Goal: Task Accomplishment & Management: Complete application form

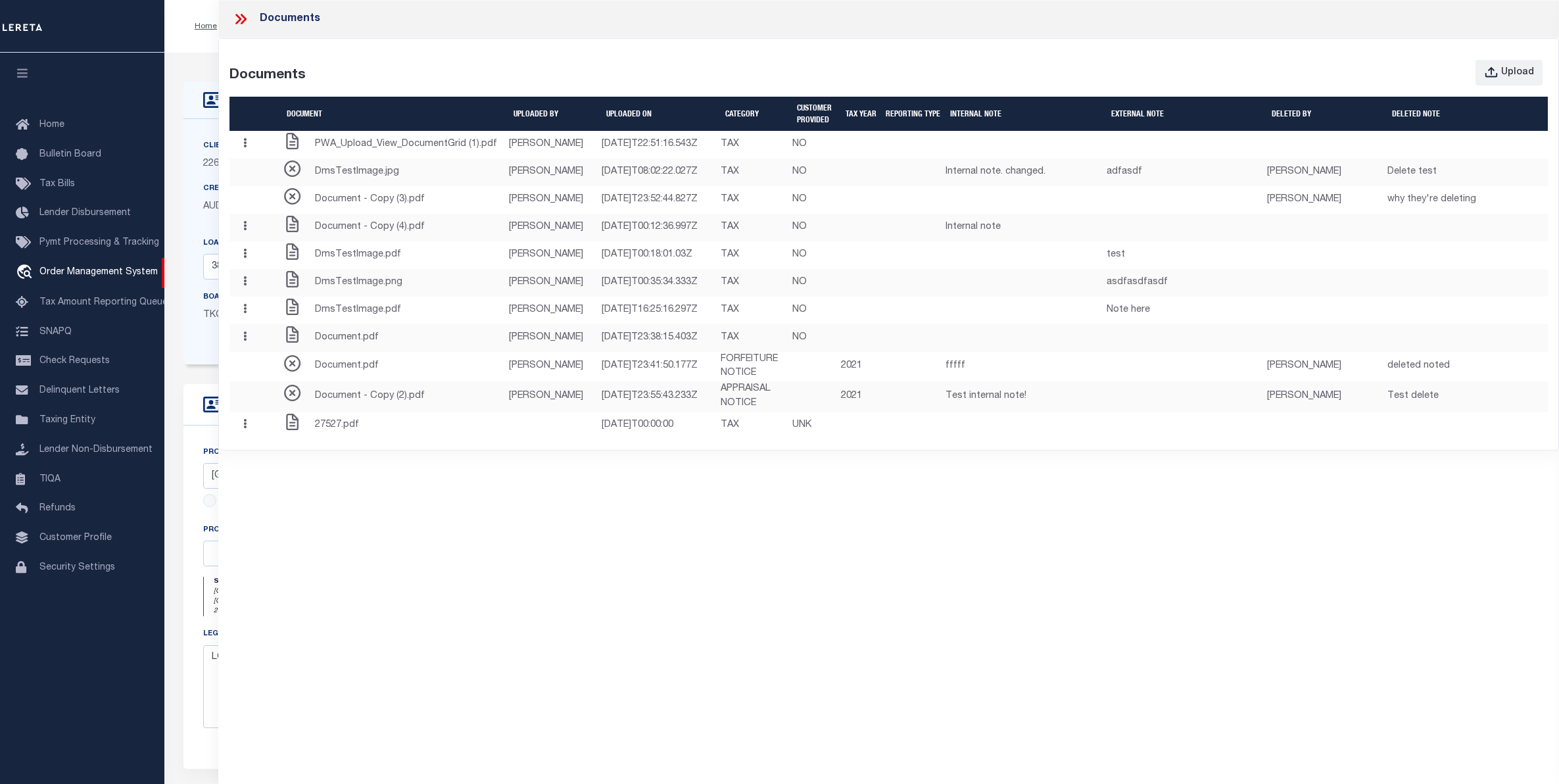
select select "22457"
select select "8149"
select select "NonEscrow"
click at [237, 15] on icon at bounding box center [238, 19] width 6 height 11
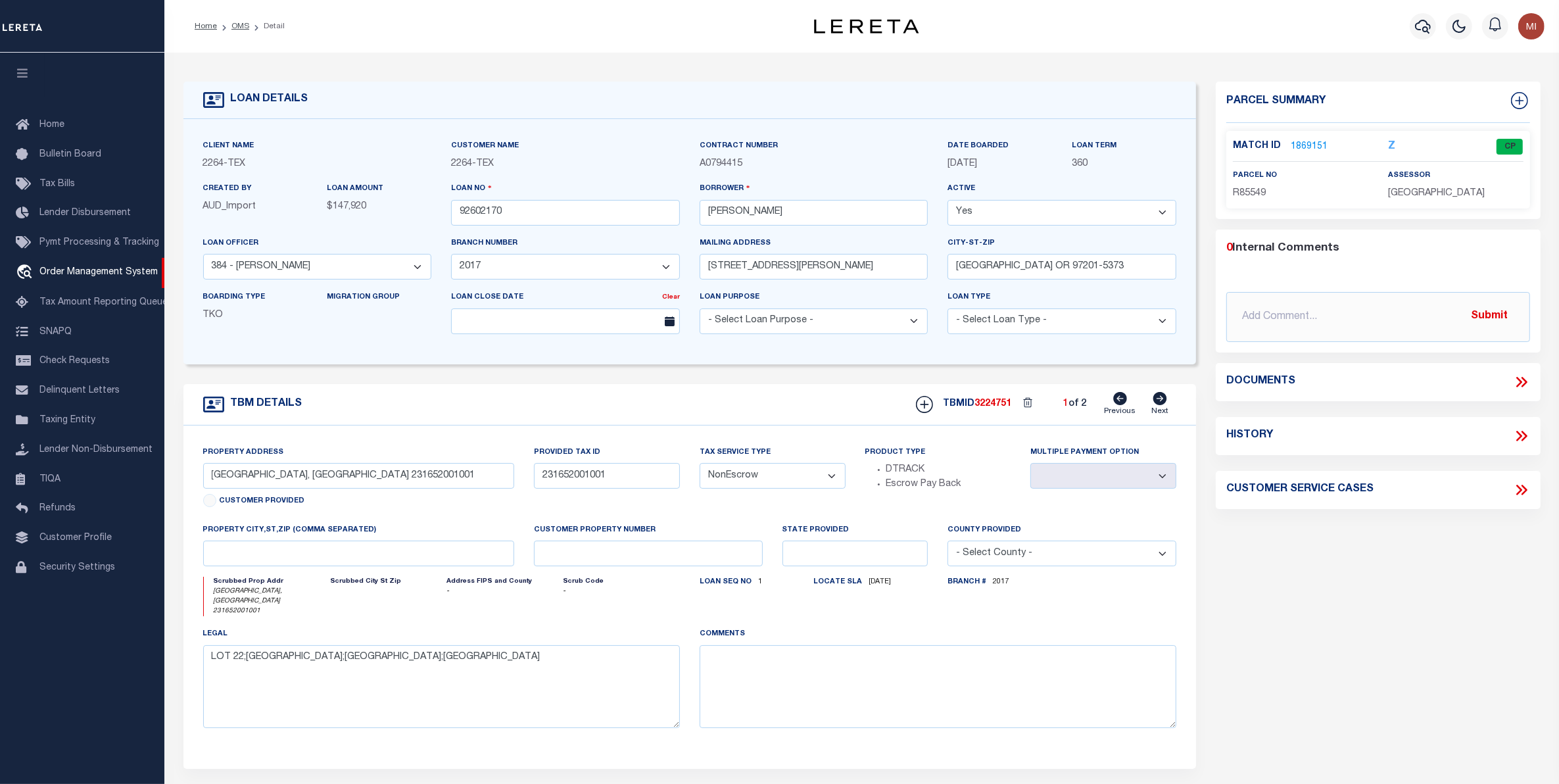
click at [1303, 143] on link "1869151" at bounding box center [1309, 147] width 37 height 14
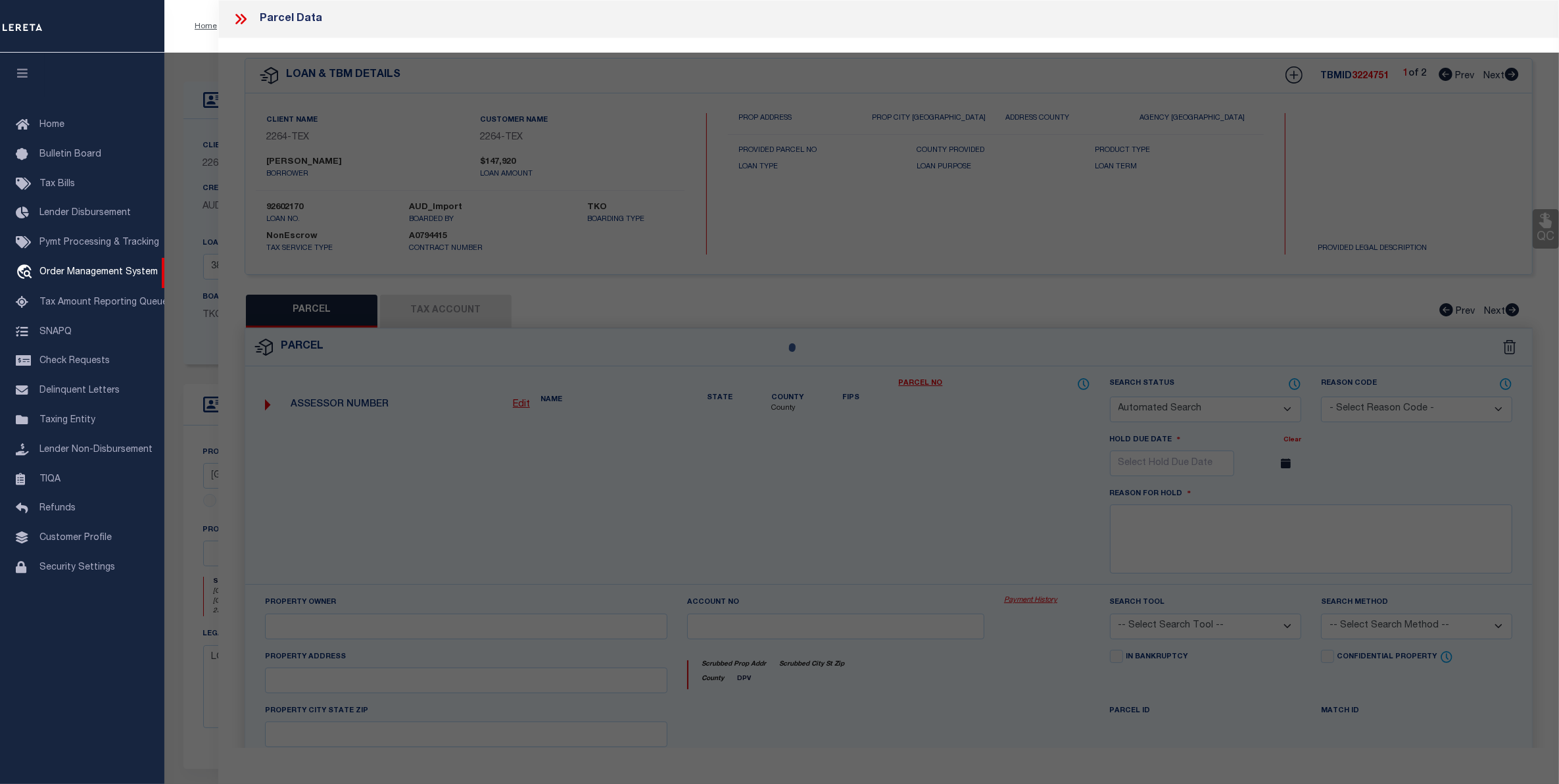
checkbox input "false"
select select "CP"
type input "[PERSON_NAME] & [PERSON_NAME] [PERSON_NAME]"
select select
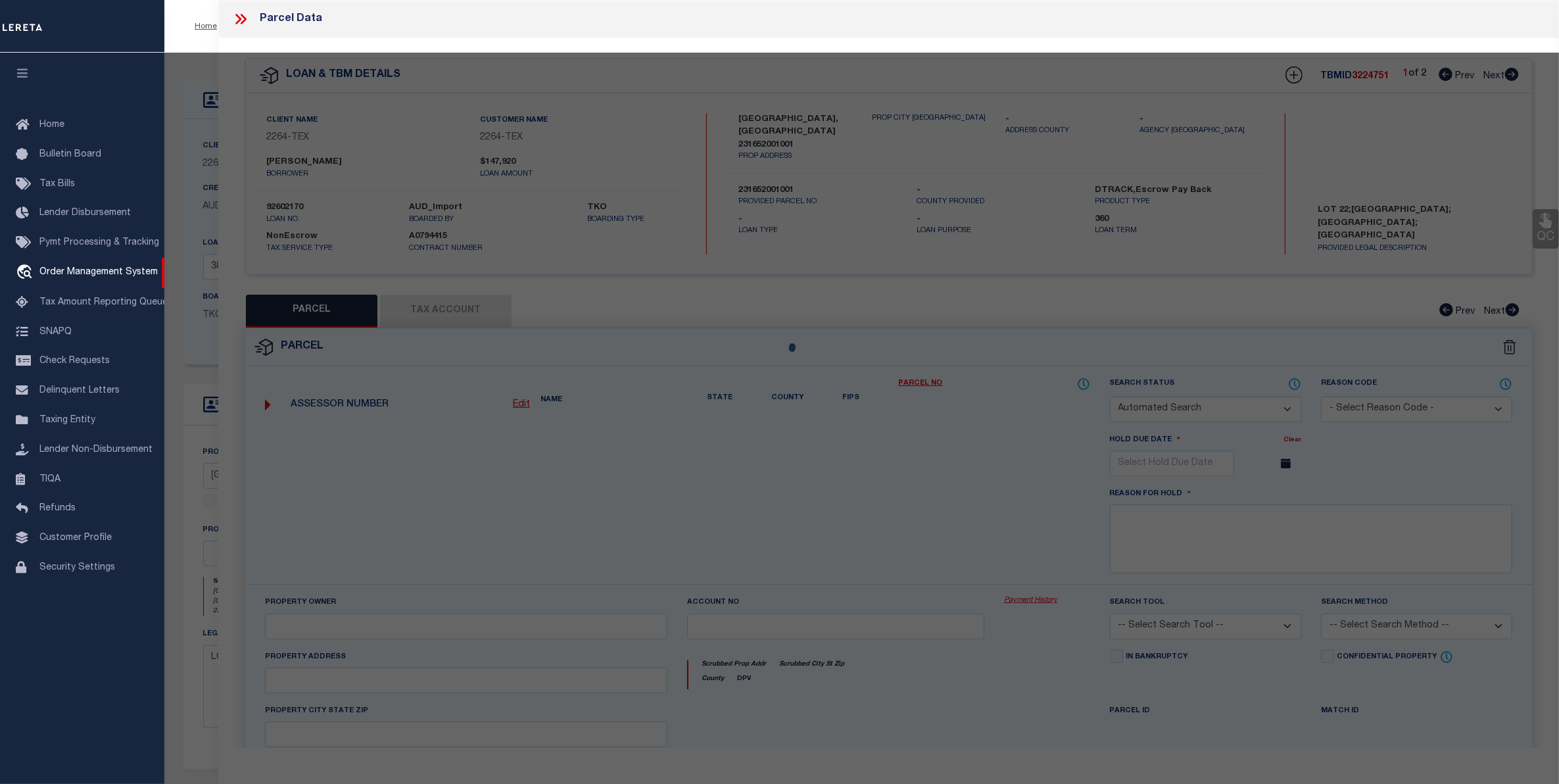
type input "N [GEOGRAPHIC_DATA]"
type input "[PERSON_NAME][GEOGRAPHIC_DATA]"
type textarea "[GEOGRAPHIC_DATA] , BLK 01 , LOT 022 , ACRES 5.25"
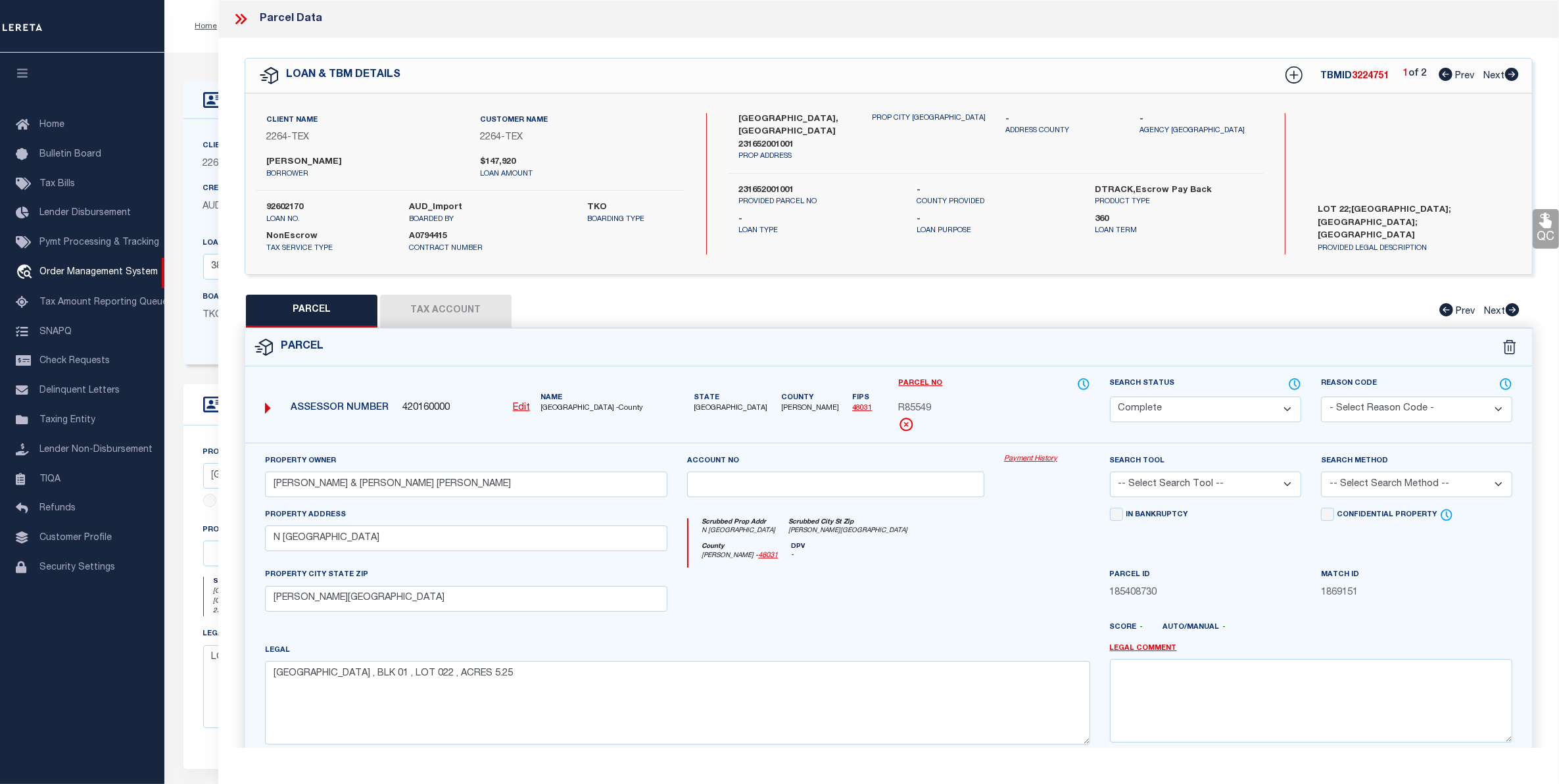
click at [410, 311] on button "Tax Account" at bounding box center [446, 310] width 132 height 33
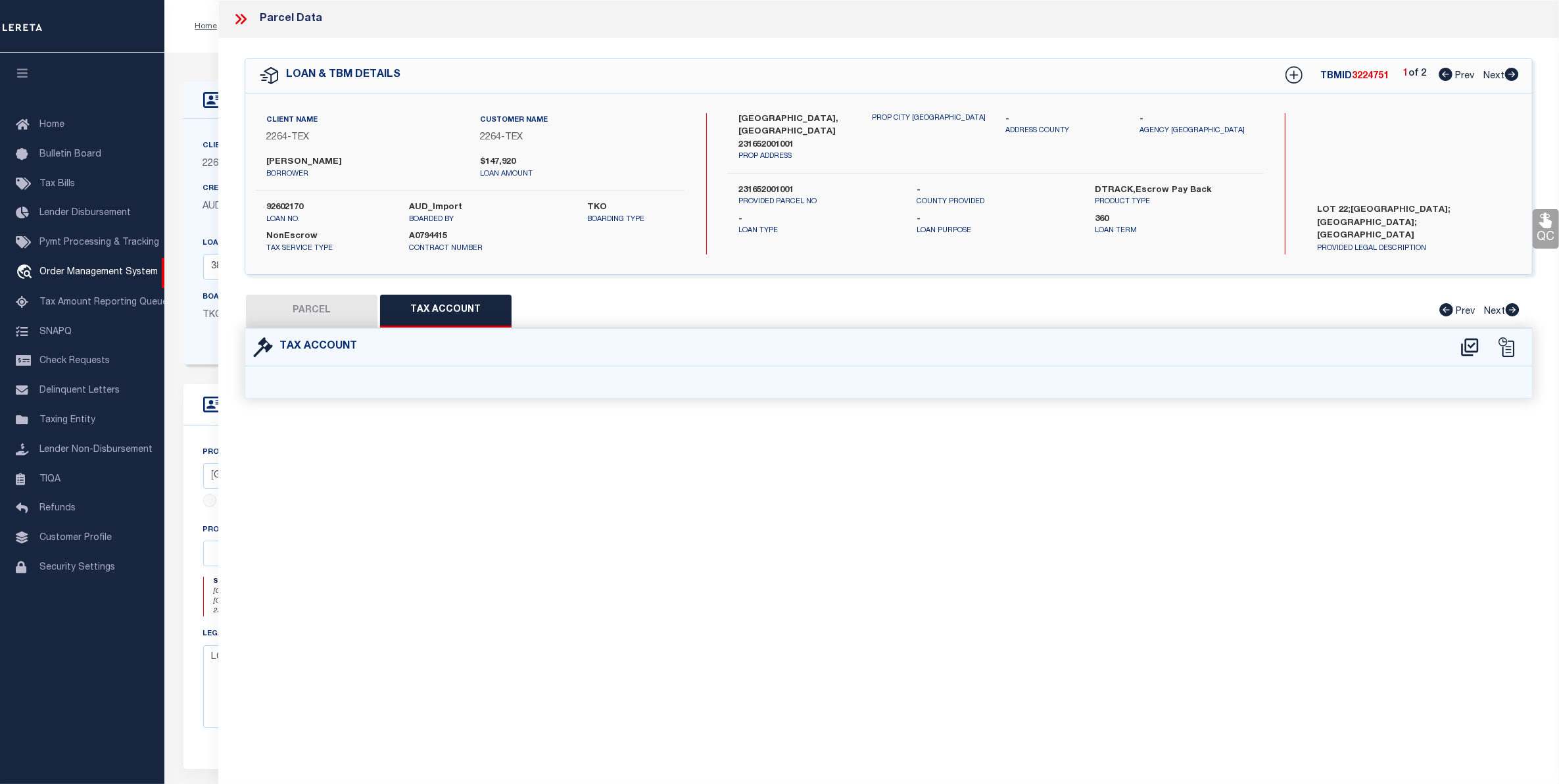
select select "100"
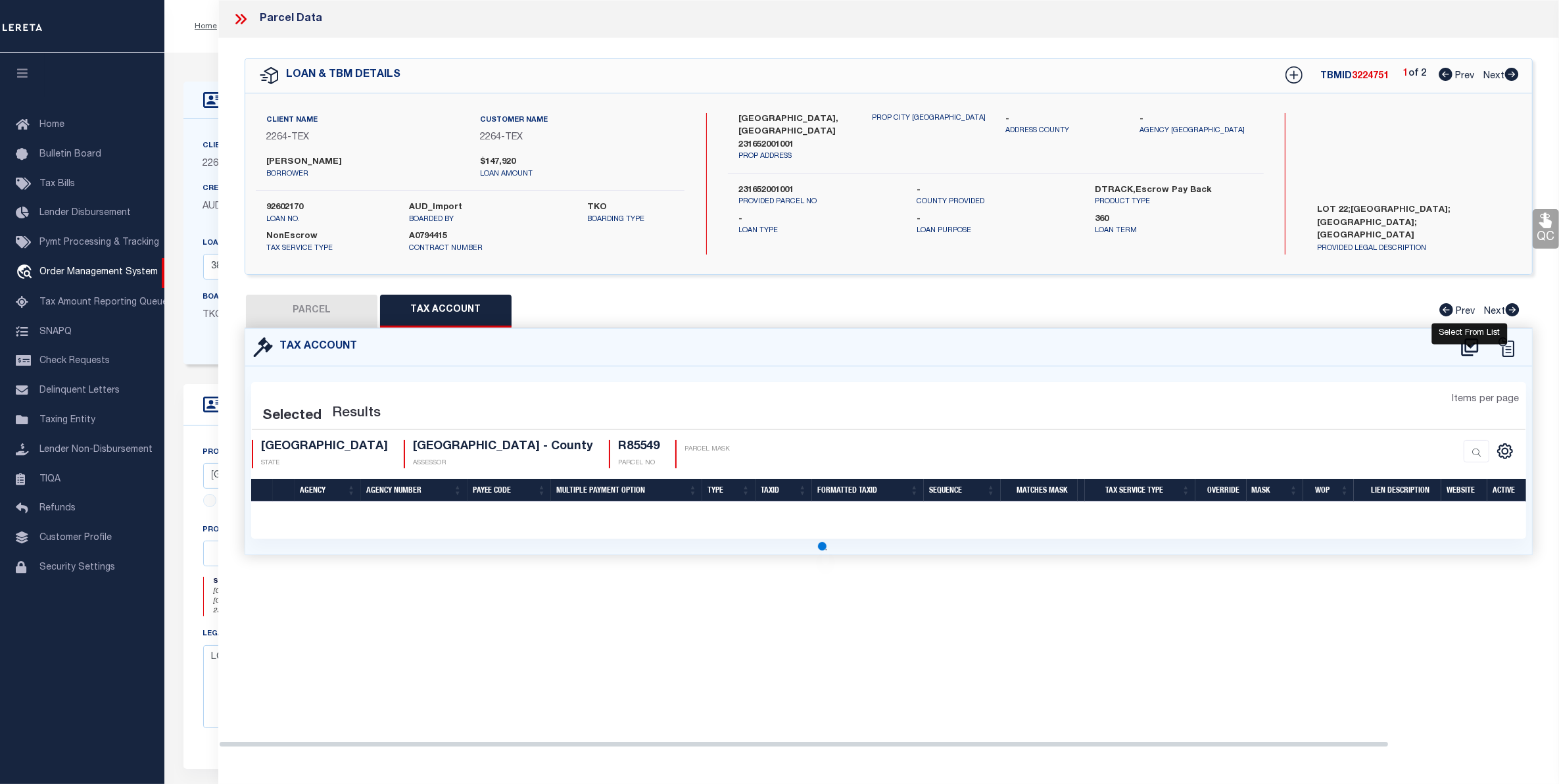
select select "100"
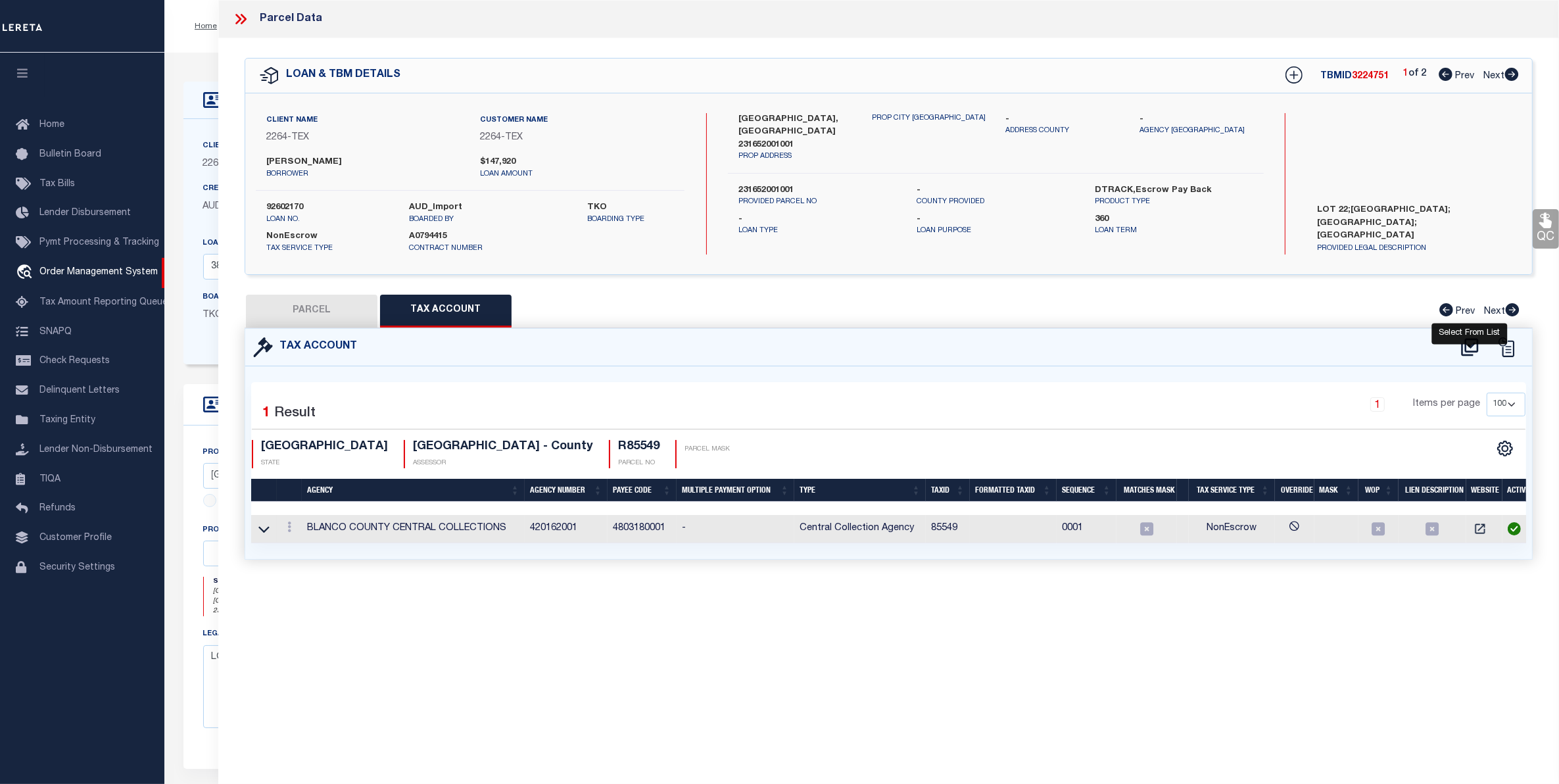
click at [1468, 344] on icon at bounding box center [1470, 346] width 17 height 18
select select "100"
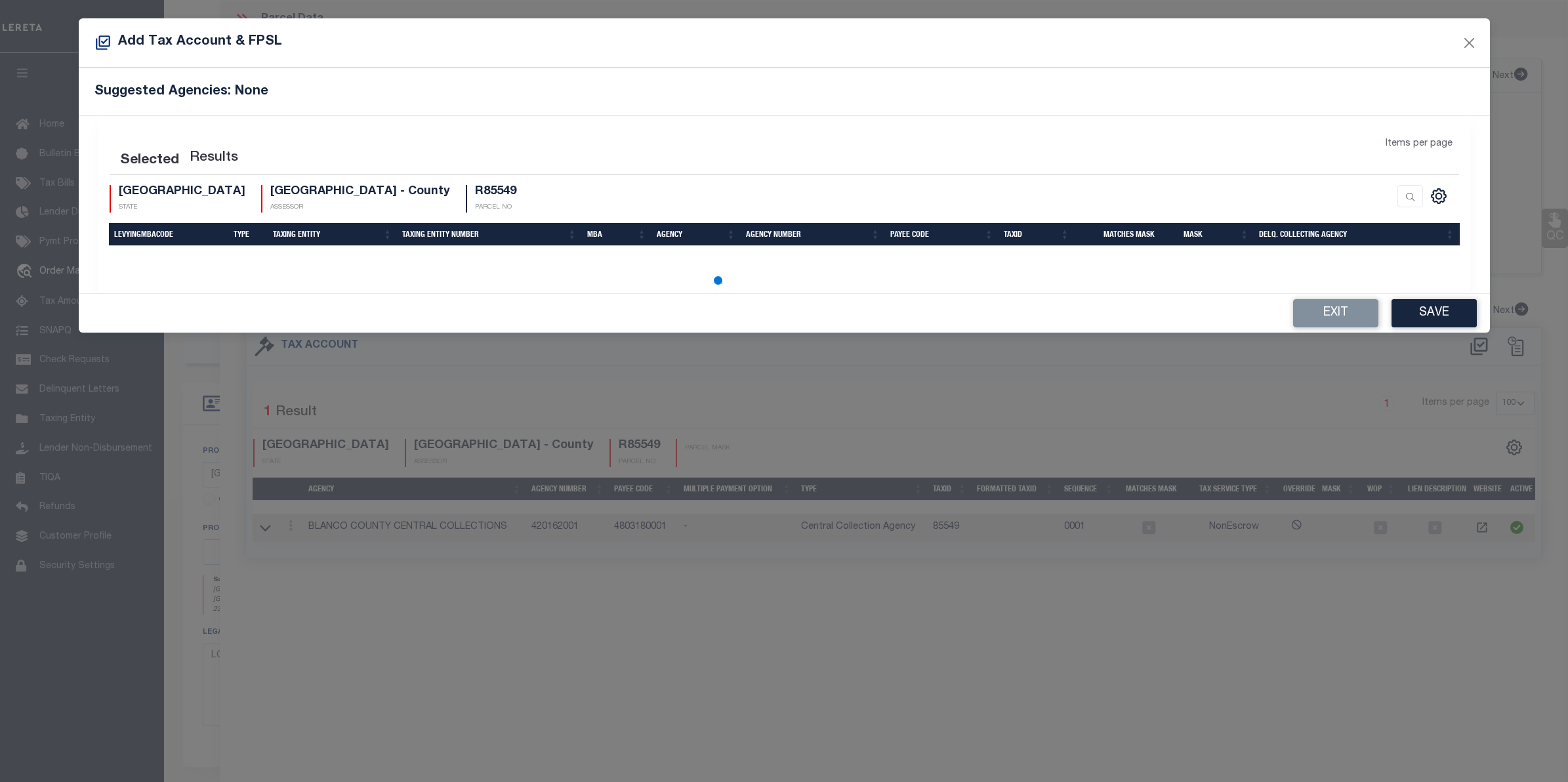
select select "100"
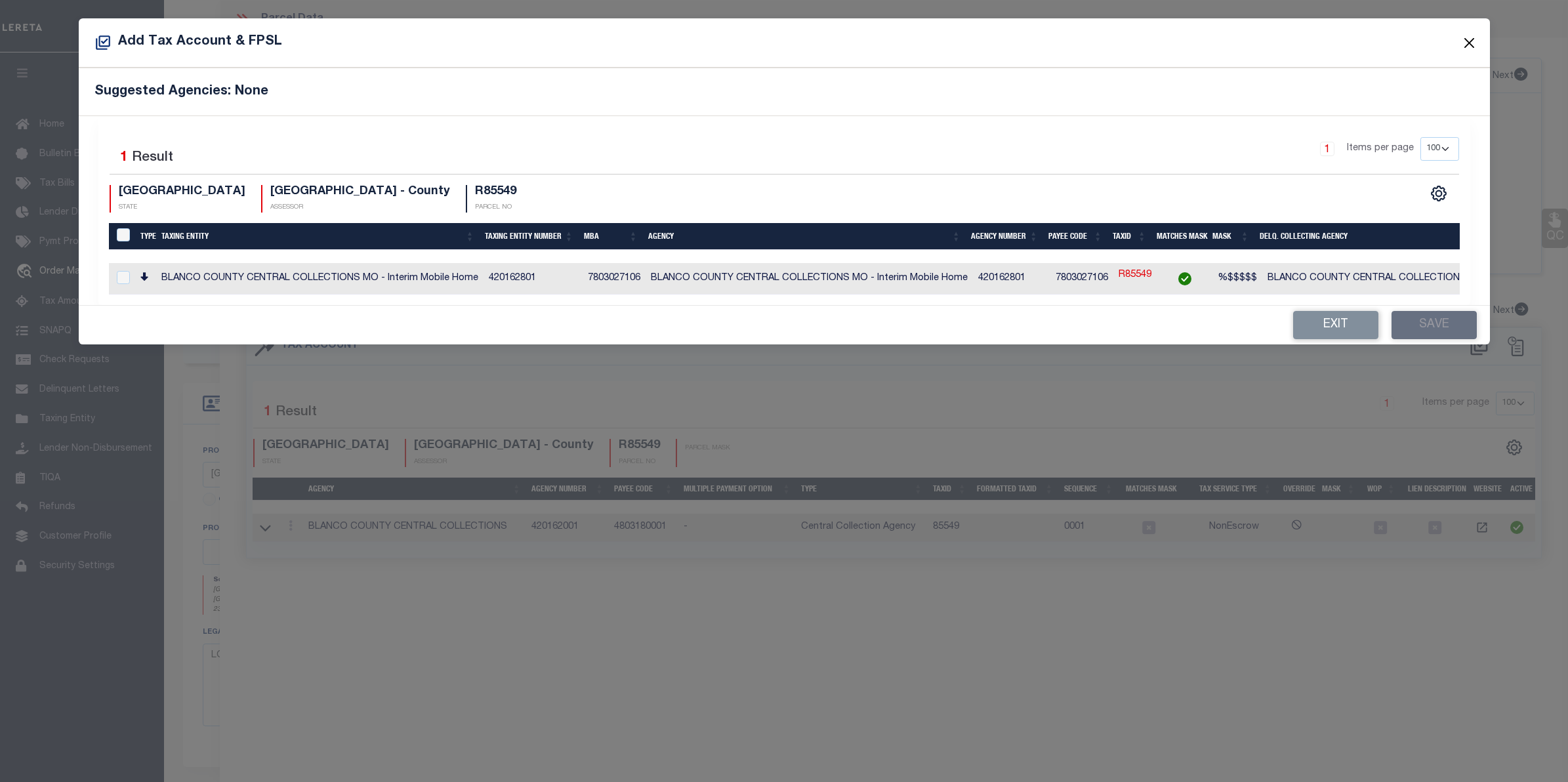
click at [1467, 34] on button "Close" at bounding box center [1469, 42] width 17 height 17
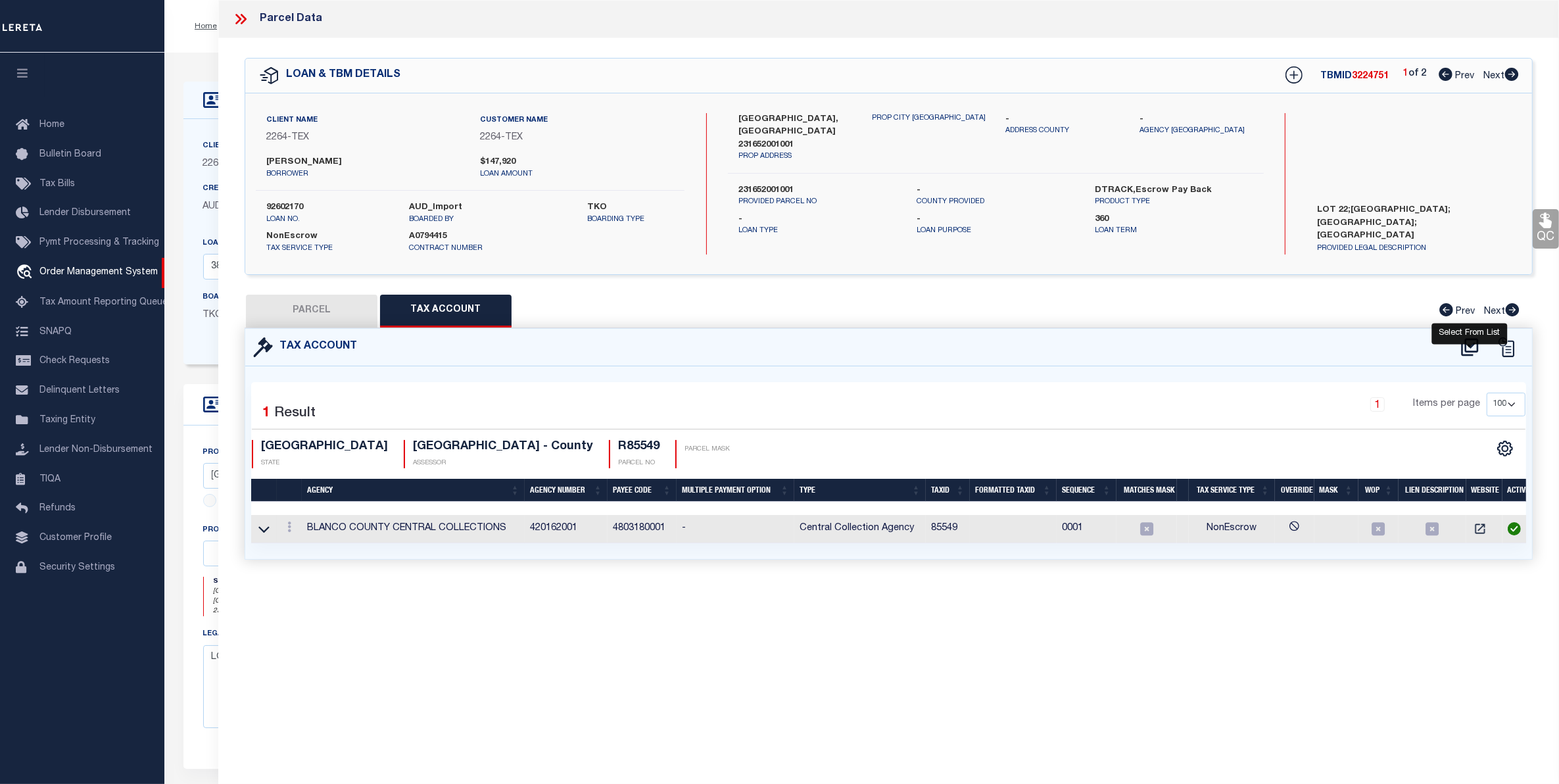
click at [1470, 345] on icon at bounding box center [1470, 346] width 17 height 18
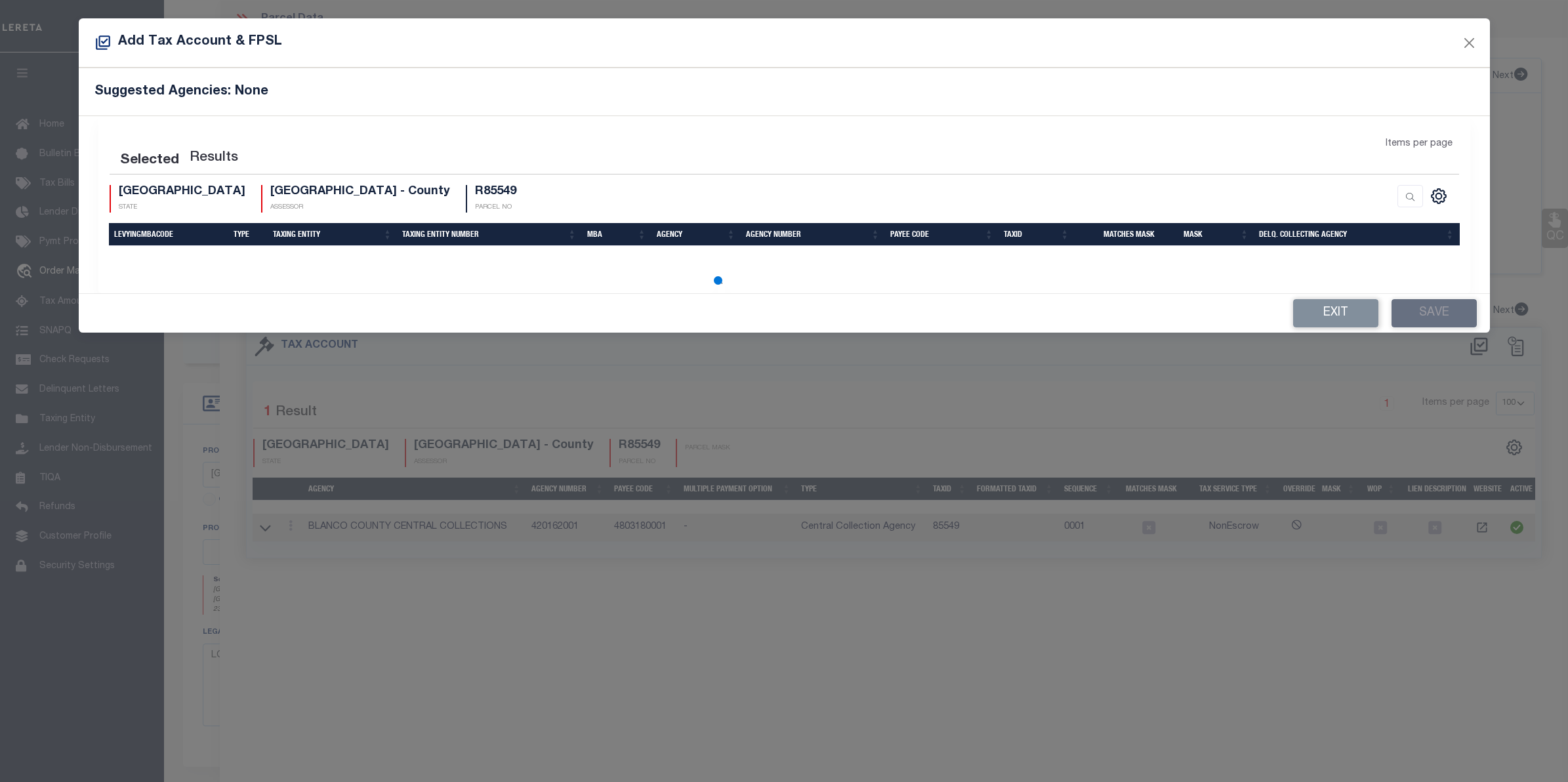
select select "100"
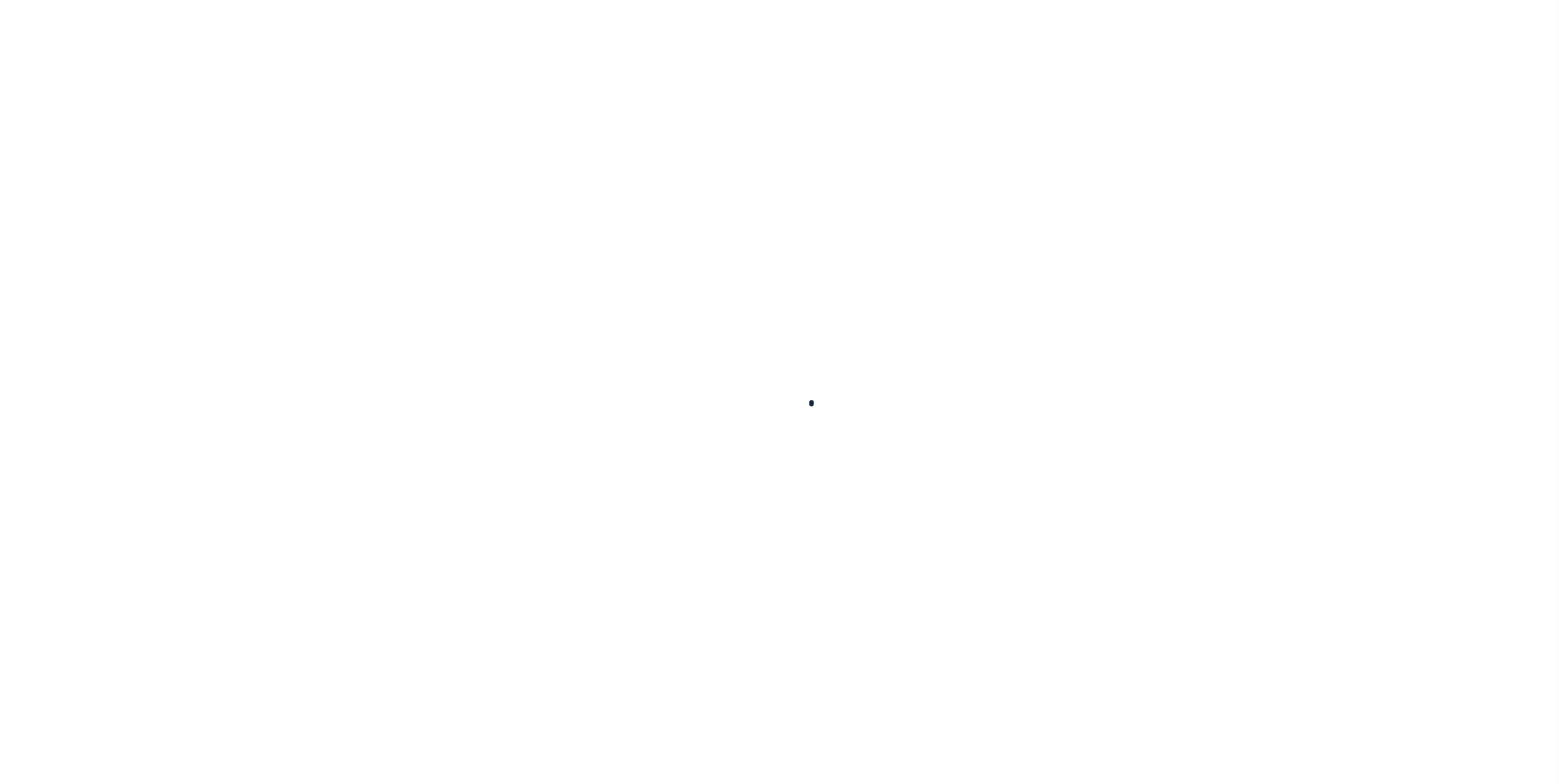
type input "92602170"
type input "[PERSON_NAME]"
select select
type input "[STREET_ADDRESS][PERSON_NAME]"
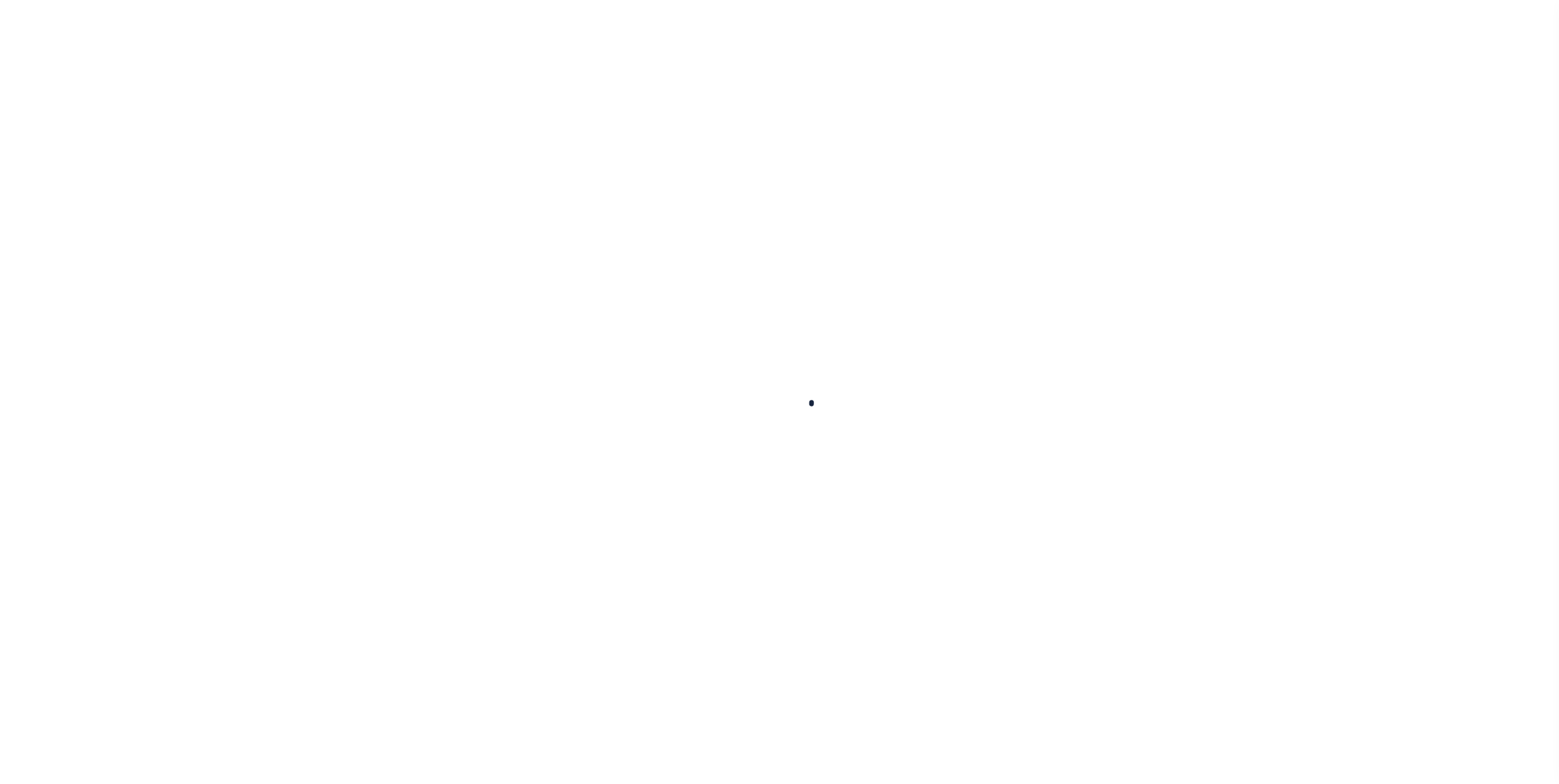
type input "[GEOGRAPHIC_DATA] OR 97201-5373"
select select "NonEscrow"
select select "22457"
select select "8149"
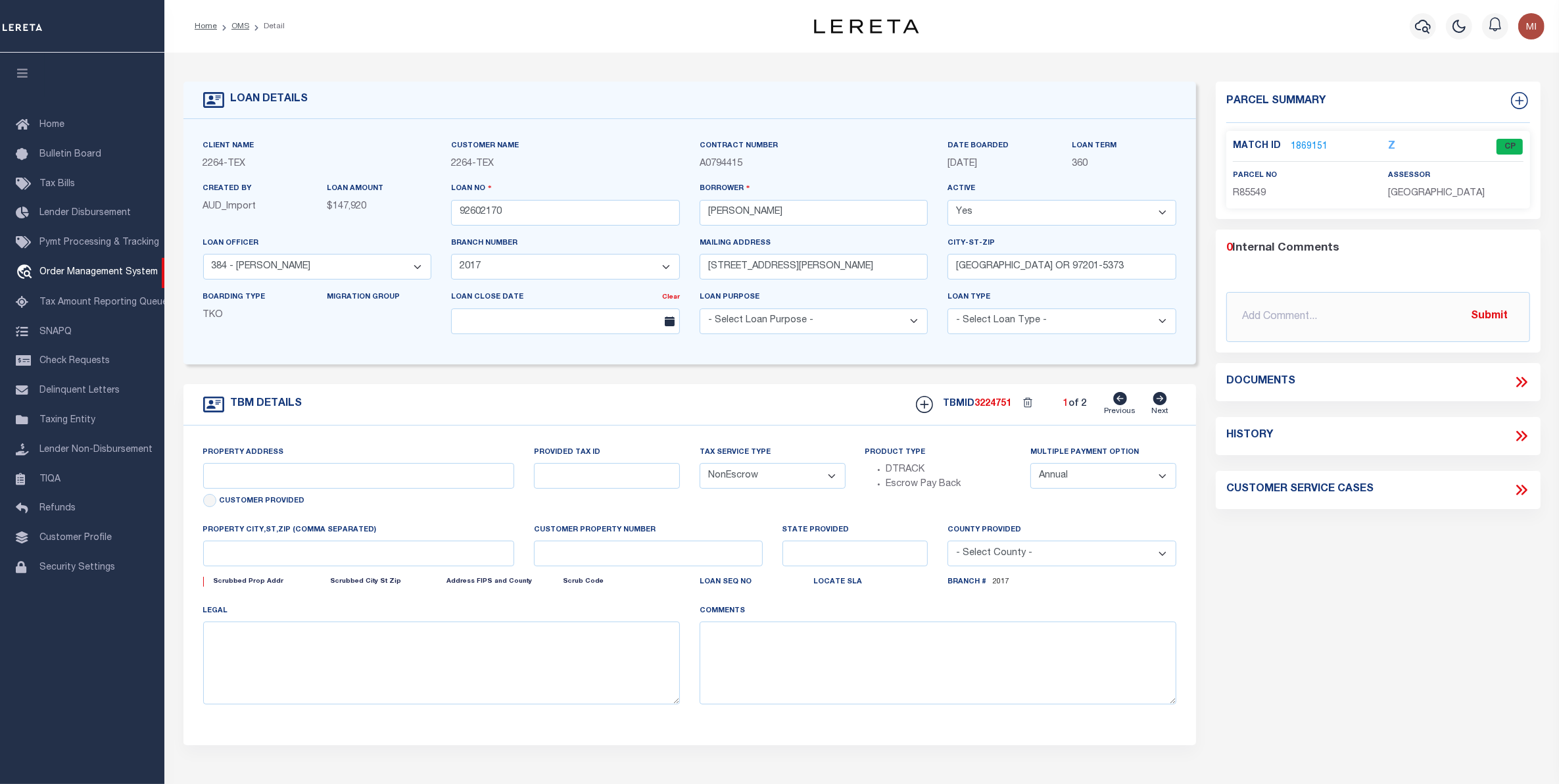
type input "[GEOGRAPHIC_DATA], [GEOGRAPHIC_DATA] 231652001001"
type input "231652001001"
select select
type textarea "LOT 22;[GEOGRAPHIC_DATA];[GEOGRAPHIC_DATA];[GEOGRAPHIC_DATA]"
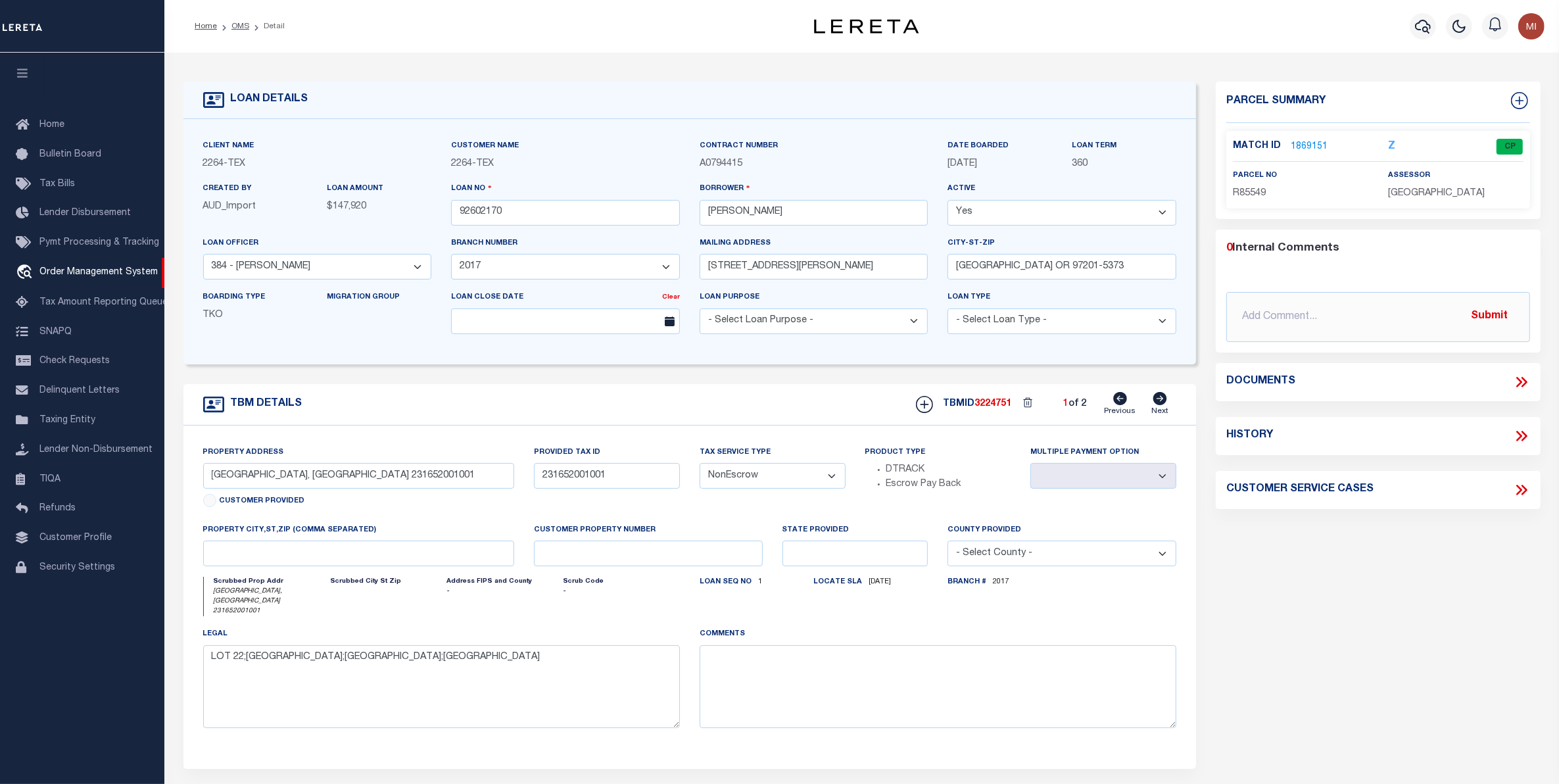
click at [1310, 143] on link "1869151" at bounding box center [1309, 147] width 37 height 14
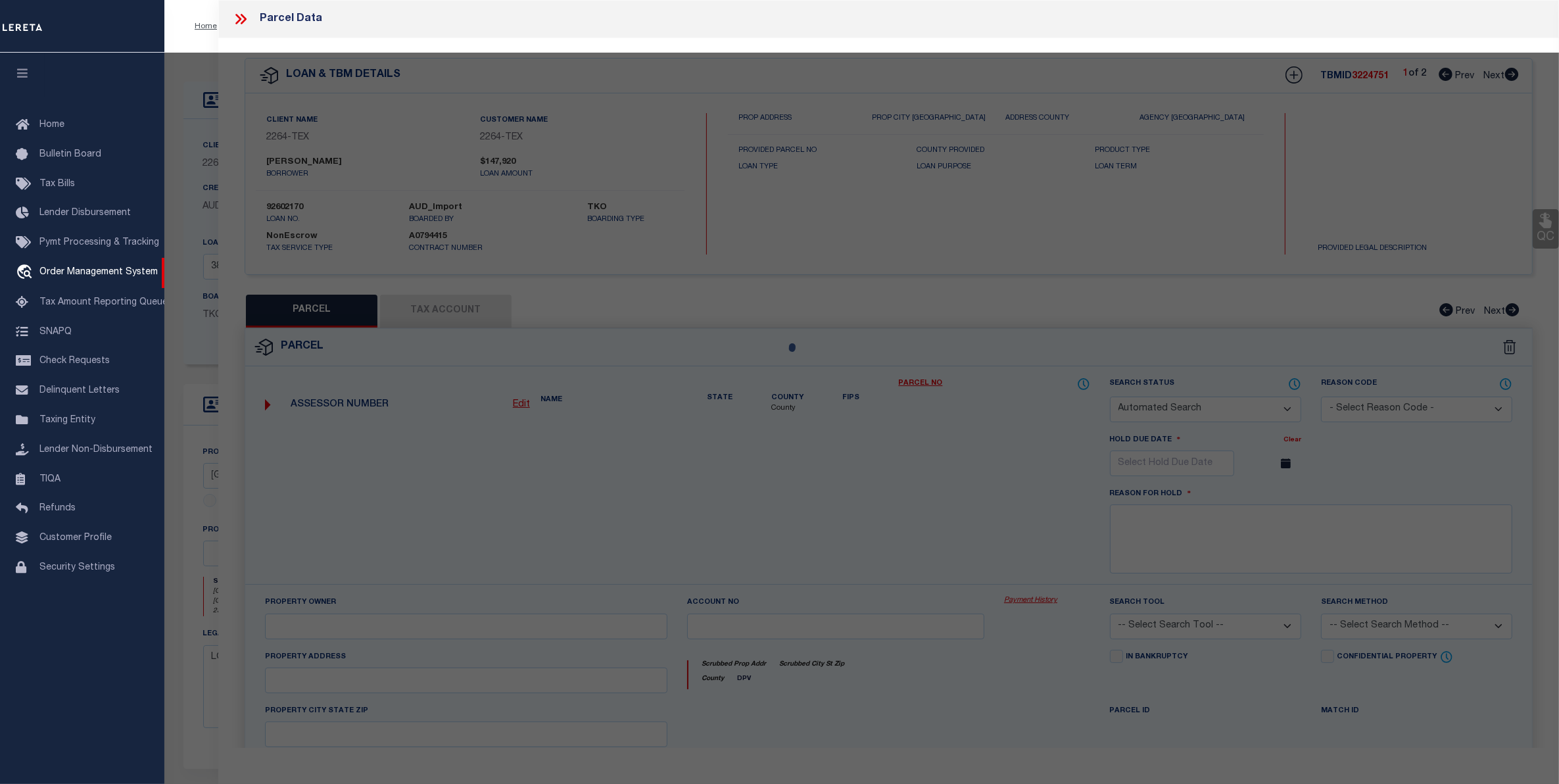
checkbox input "false"
select select "CP"
type input "[PERSON_NAME] & [PERSON_NAME] [PERSON_NAME]"
select select
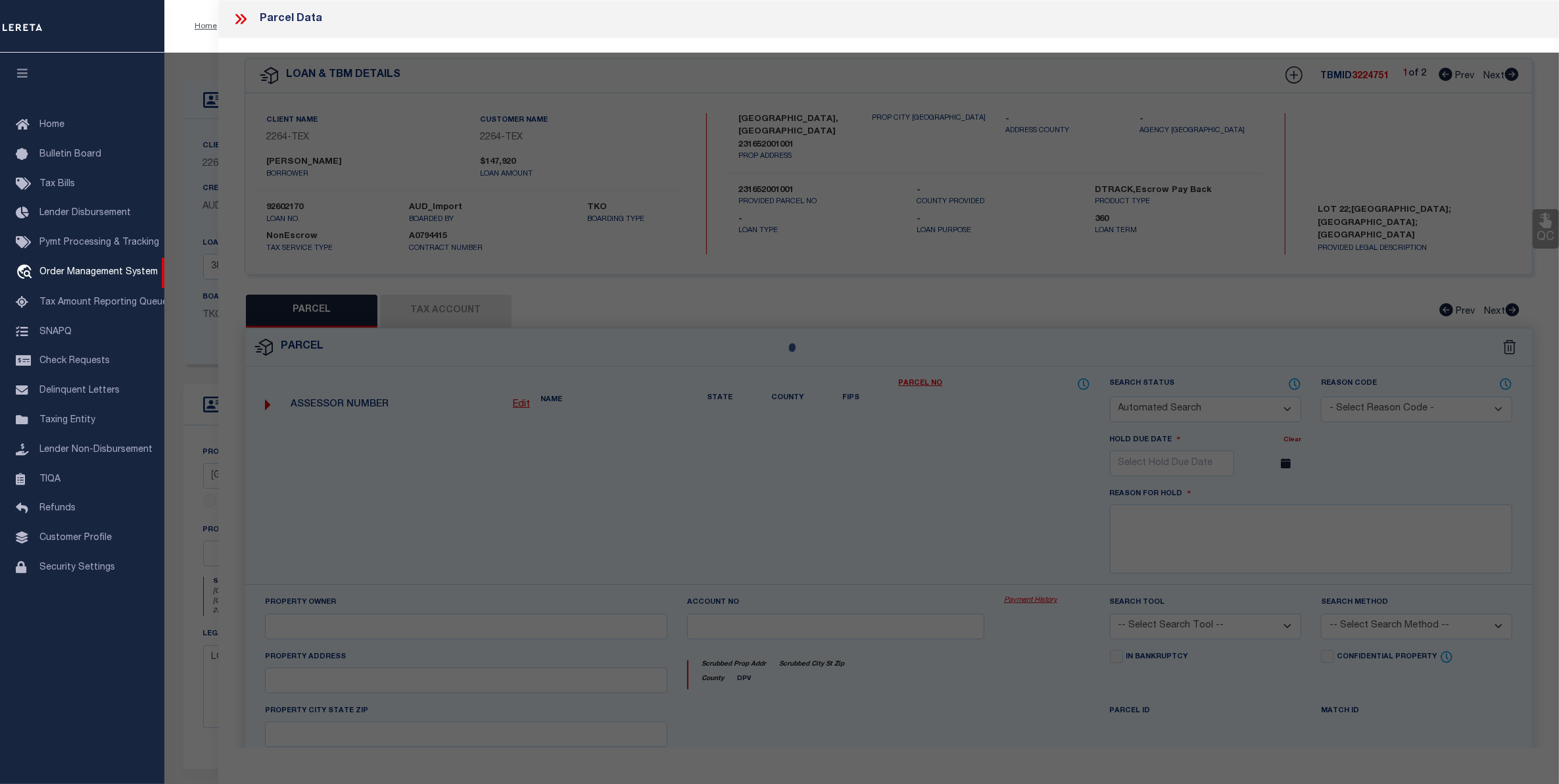
type input "N [GEOGRAPHIC_DATA]"
type input "[PERSON_NAME][GEOGRAPHIC_DATA]"
type textarea "[GEOGRAPHIC_DATA] , BLK 01 , LOT 022 , ACRES 5.25"
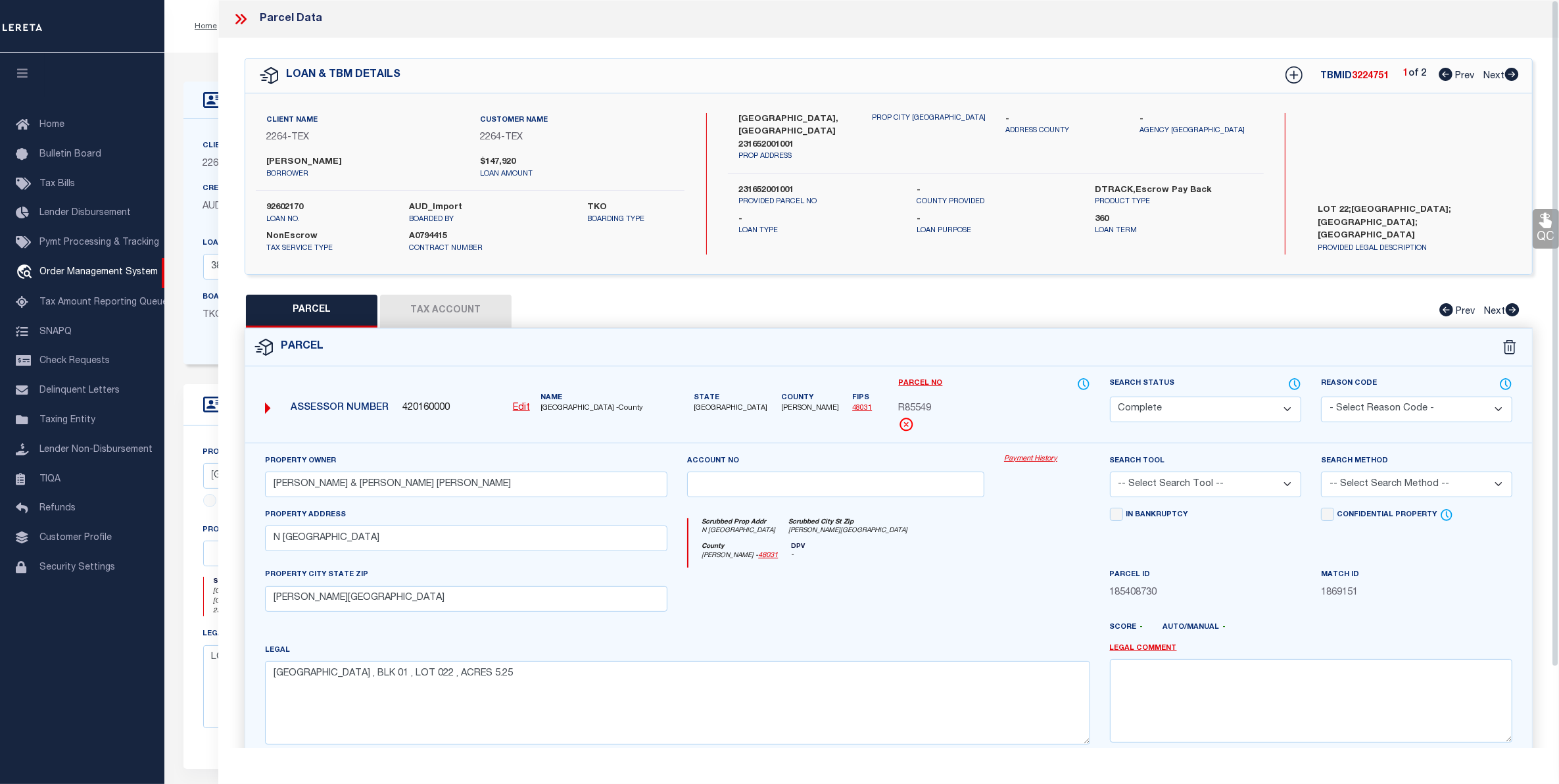
click at [429, 307] on button "Tax Account" at bounding box center [446, 310] width 132 height 33
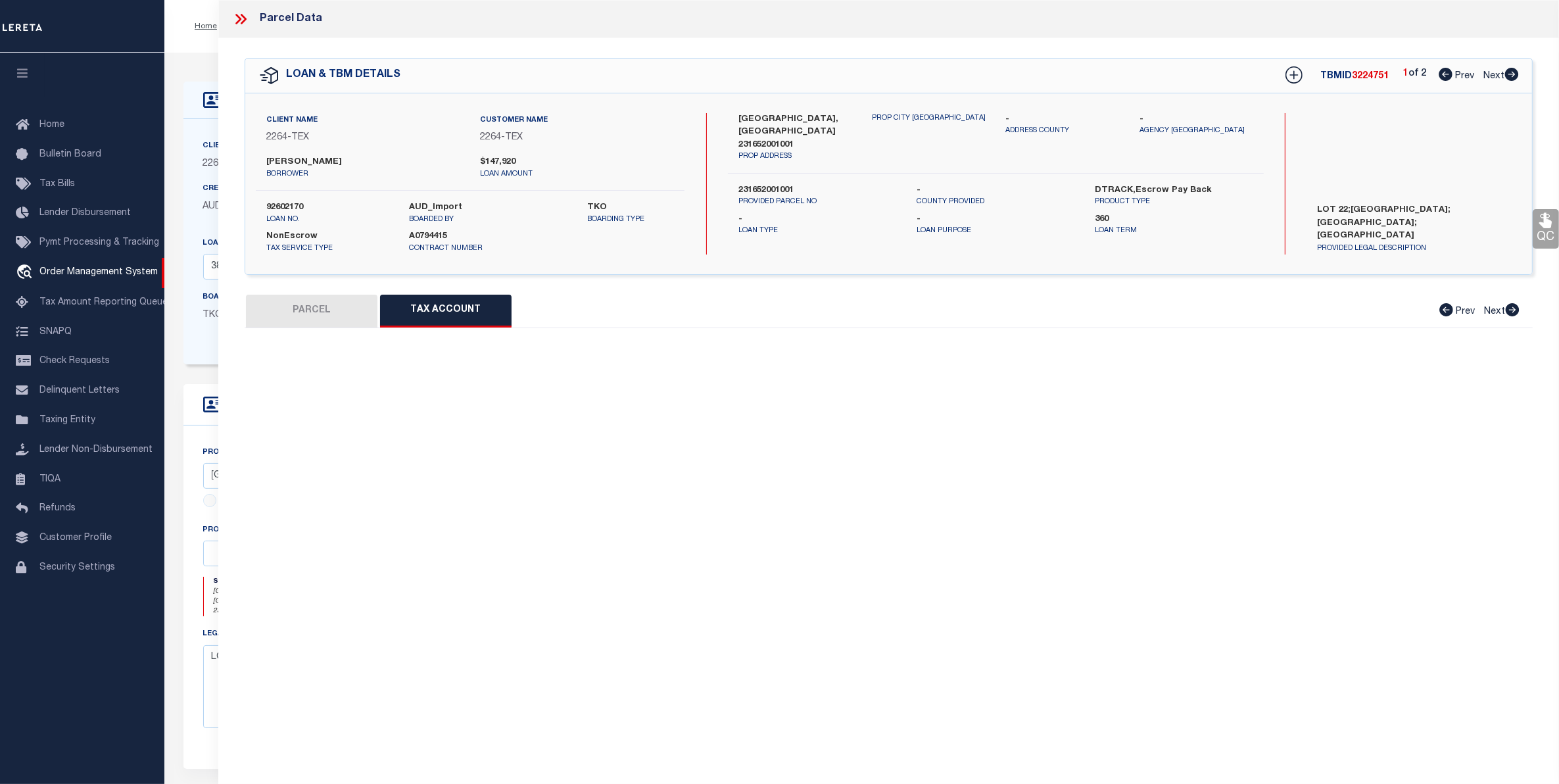
select select "100"
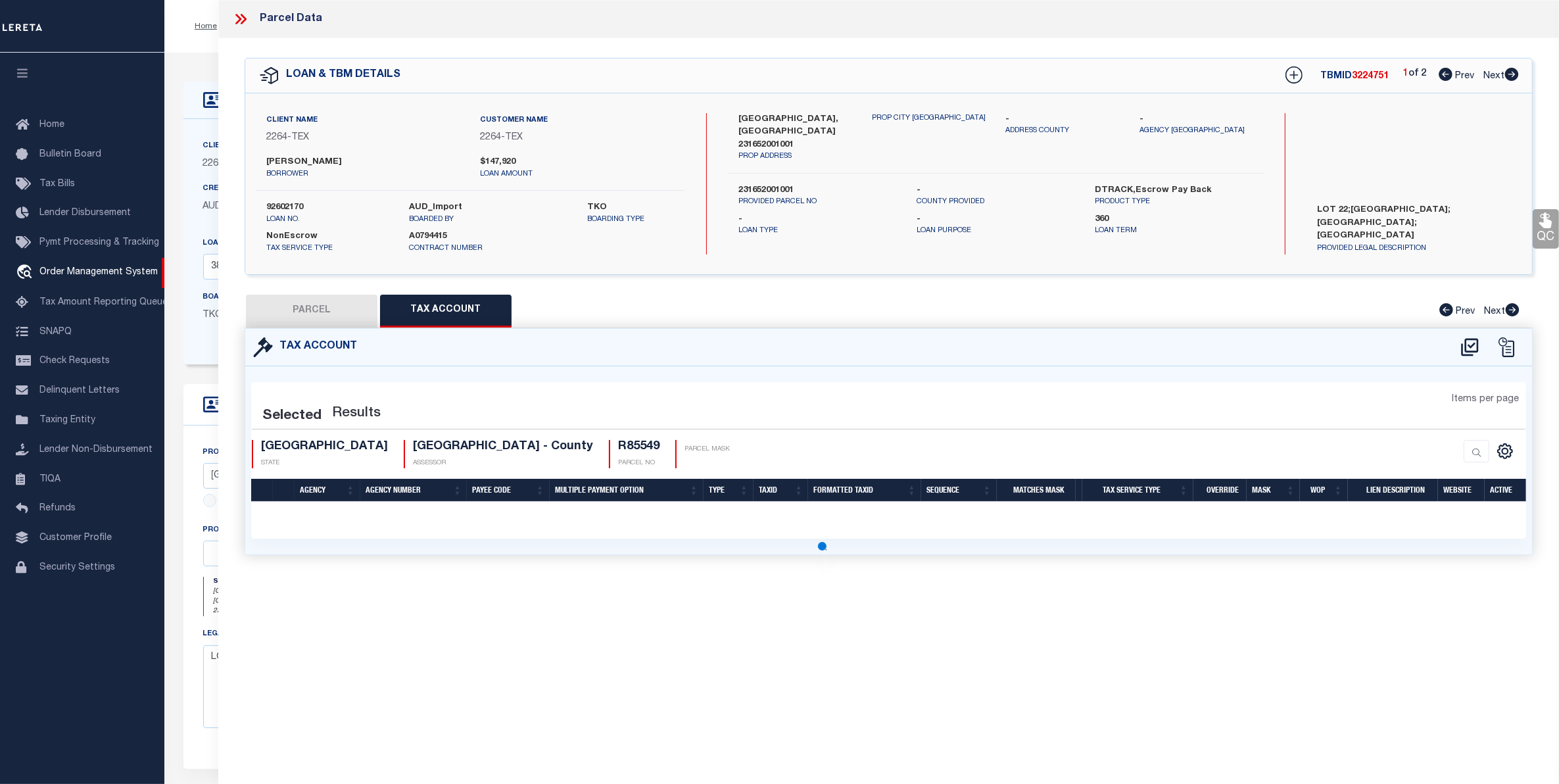
select select "100"
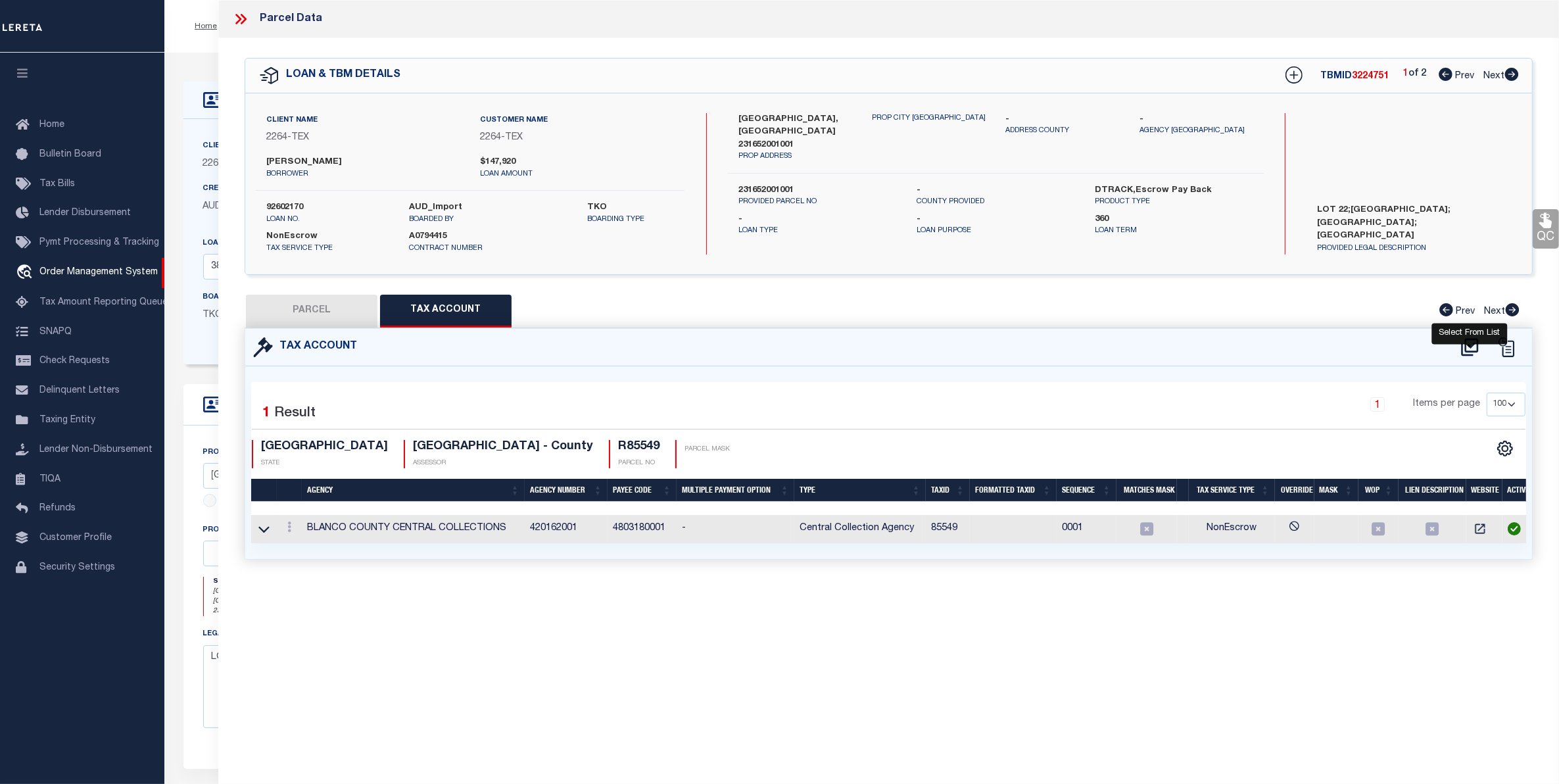
click at [1471, 346] on icon at bounding box center [1470, 346] width 17 height 18
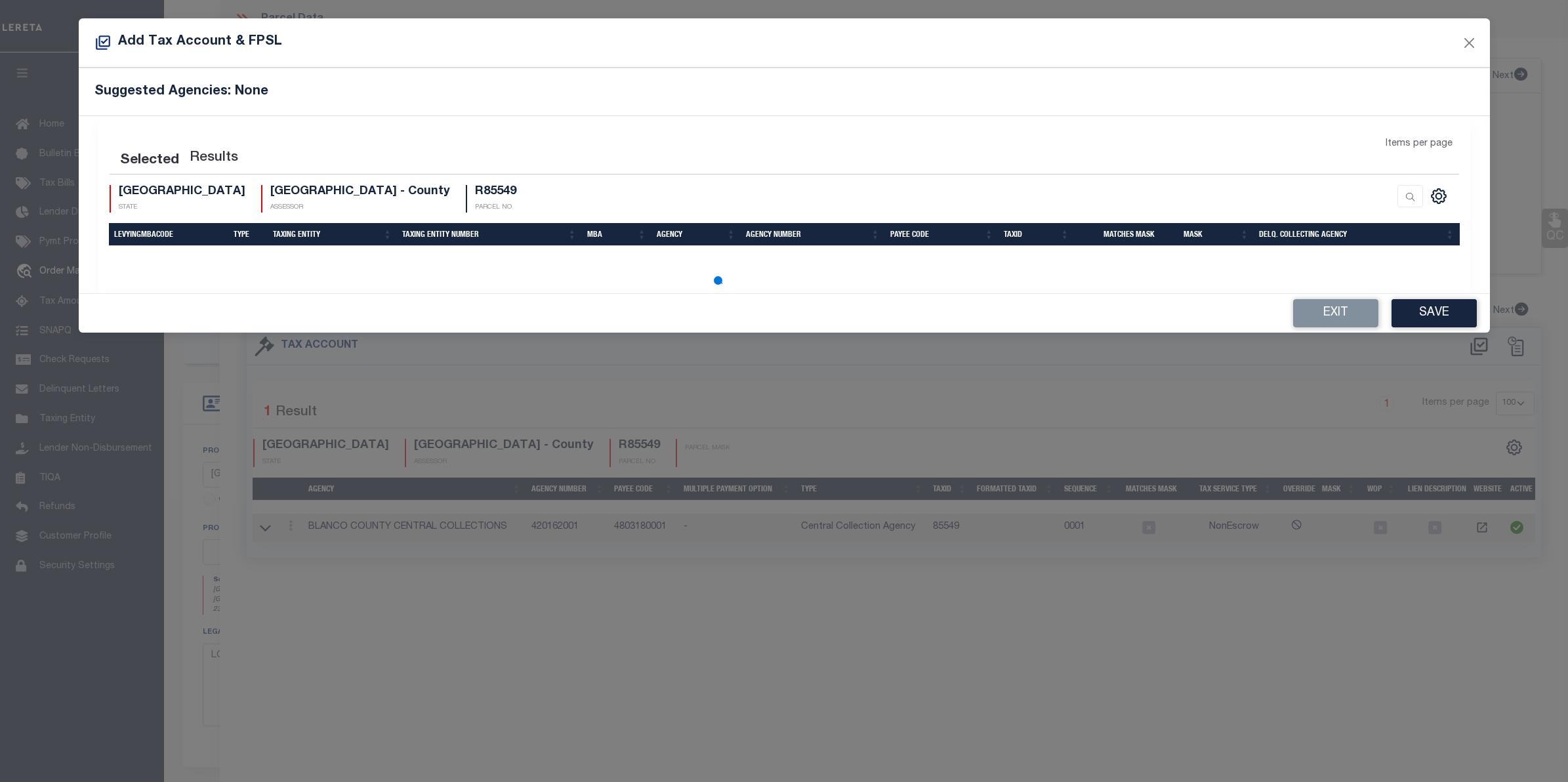
select select "100"
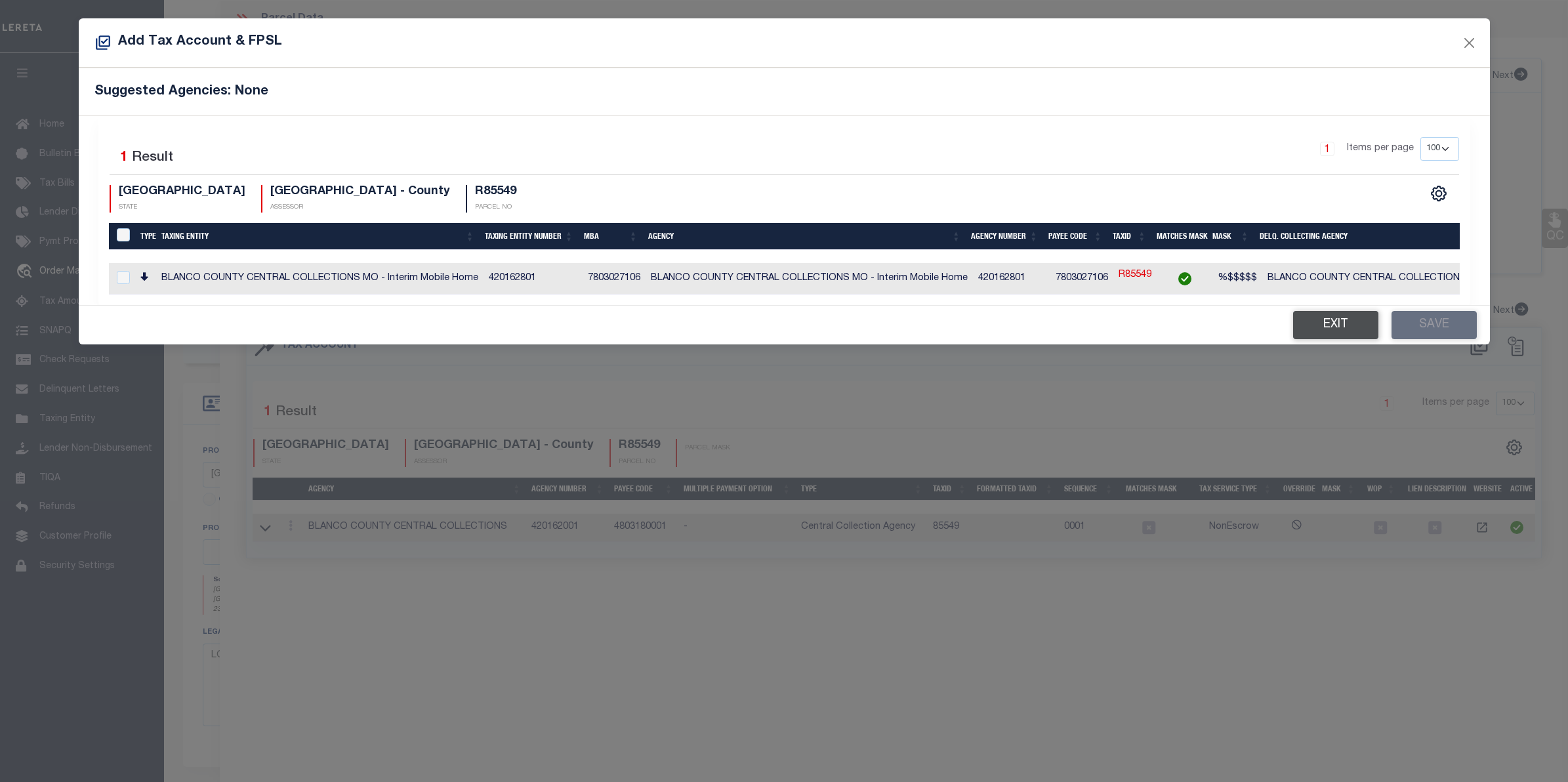
click at [1338, 333] on button "Exit" at bounding box center [1336, 325] width 85 height 28
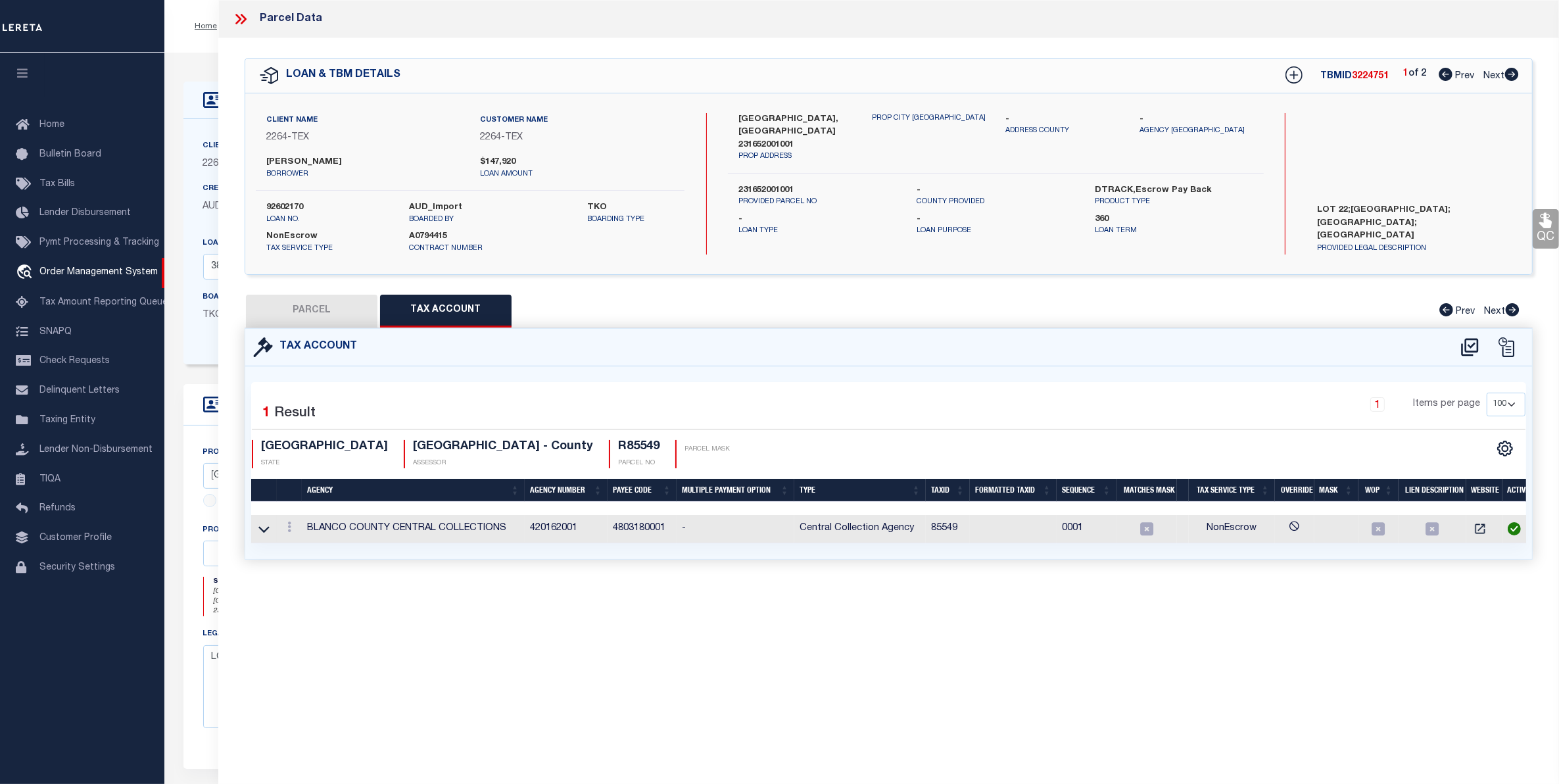
click at [511, 20] on div "Parcel Data" at bounding box center [888, 19] width 1340 height 38
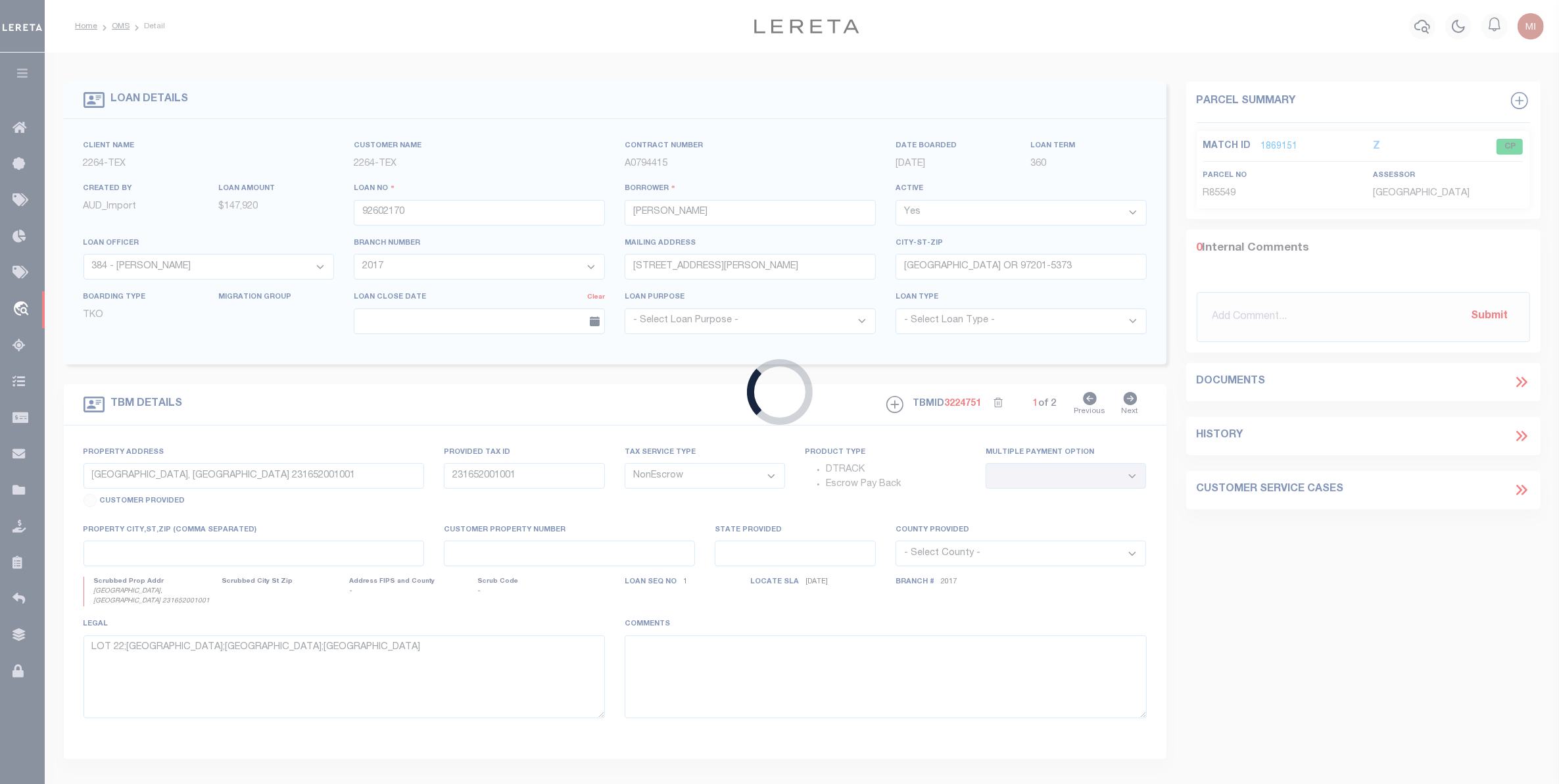
type input "100412"
type input "BENJAMIN R ROWLAND"
select select
type input "379 ACR 172"
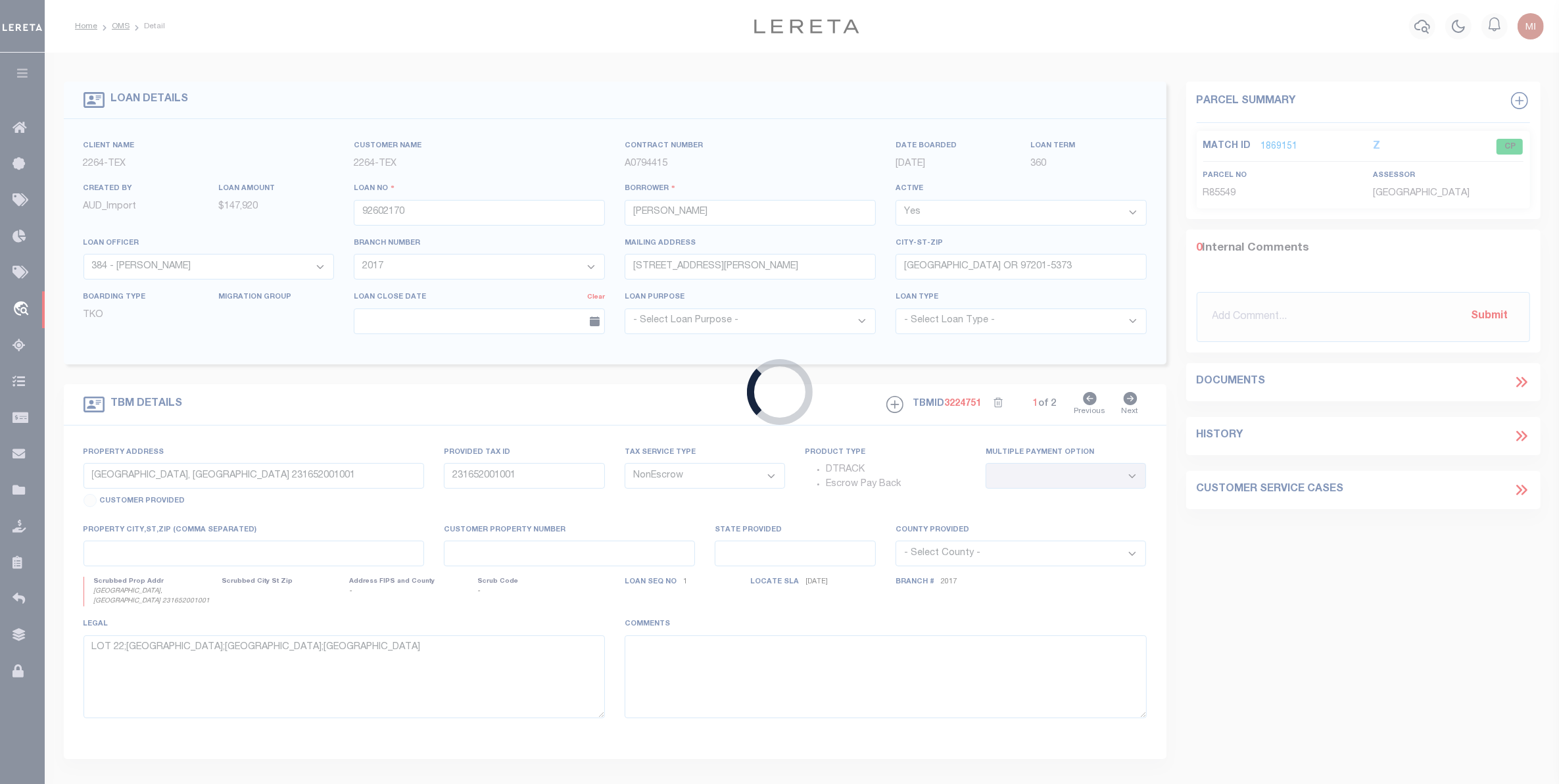
type input "ELKHART TX 75839"
select select "500"
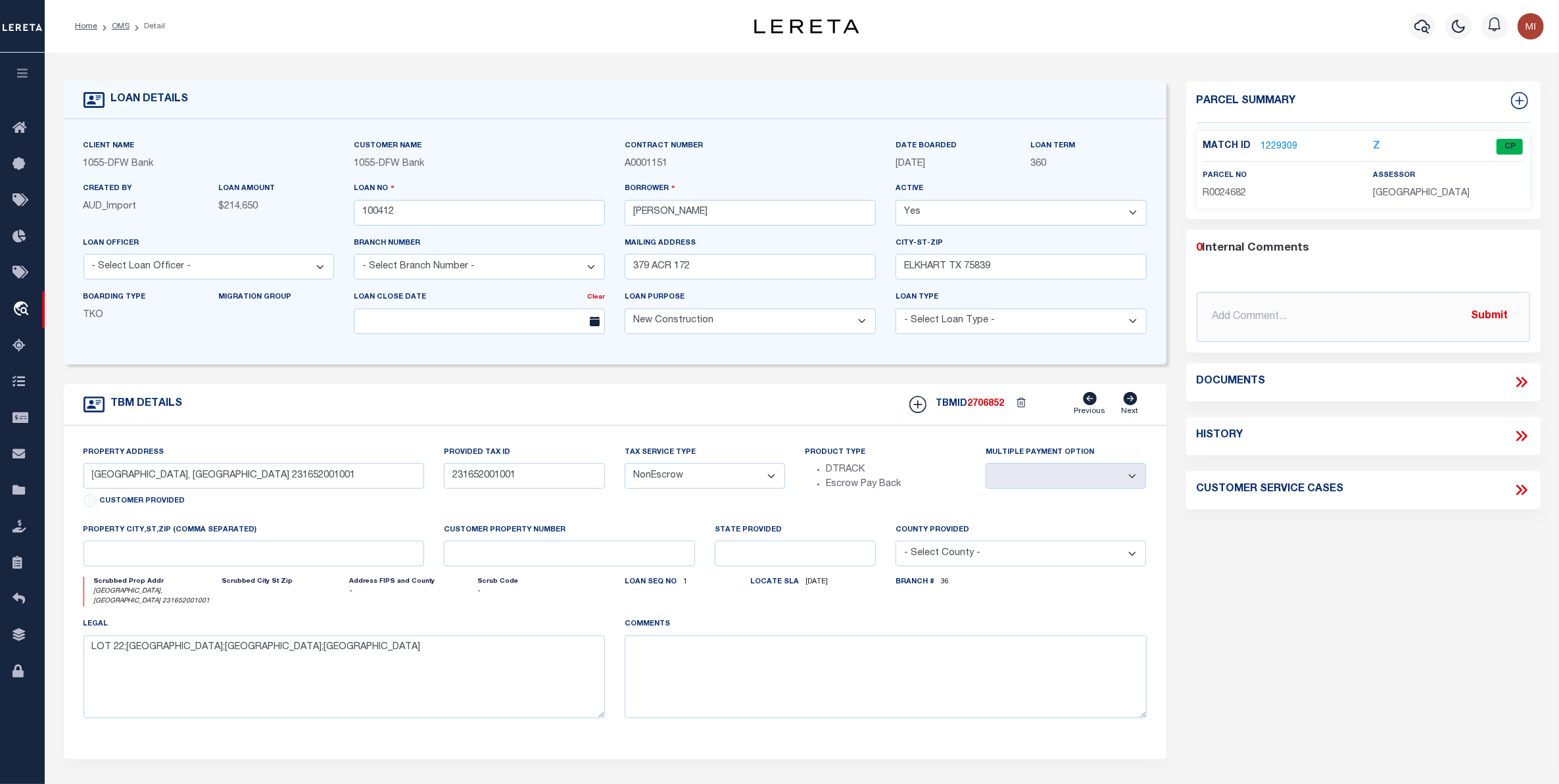
select select "4078"
type input "379 ACR 172"
select select
type input "ELKHART TX 75839"
type input "2"
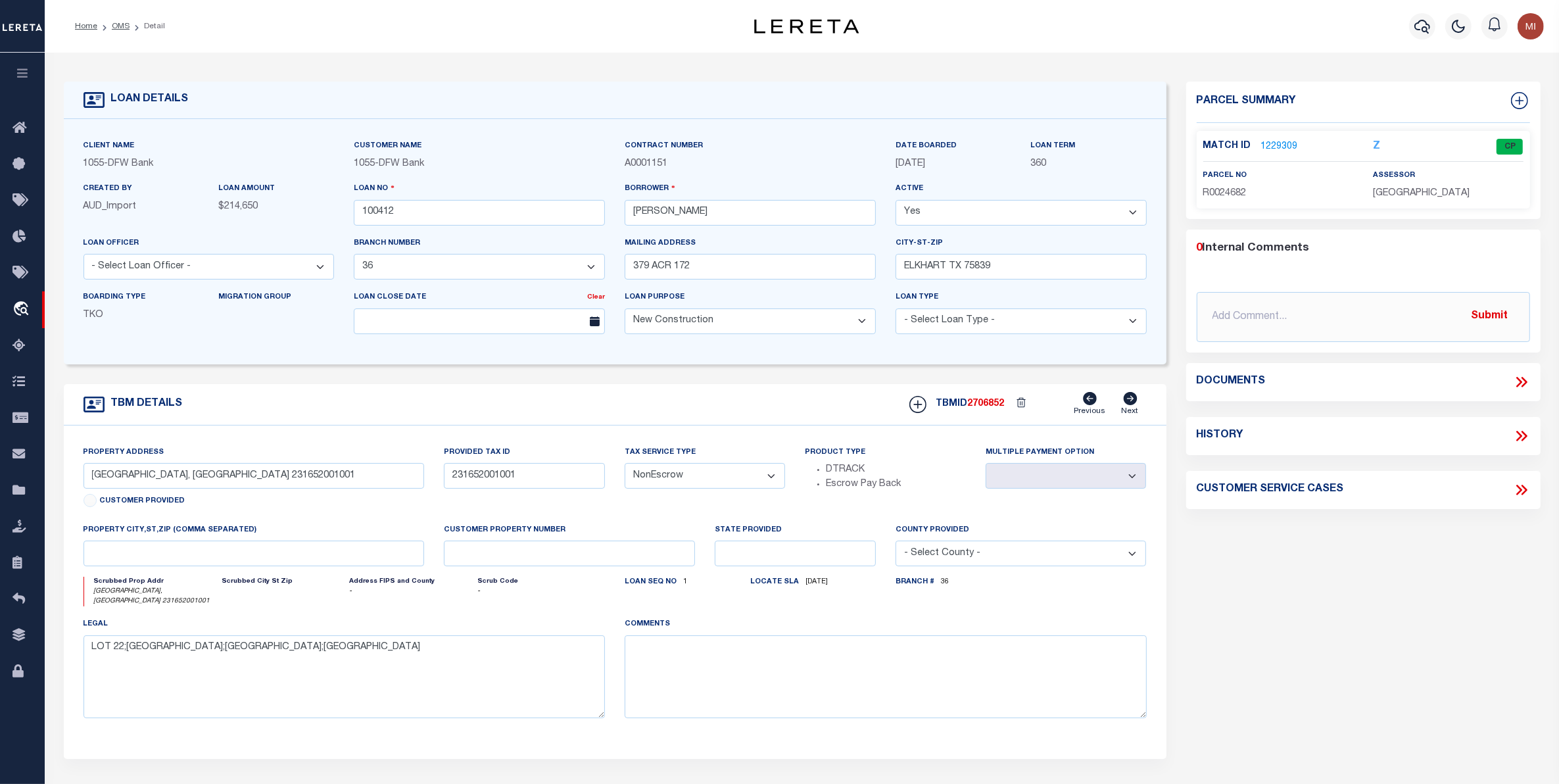
type input "[GEOGRAPHIC_DATA]"
type textarea "379 ACR 172 ELKHART TX 75839 TR 1: 7.23 AC TR 2: 1 AC BOTH OF THE JOHN PARKER S…"
type textarea "1 OF 1"
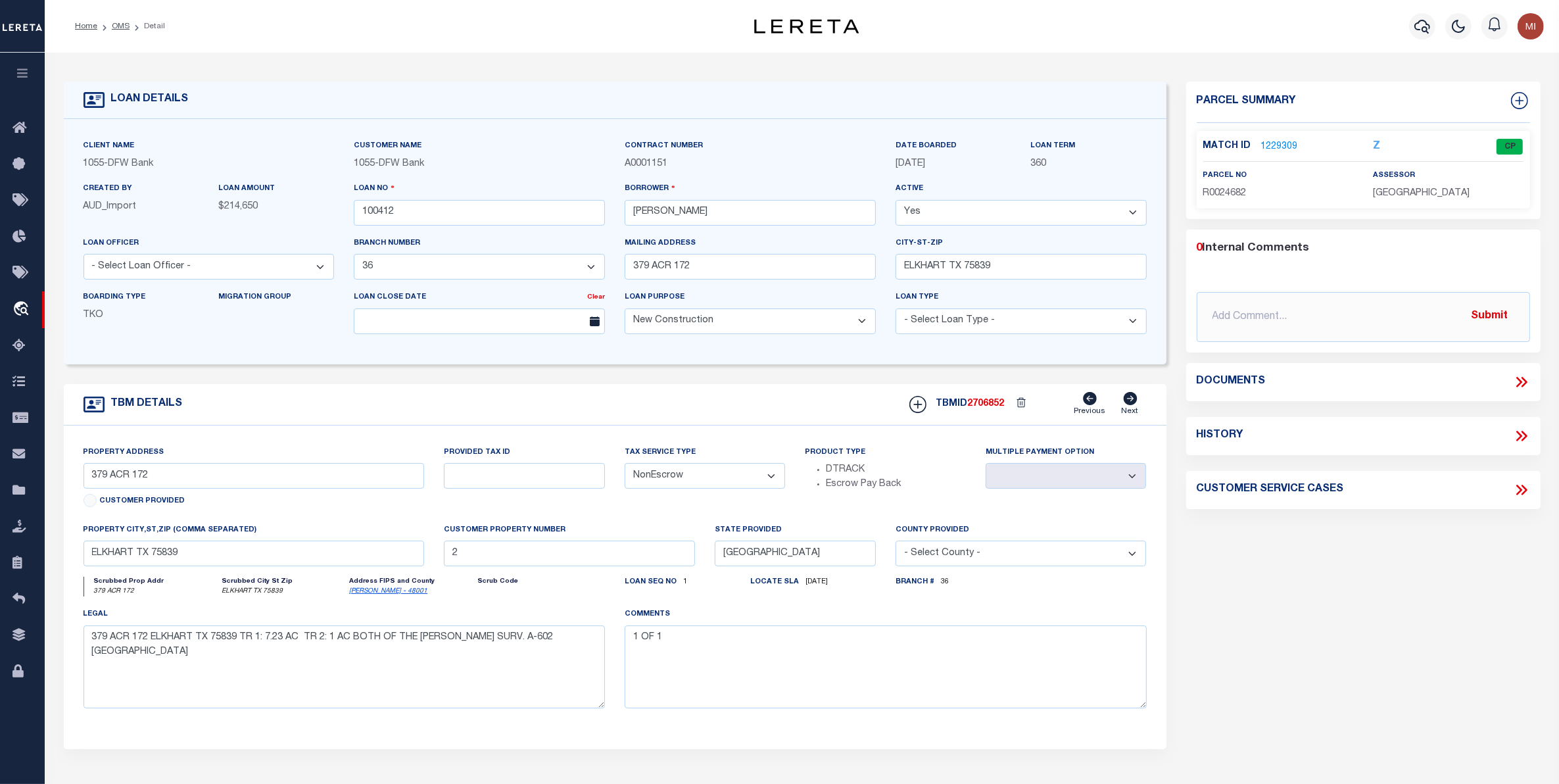
click at [1270, 140] on link "1229309" at bounding box center [1280, 147] width 37 height 14
select select "10390"
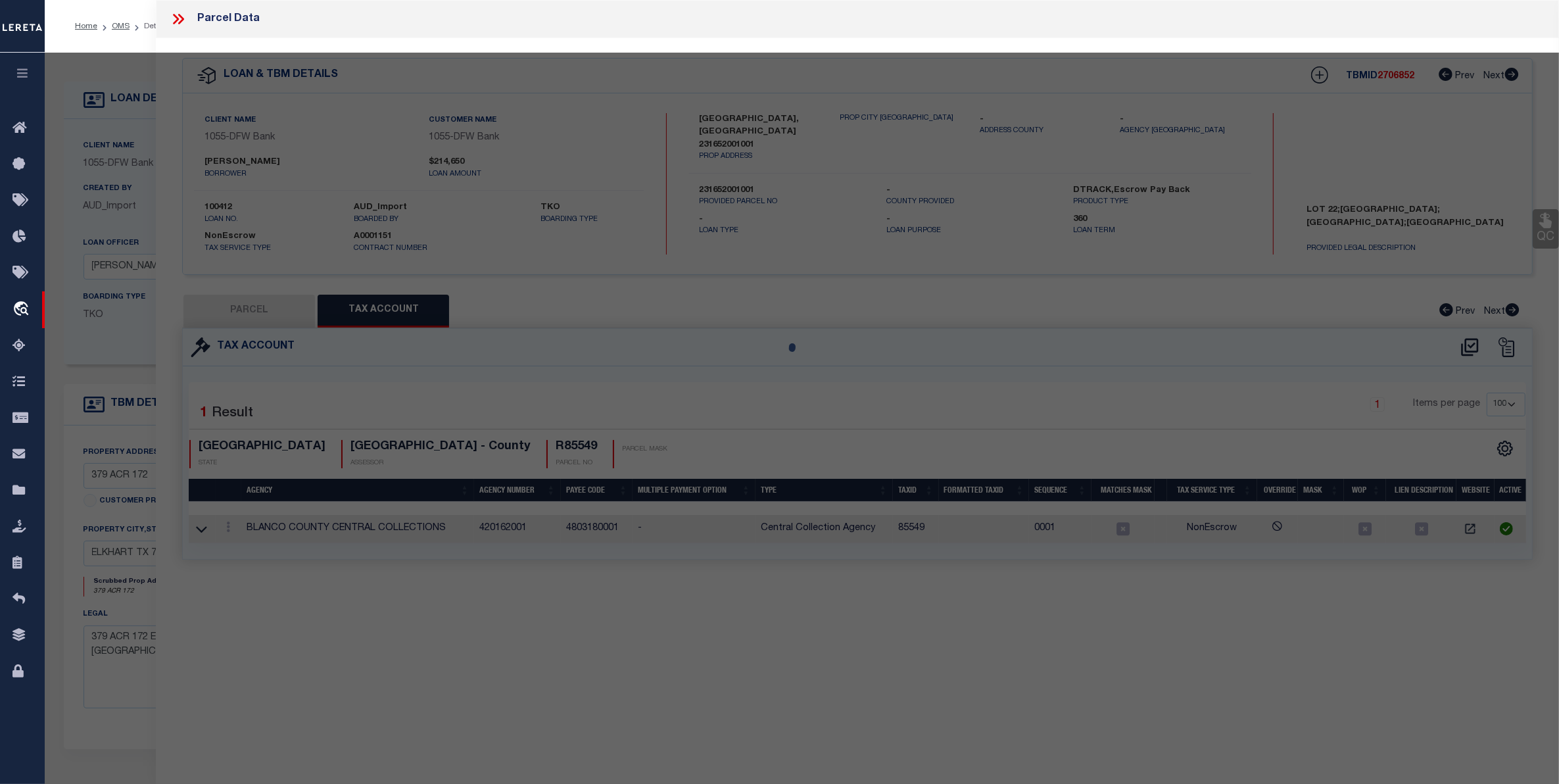
select select "AS"
checkbox input "false"
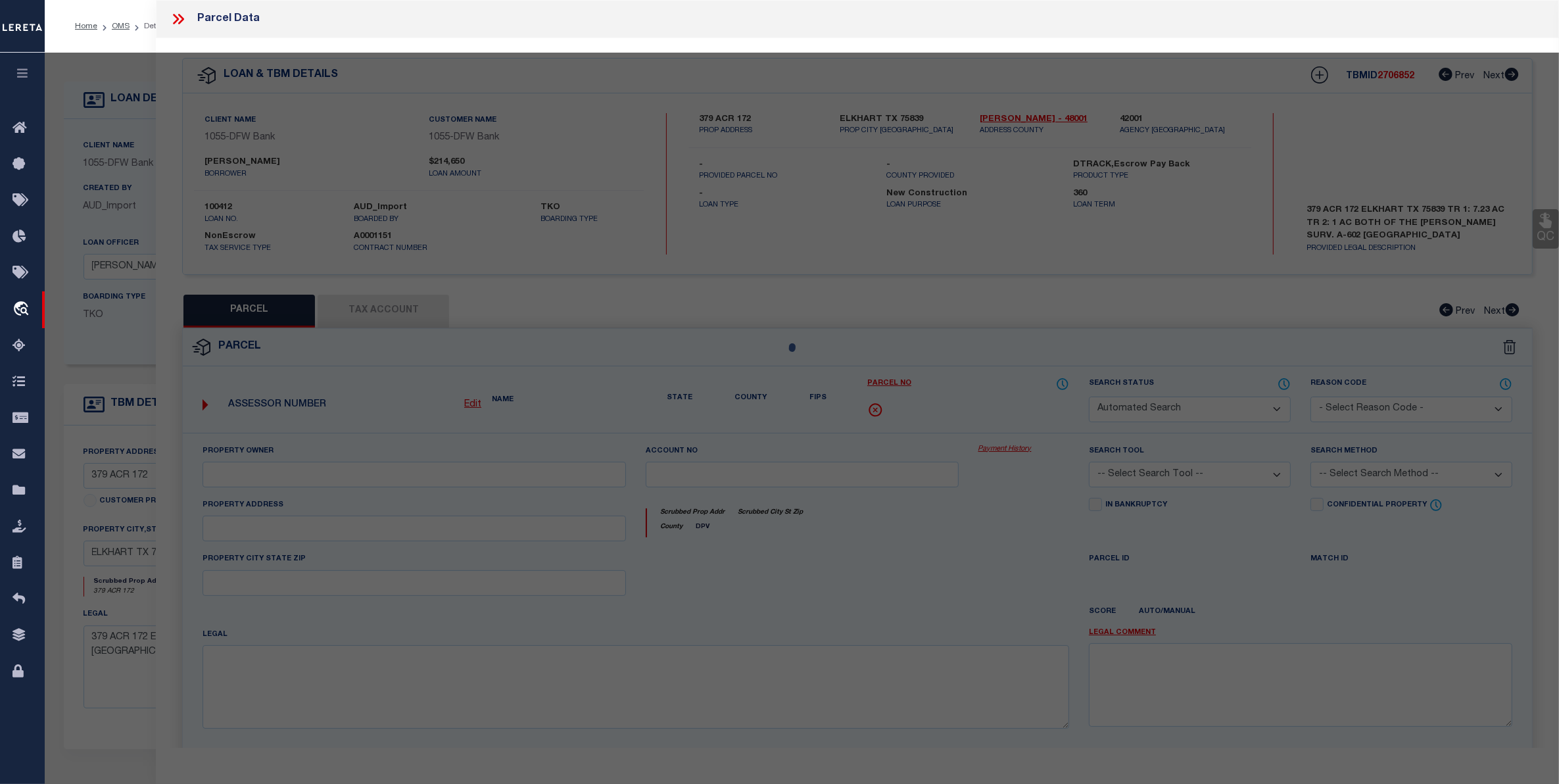
select select "CP"
type input "Rowland Ben"
select select
type input "379 Acr 172"
type input "ELKHART TX 75839"
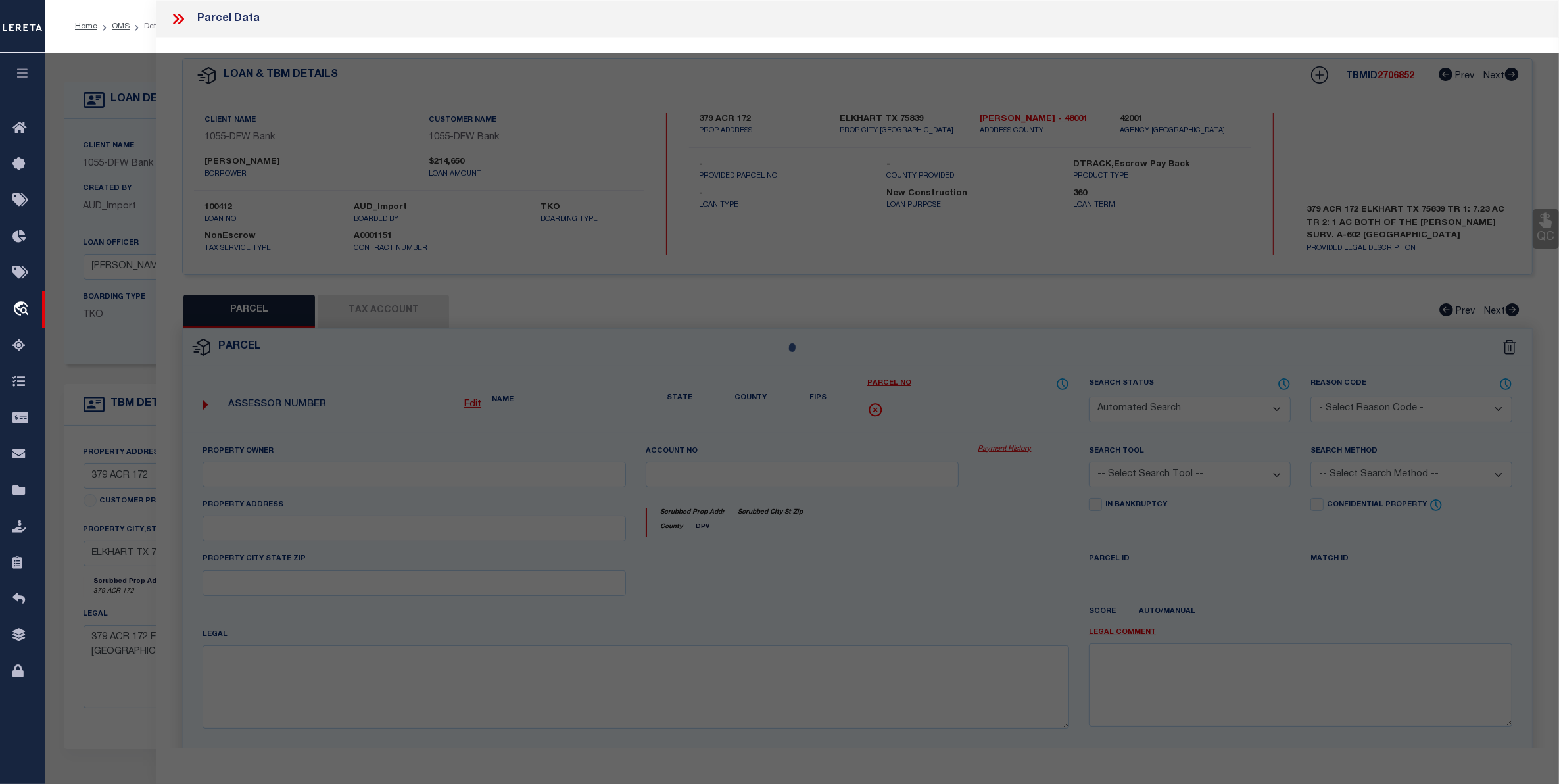
type textarea "A0602 PARKER, JOHN BLOCK 328 TRACT 8A & 8B"
type textarea "Tax Id Special Project"
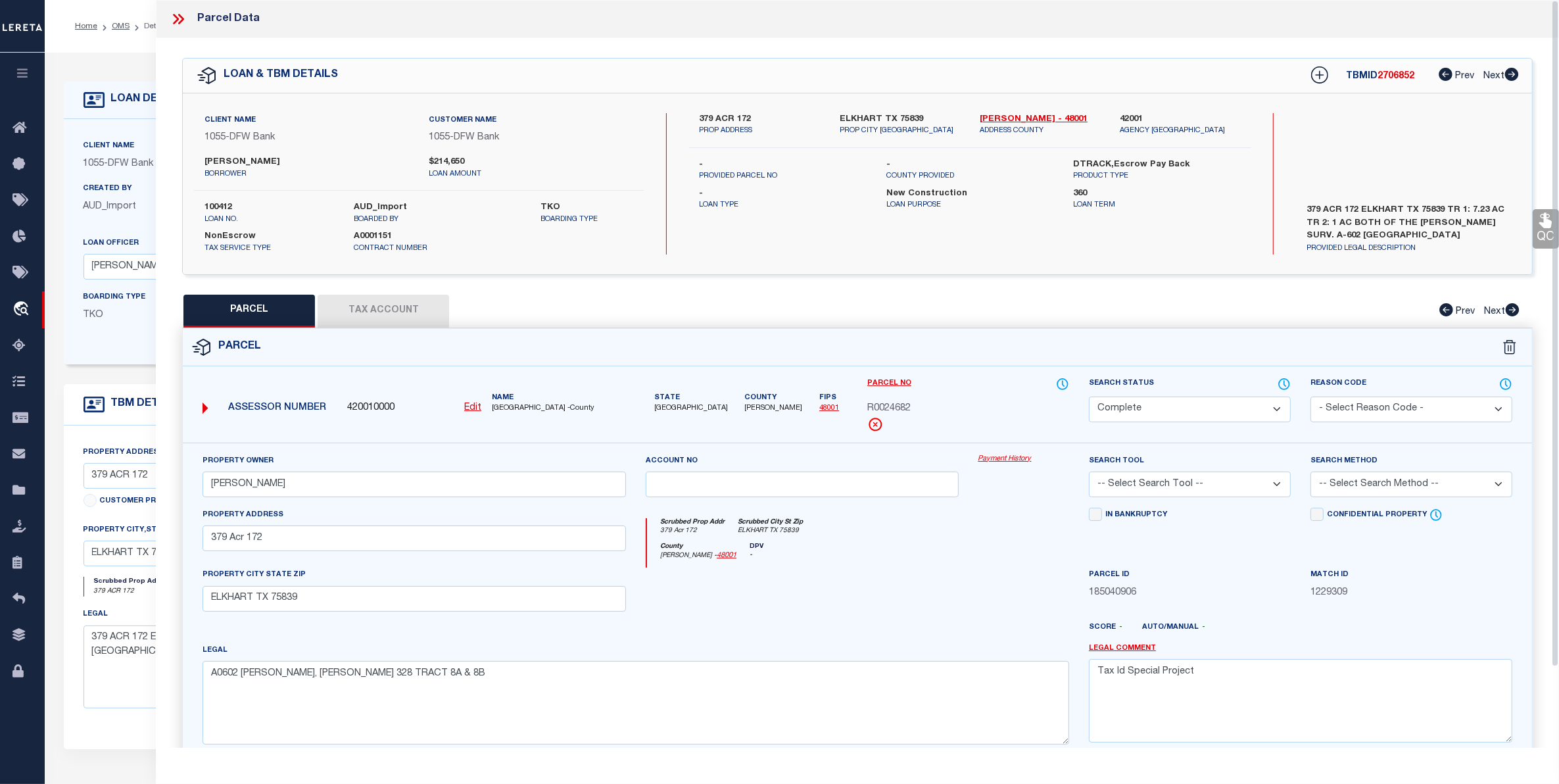
click at [399, 307] on button "Tax Account" at bounding box center [384, 310] width 132 height 33
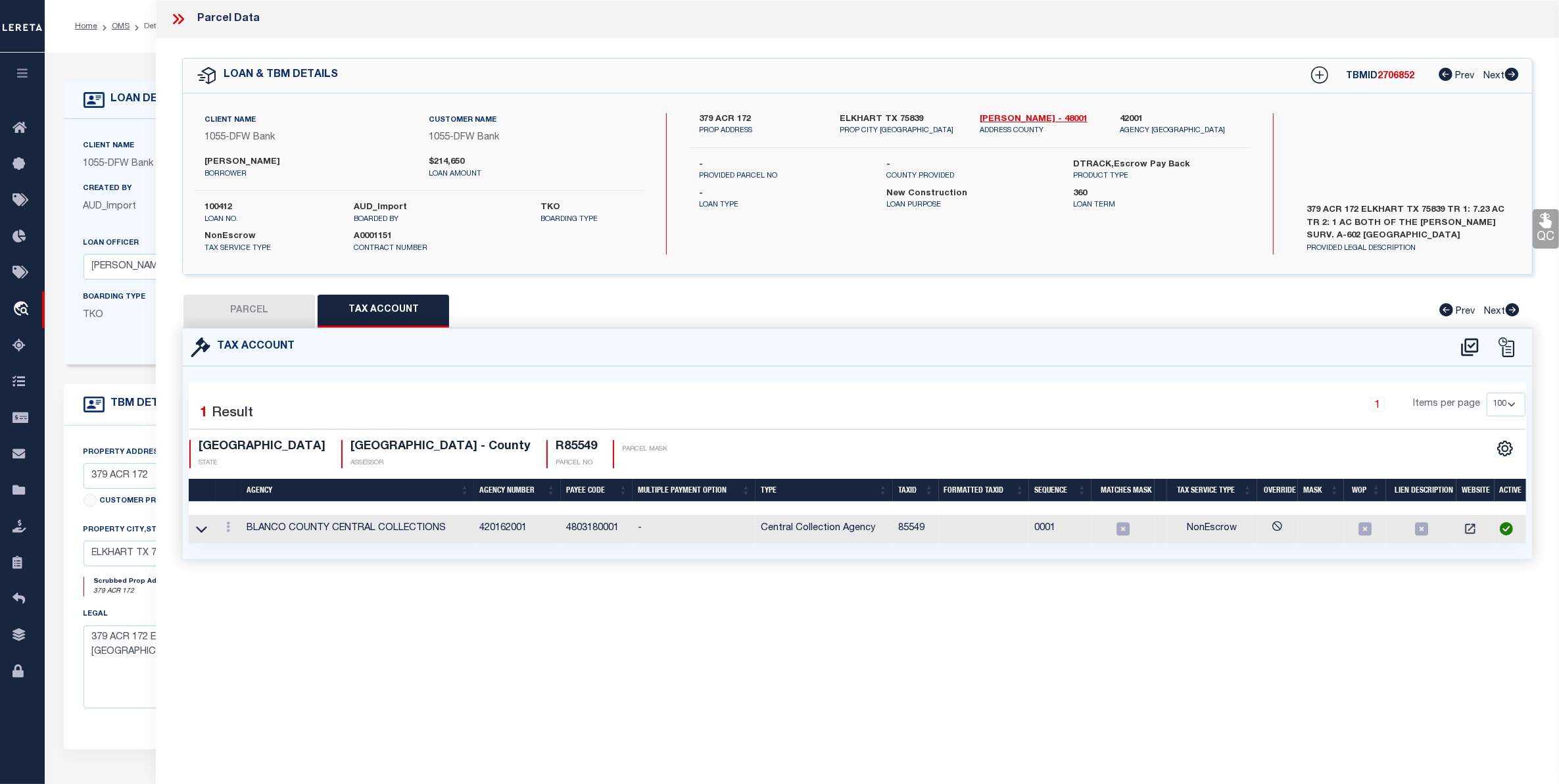
select select "100"
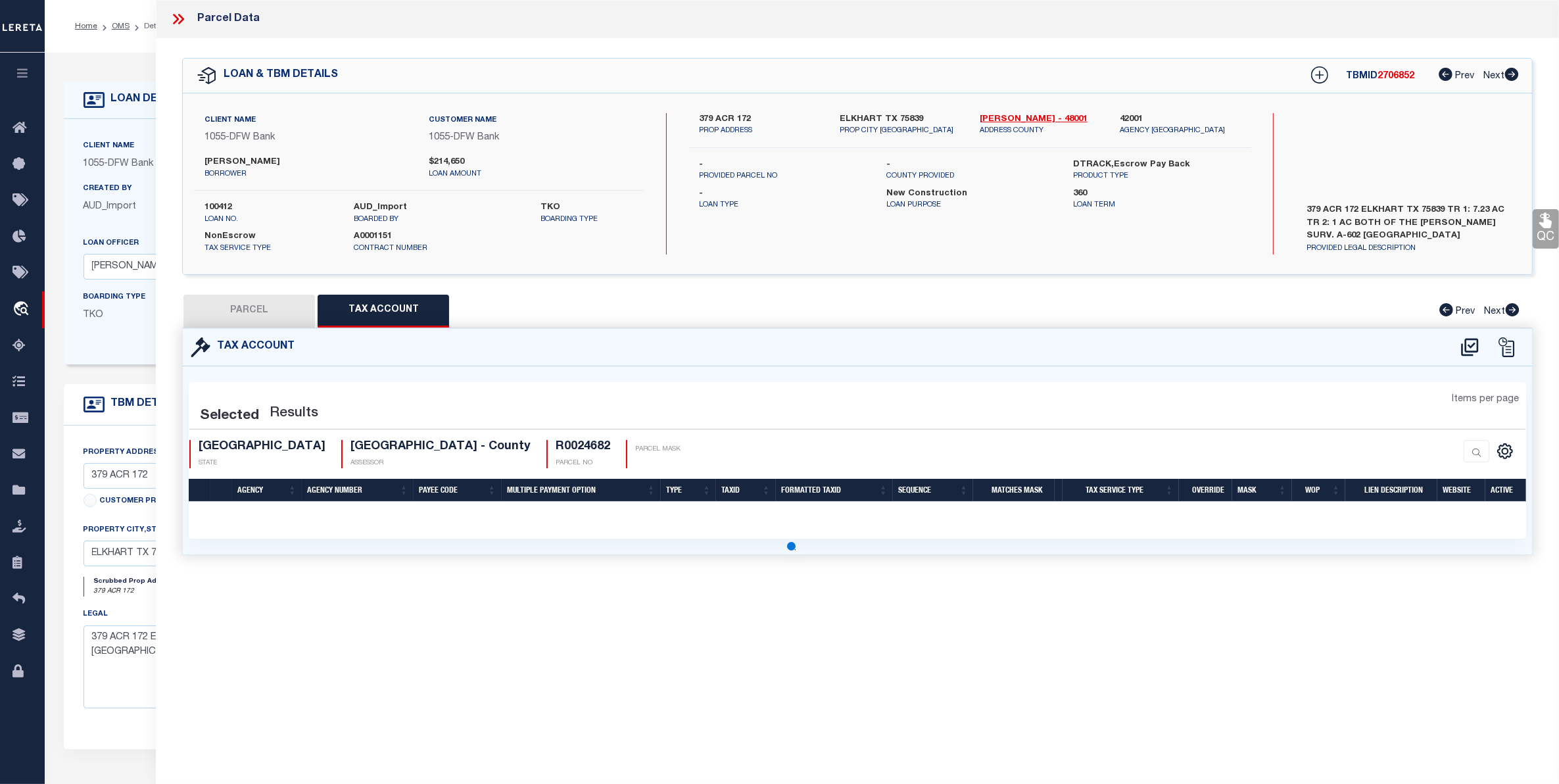
select select "100"
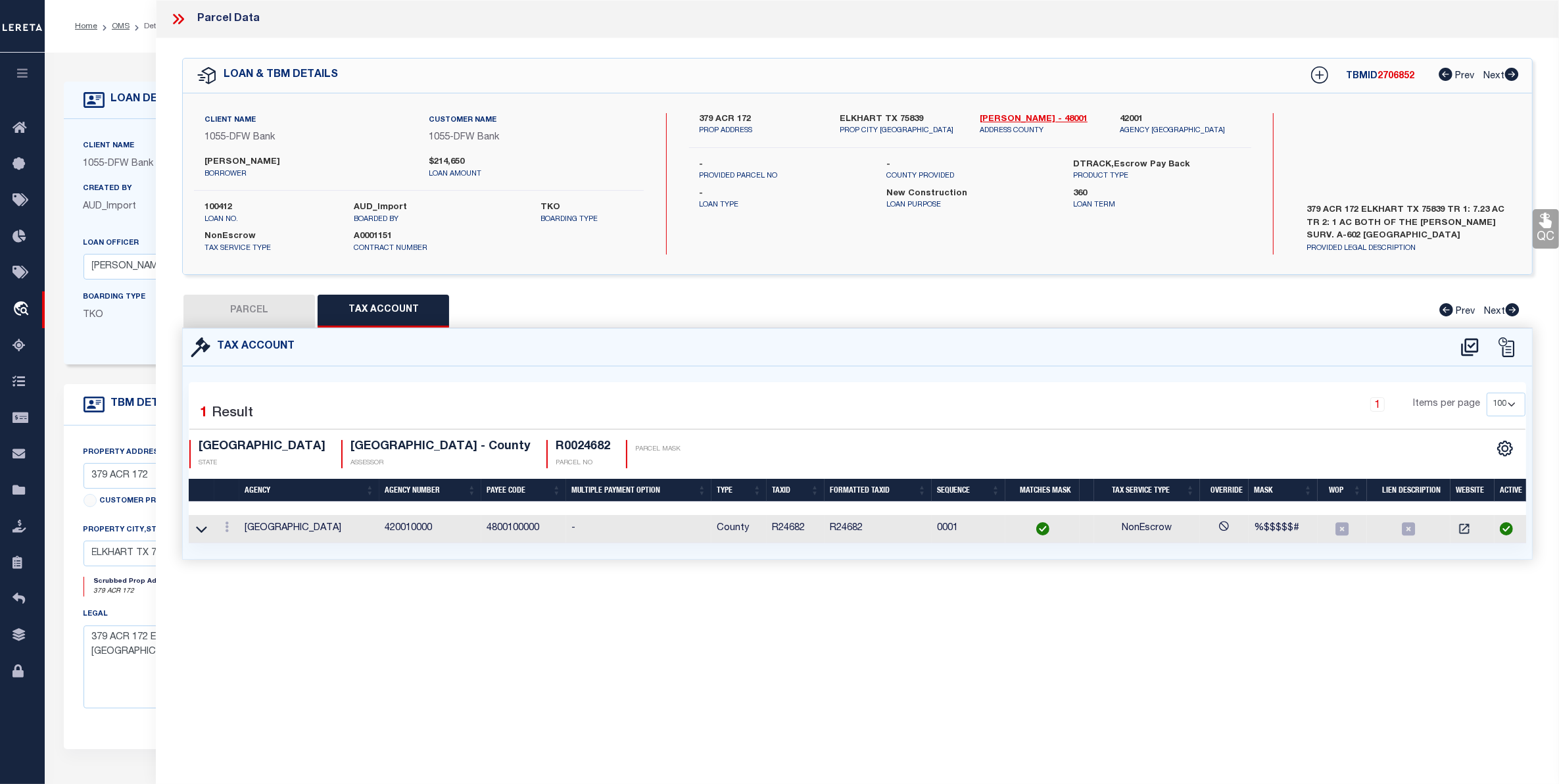
click at [1467, 343] on icon at bounding box center [1470, 347] width 22 height 21
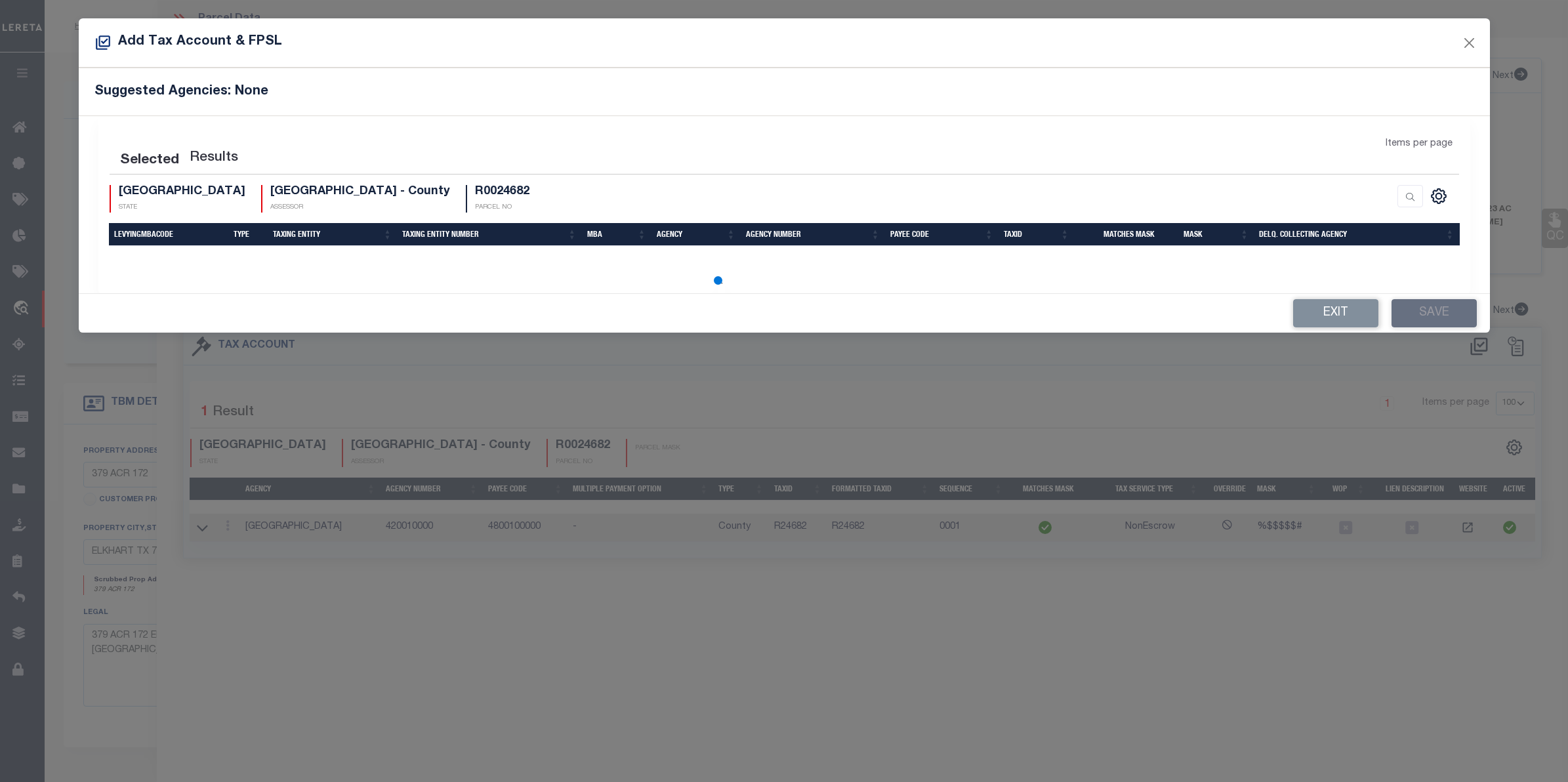
select select "100"
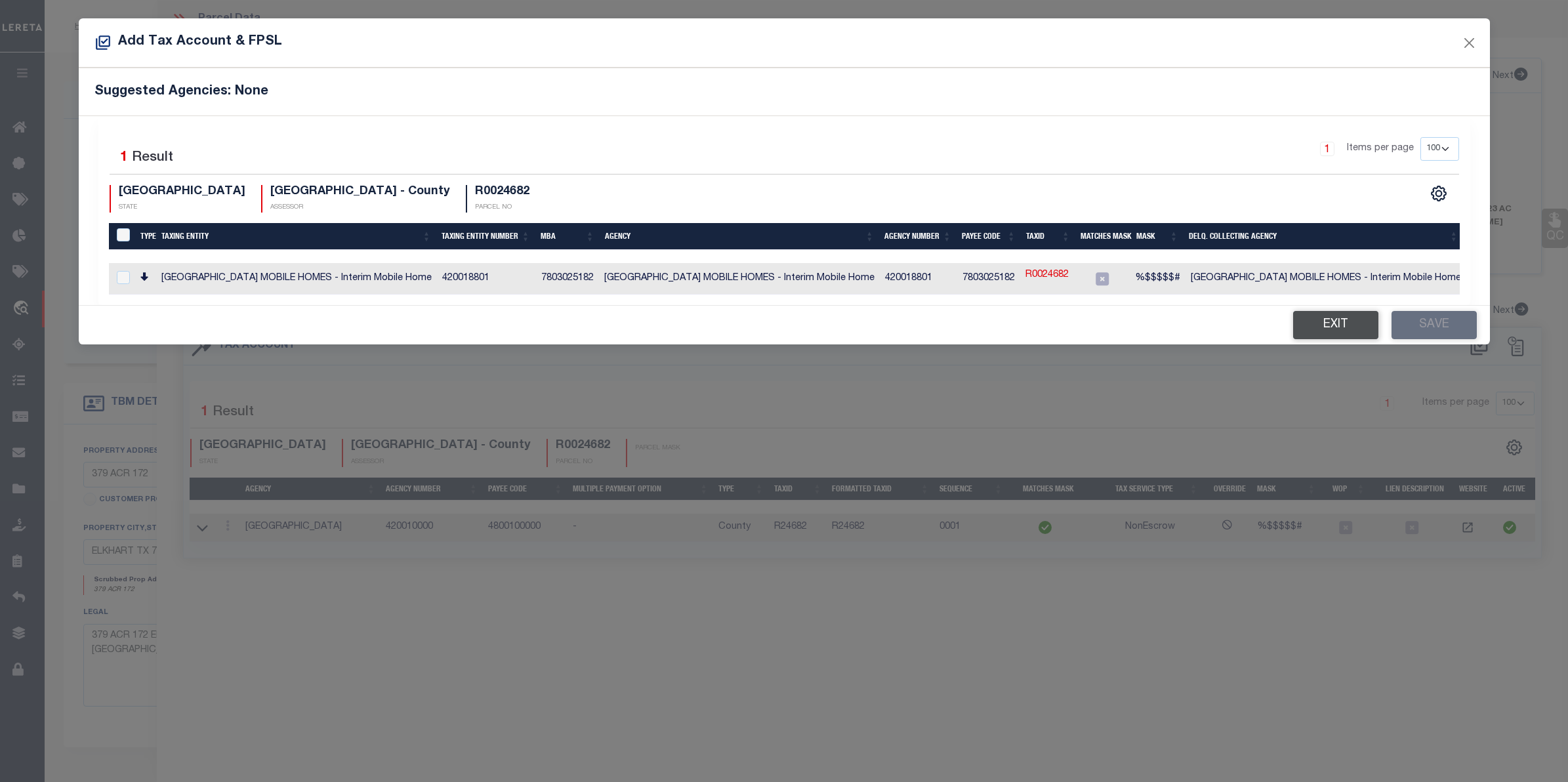
click at [1342, 327] on button "Exit" at bounding box center [1336, 325] width 85 height 28
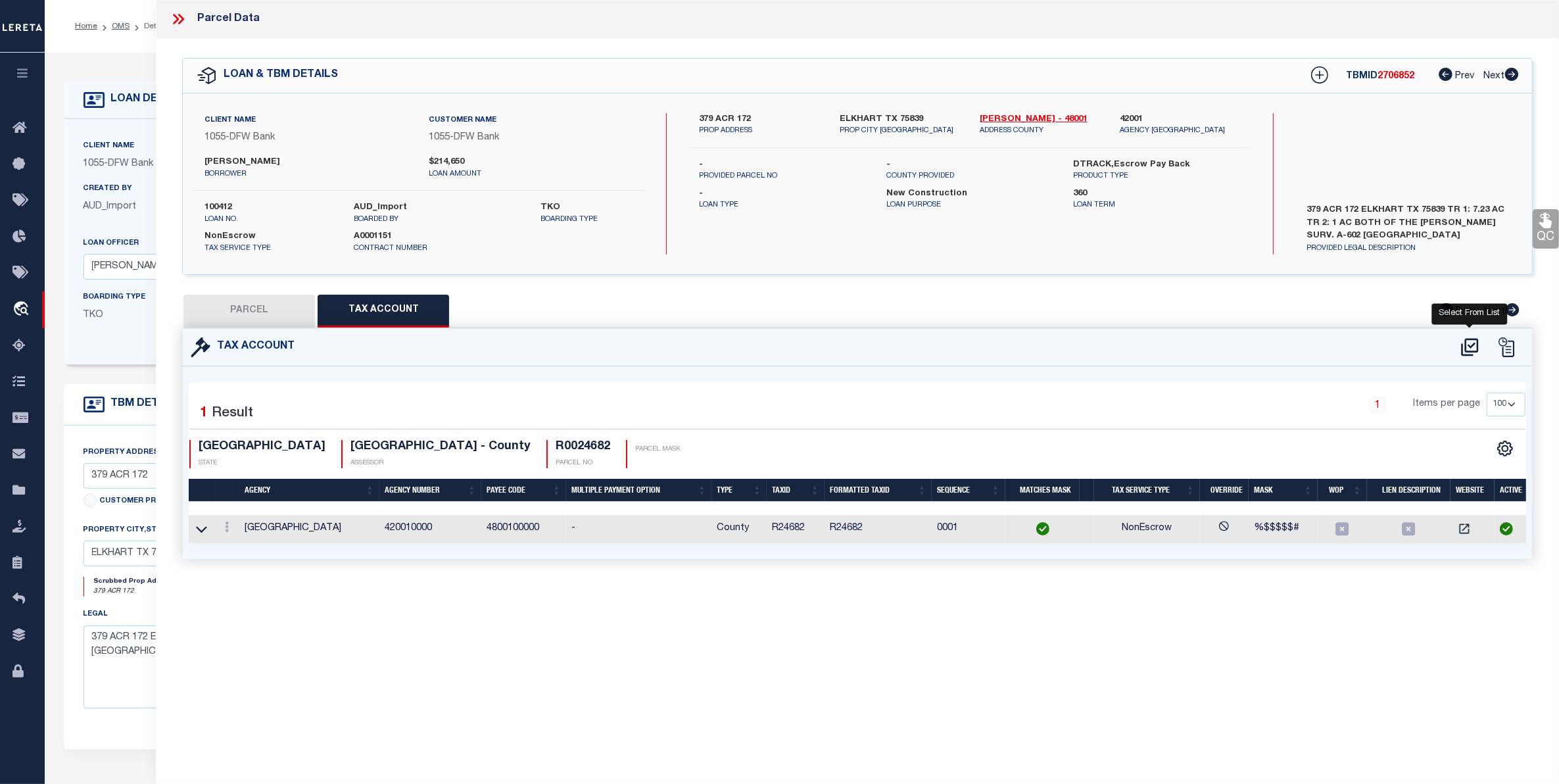
click at [1471, 343] on icon at bounding box center [1470, 347] width 22 height 21
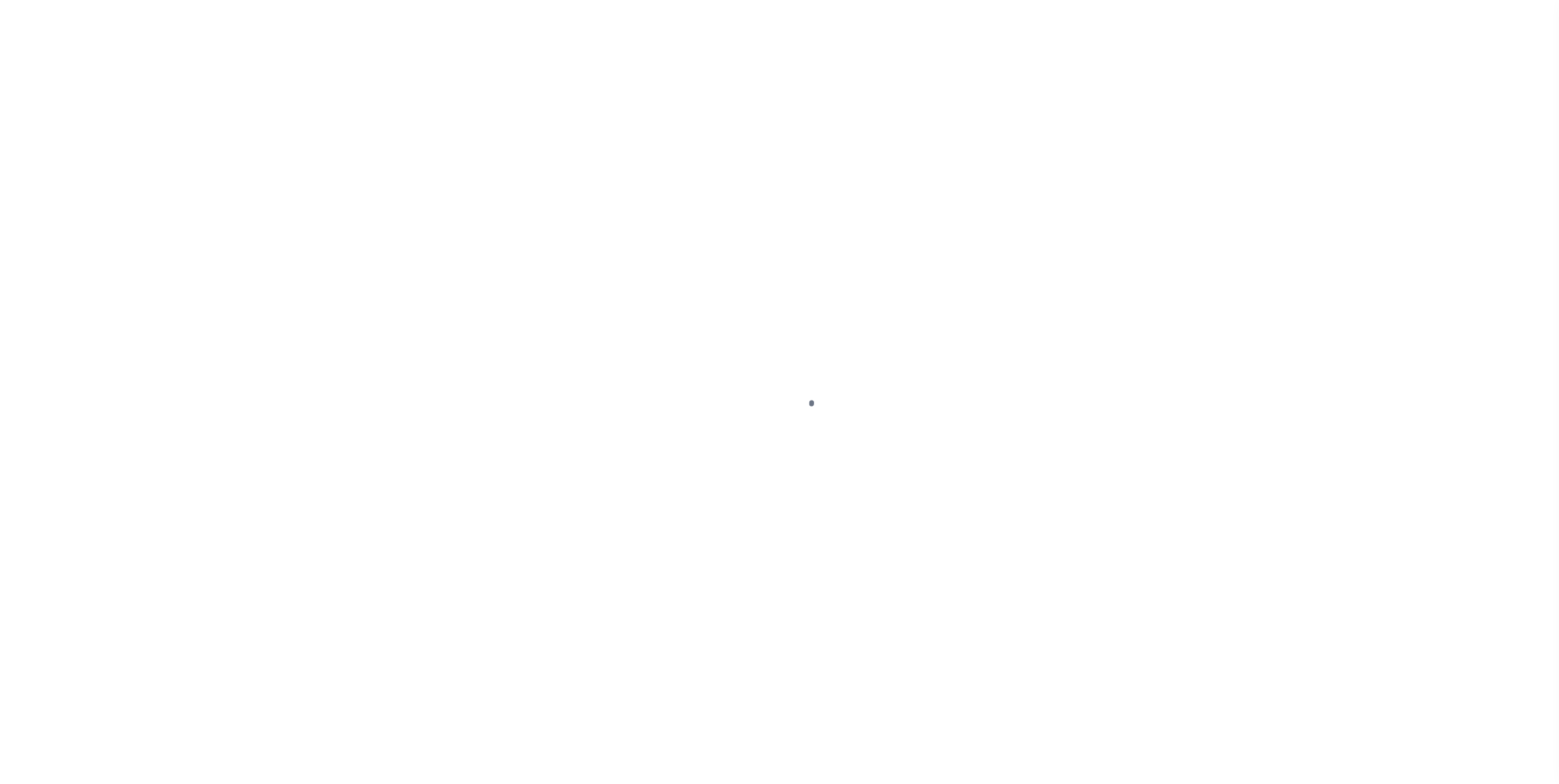
select select "CAC"
select select "CCK"
select select "USS"
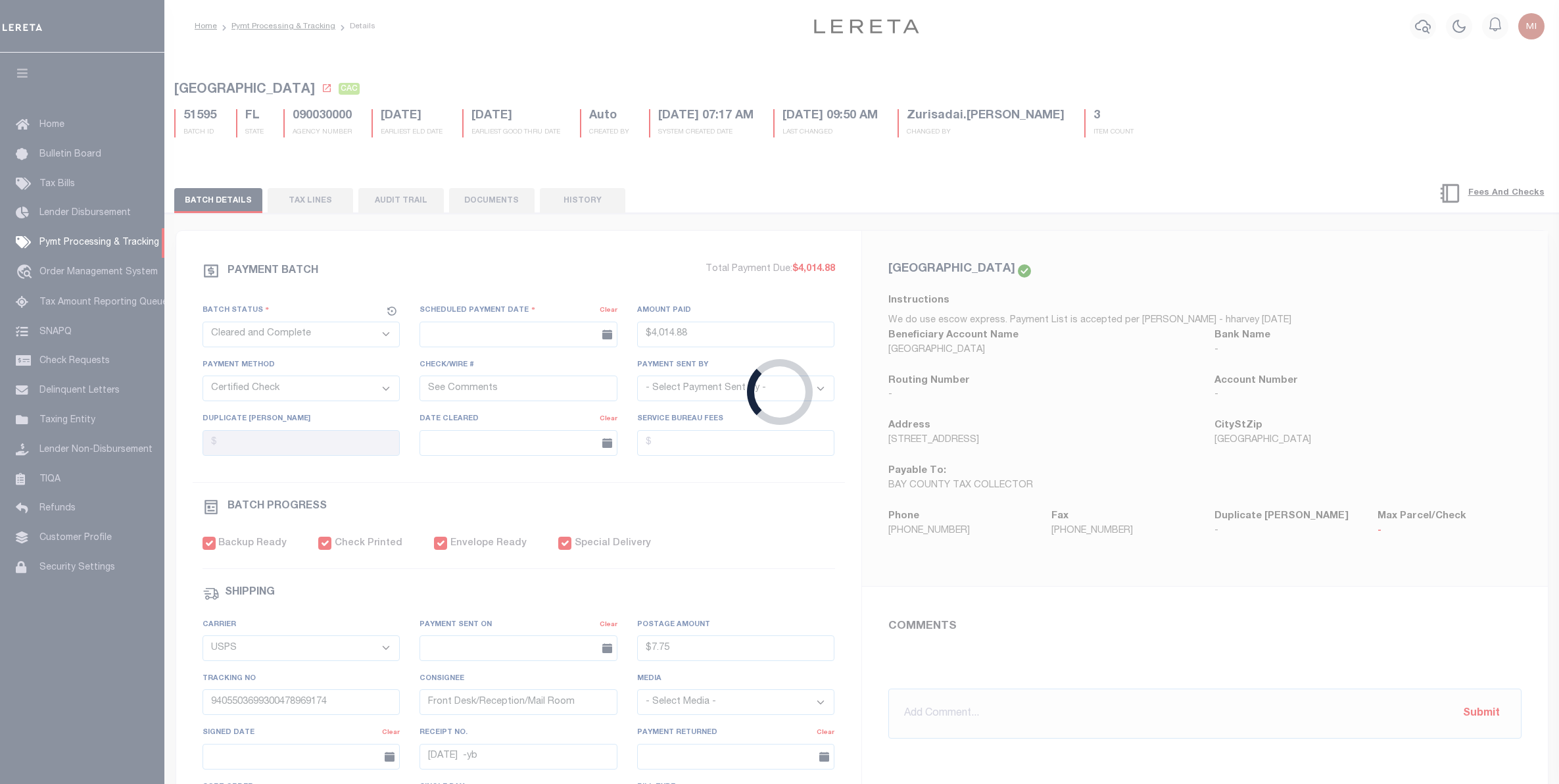
type input "08/04/2020"
type input "$4,014.88"
select select
type input "08/07/2020"
type input "08/04/2020"
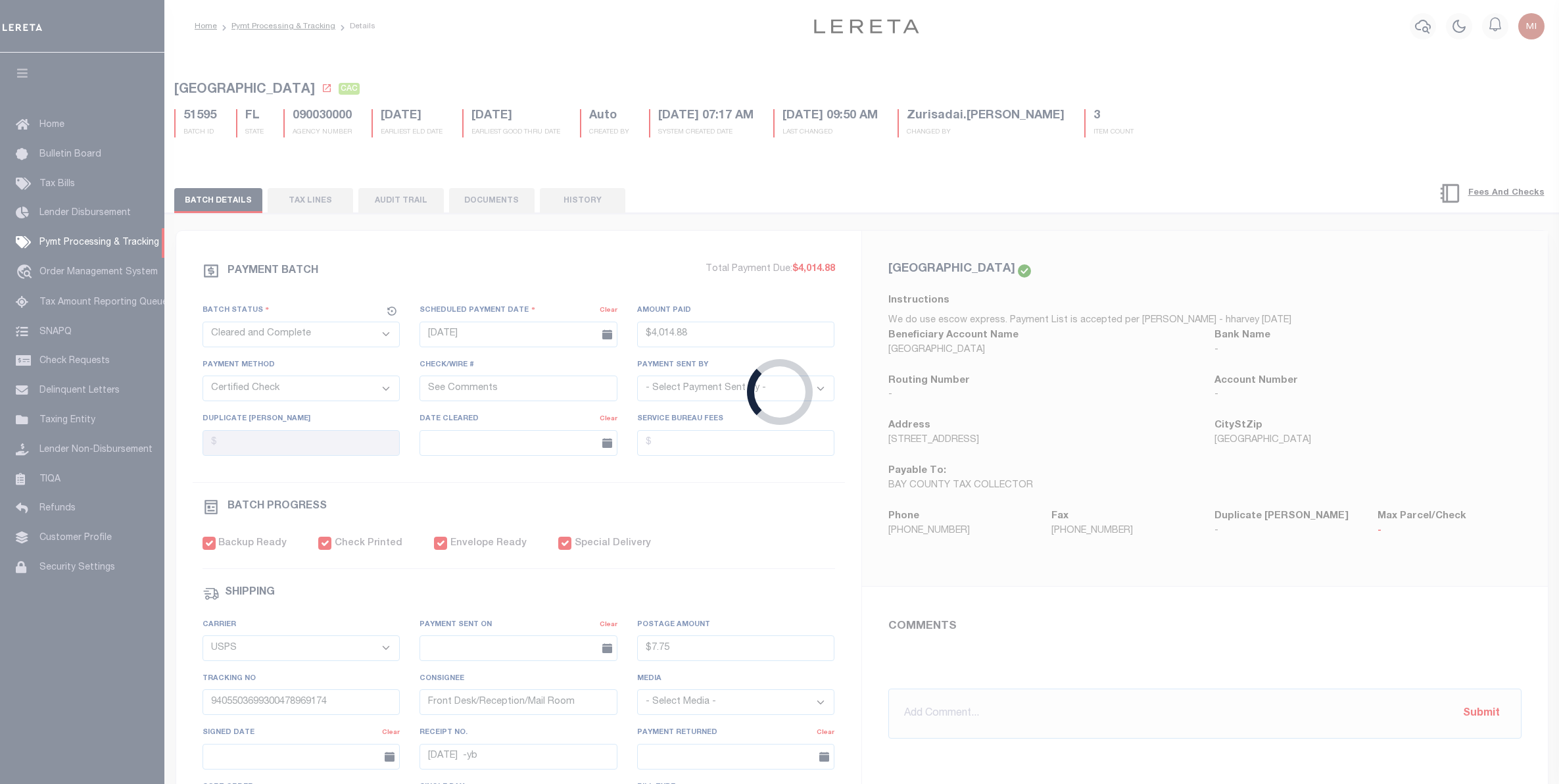
type input "$7.75"
type input "08/05/2020"
type input "1"
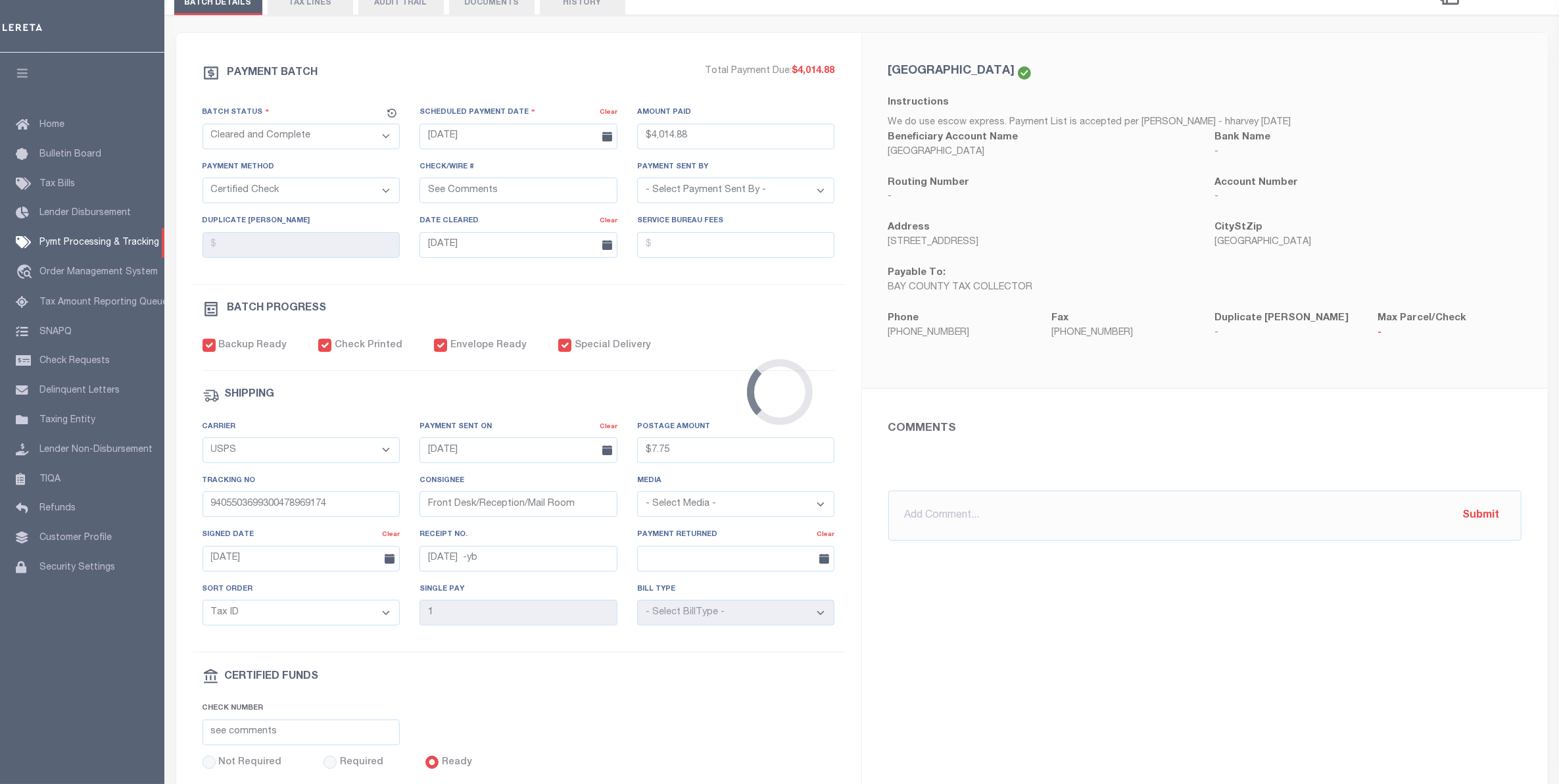
scroll to position [247, 0]
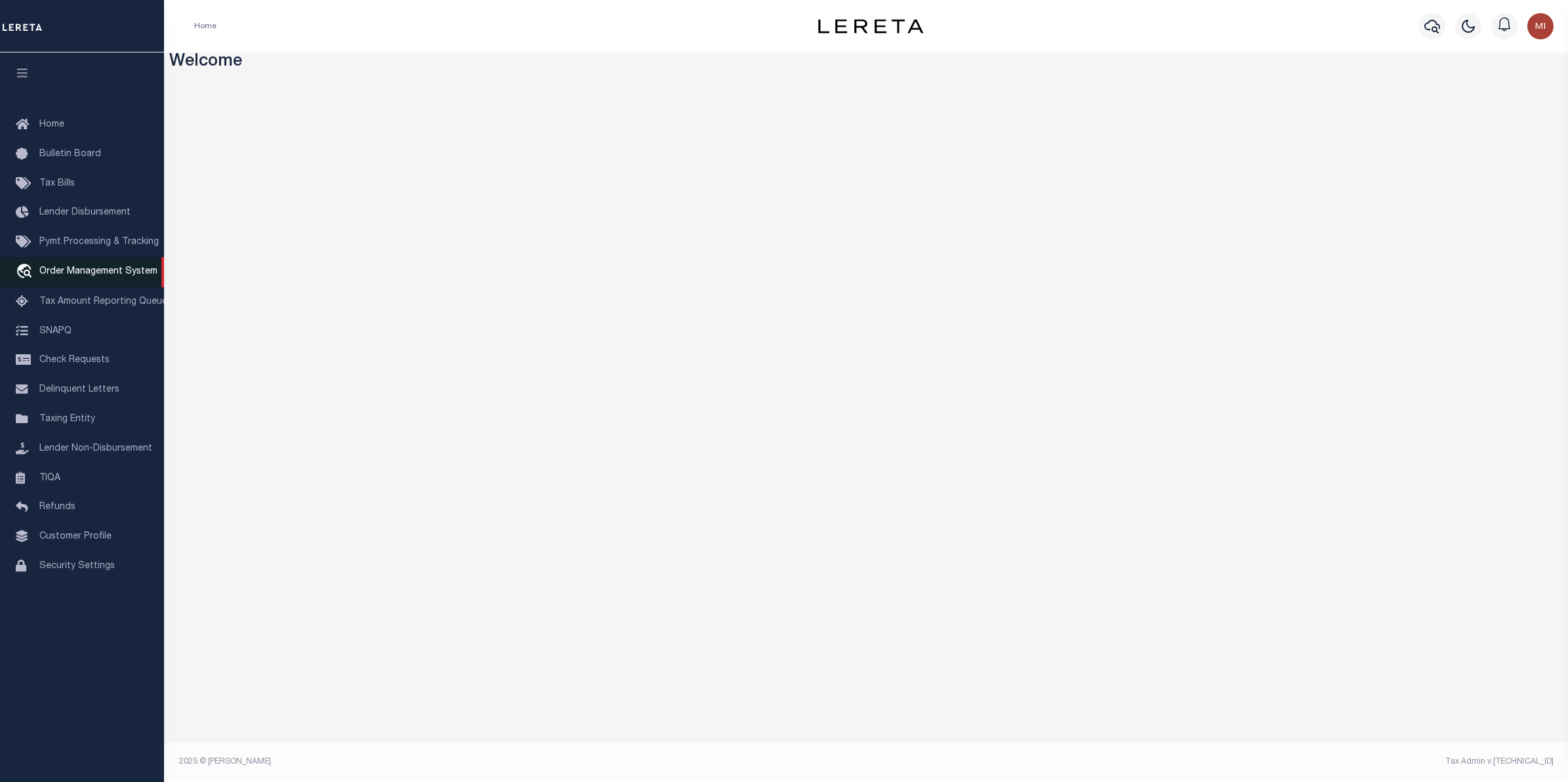
click at [96, 276] on span "Order Management System" at bounding box center [98, 271] width 118 height 9
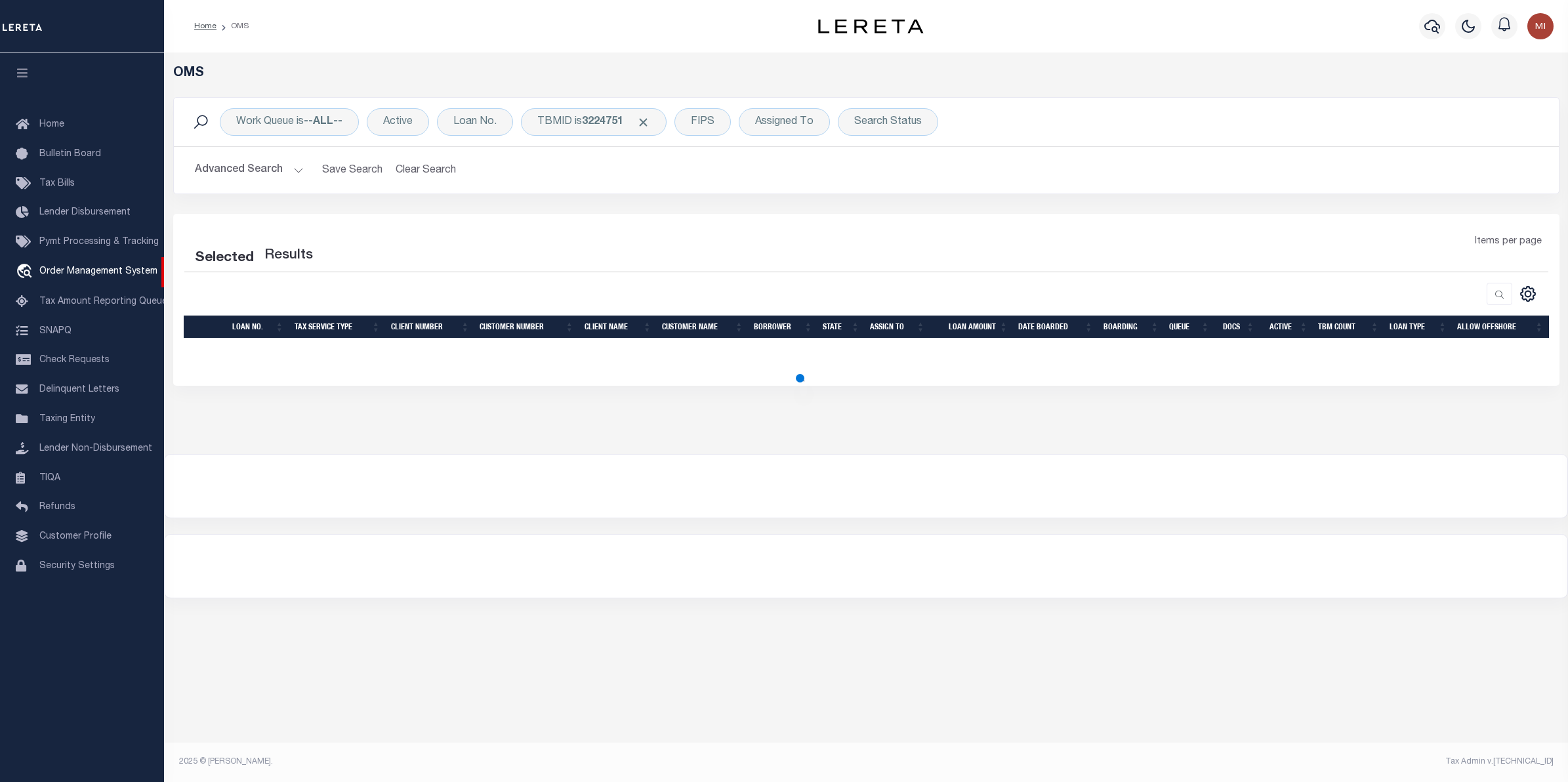
select select "200"
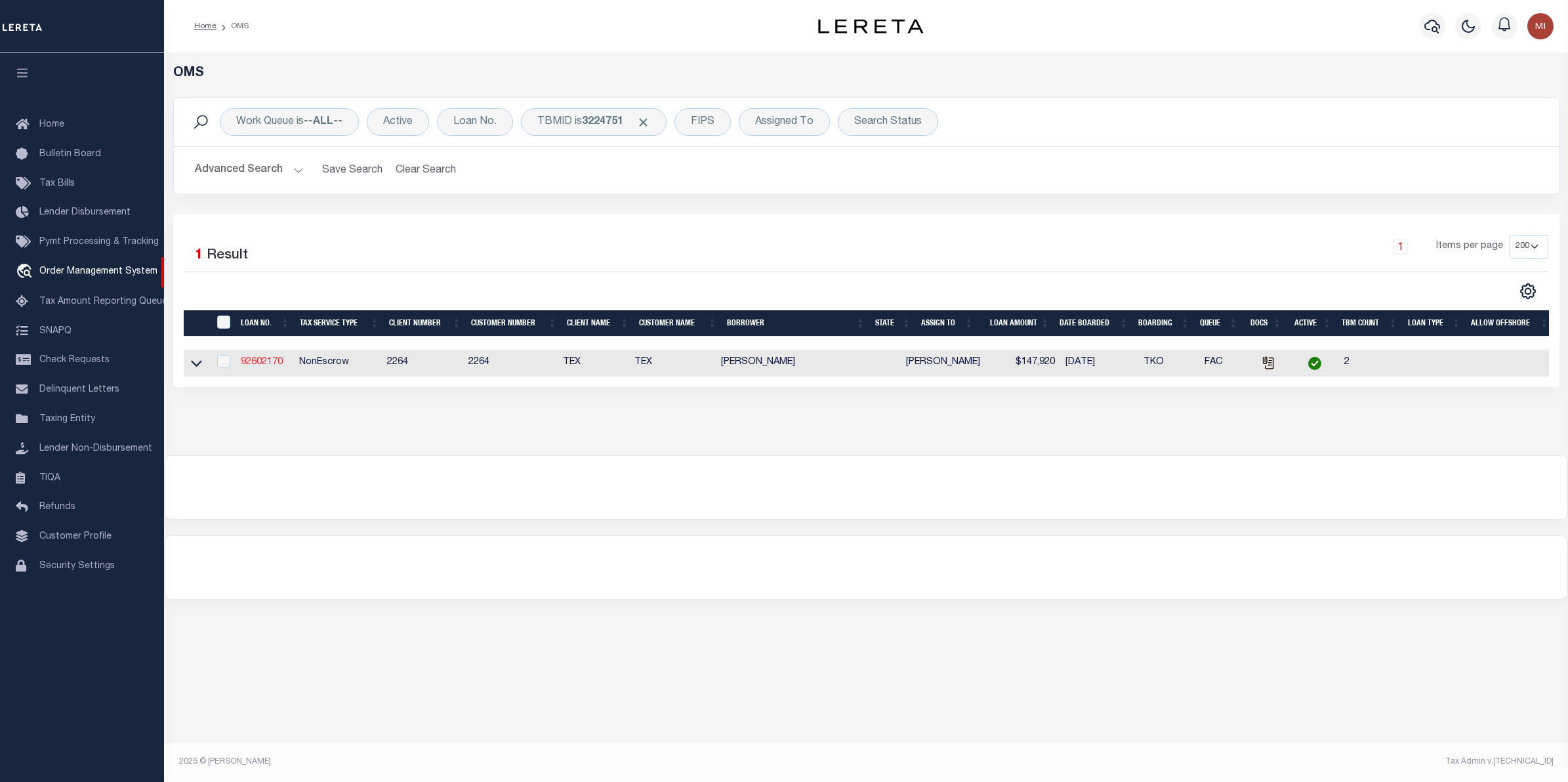
click at [260, 365] on link "92602170" at bounding box center [261, 362] width 42 height 9
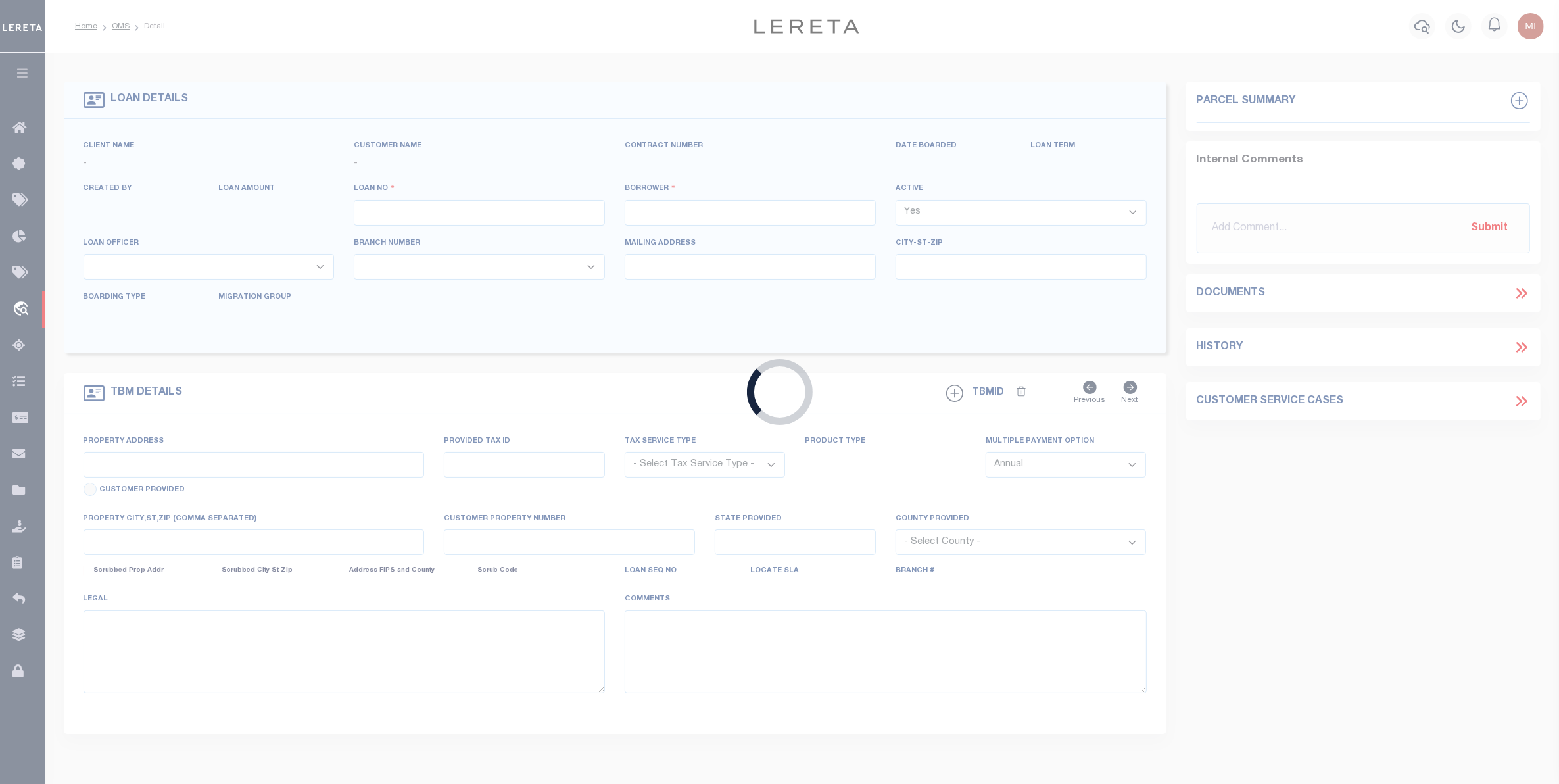
type input "92602170"
type input "[PERSON_NAME]"
select select
type input "[STREET_ADDRESS][PERSON_NAME]"
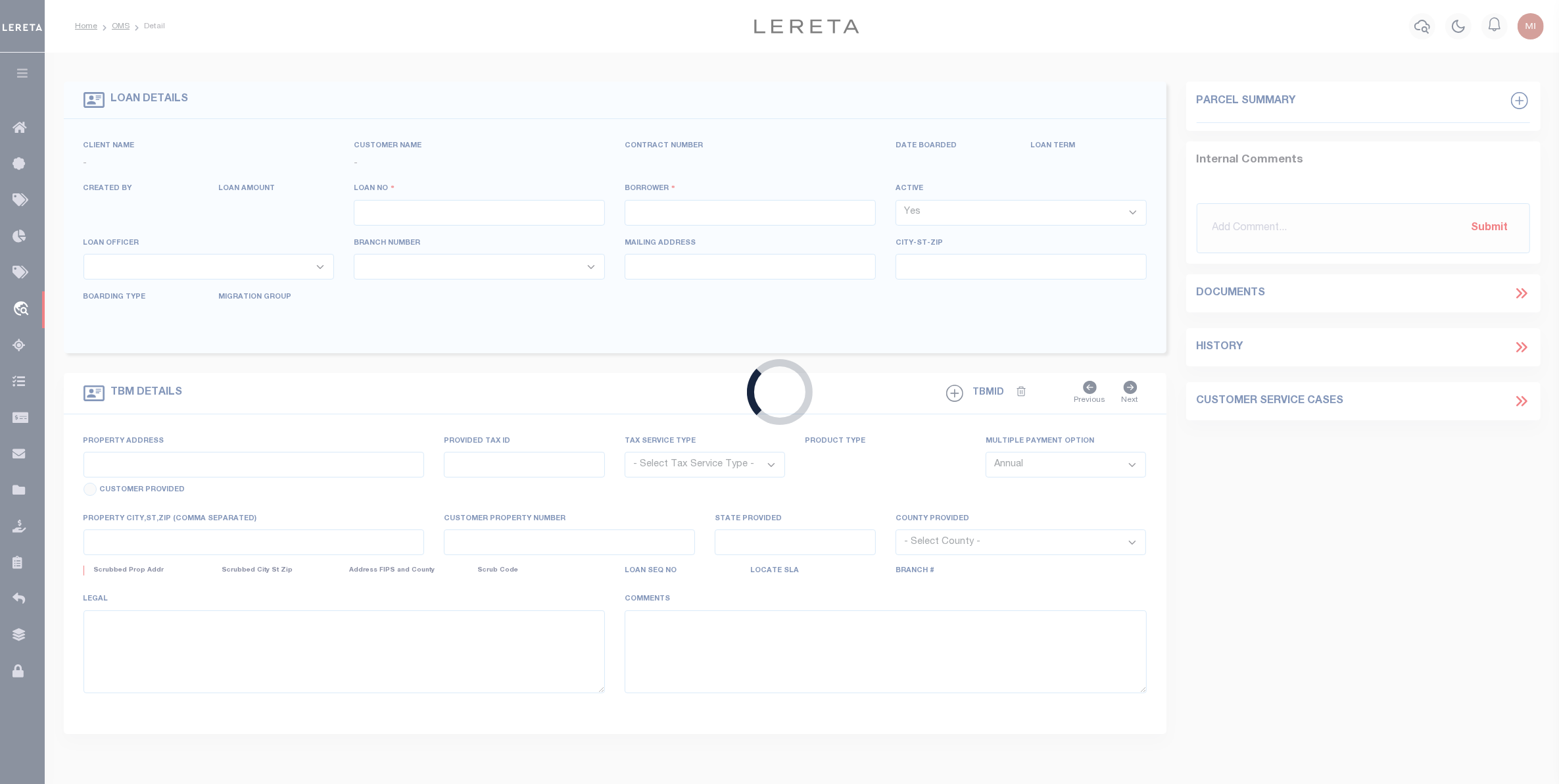
type input "[GEOGRAPHIC_DATA] OR 97201-5373"
select select "NonEscrow"
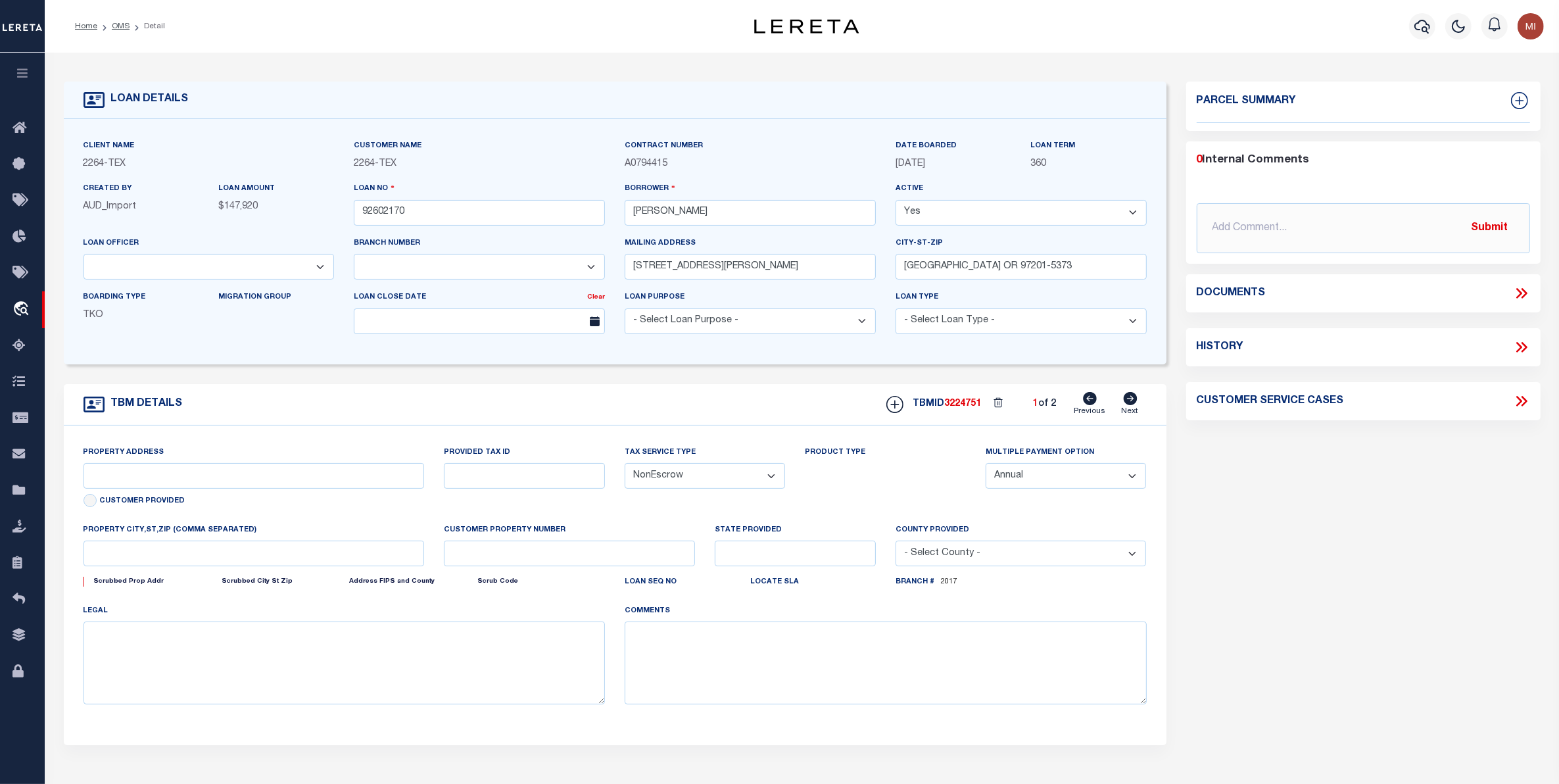
select select "8149"
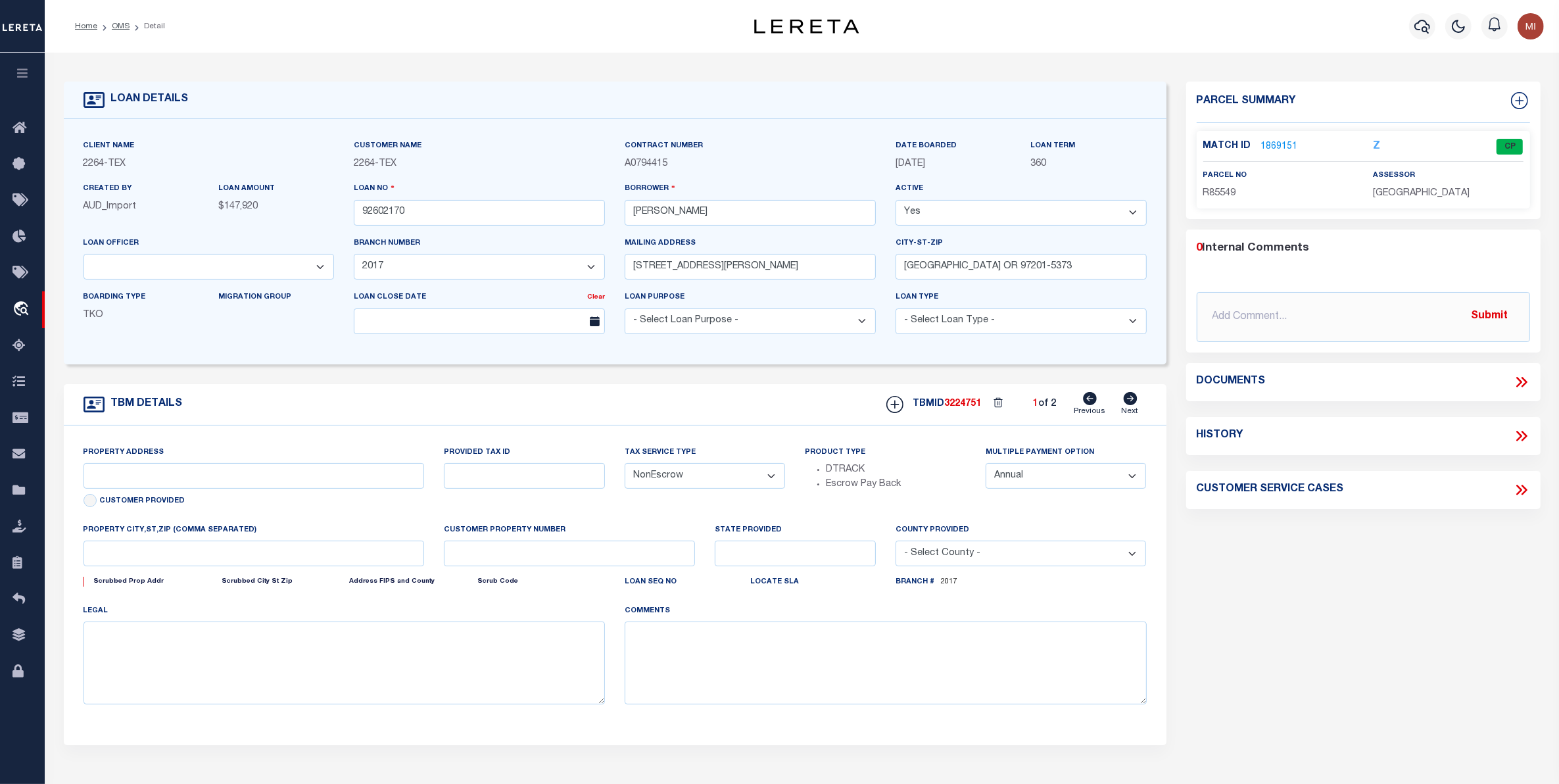
select select "22457"
type input "[GEOGRAPHIC_DATA], [GEOGRAPHIC_DATA] 231652001001"
type input "231652001001"
select select
type textarea "LOT 22;[GEOGRAPHIC_DATA];[GEOGRAPHIC_DATA];[GEOGRAPHIC_DATA]"
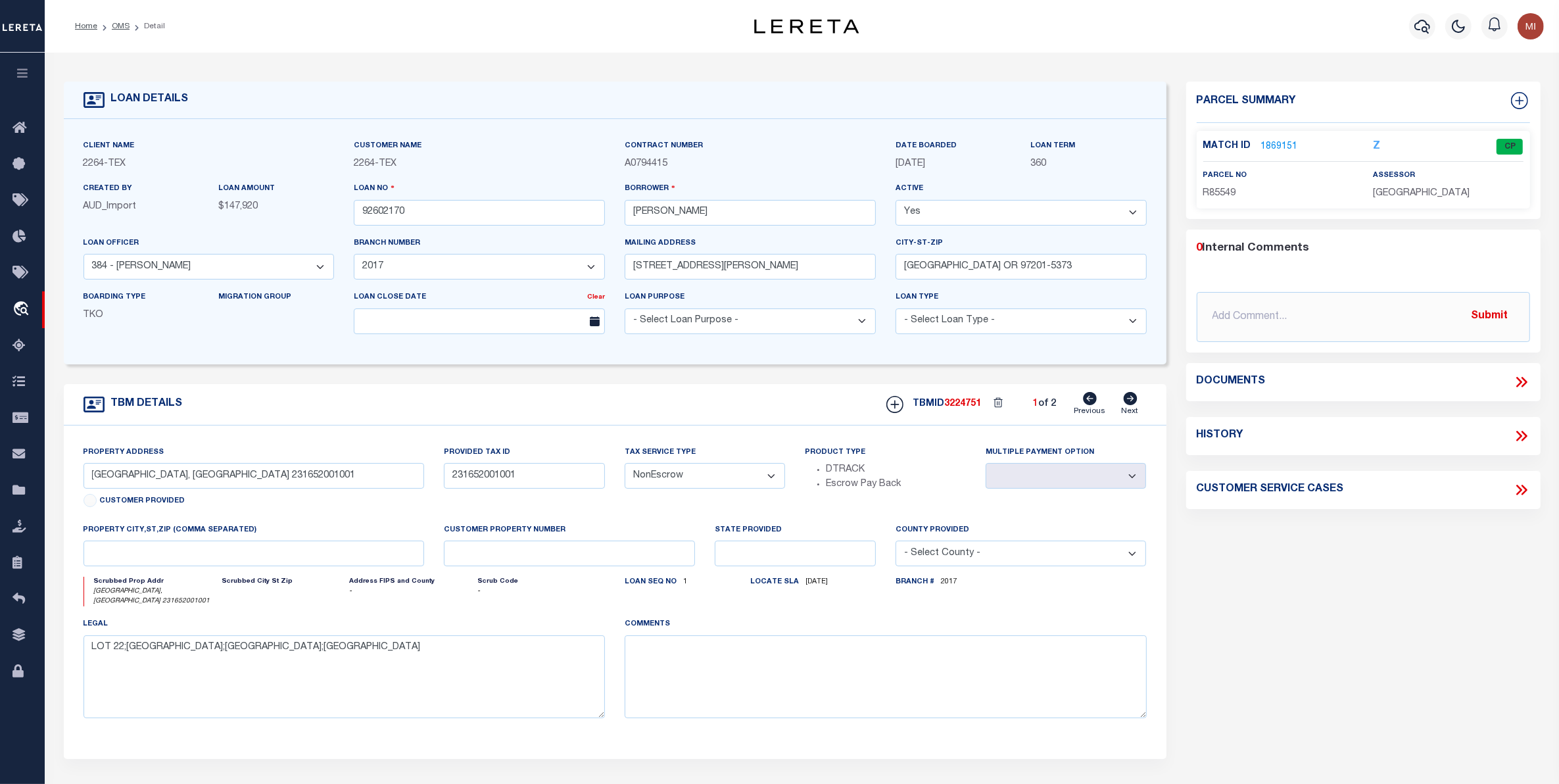
type input "100412"
type input "BENJAMIN R ROWLAND"
select select
type input "379 ACR 172"
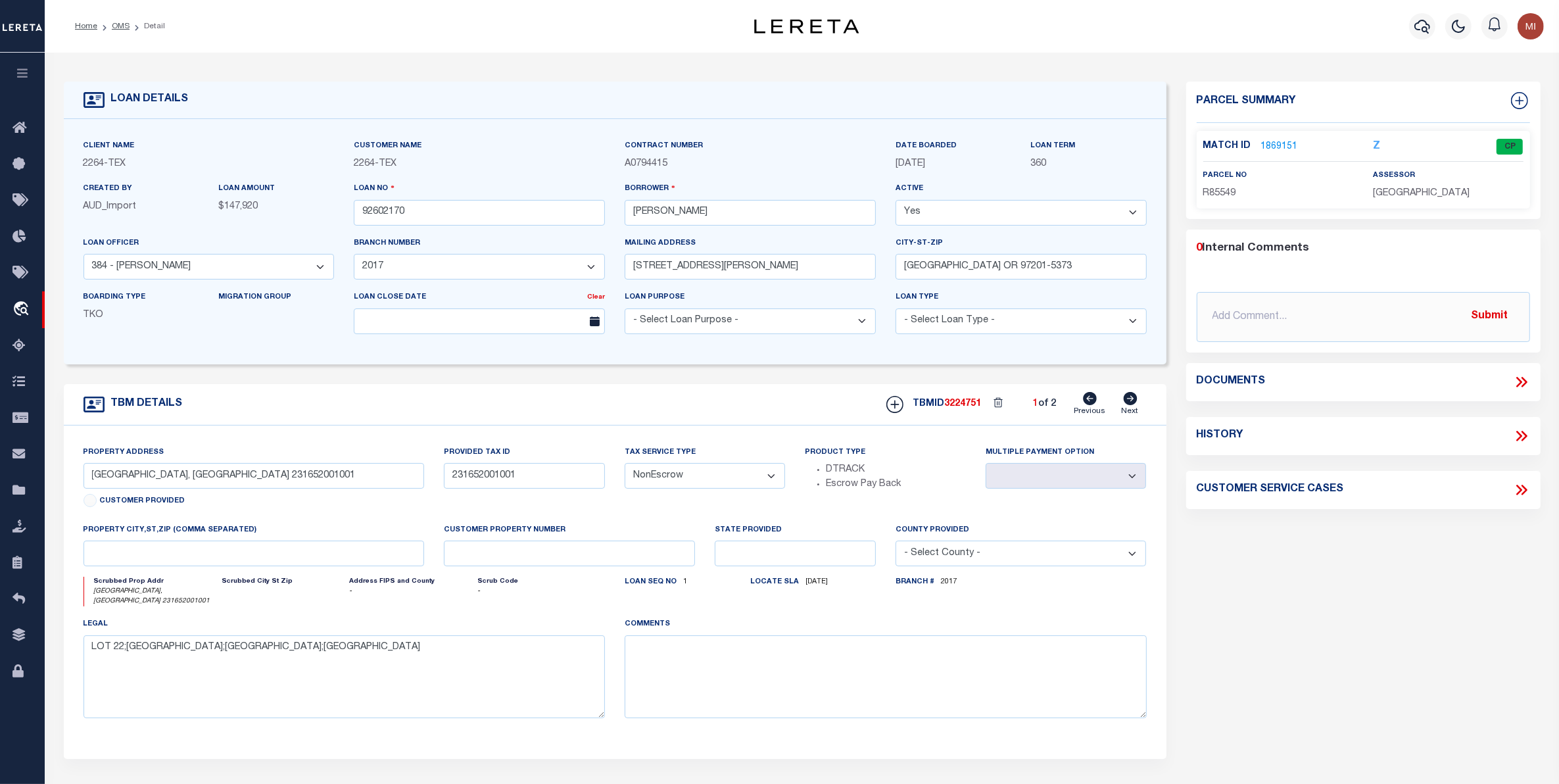
type input "ELKHART TX 75839"
select select "500"
type input "379 ACR 172"
select select
type input "ELKHART TX 75839"
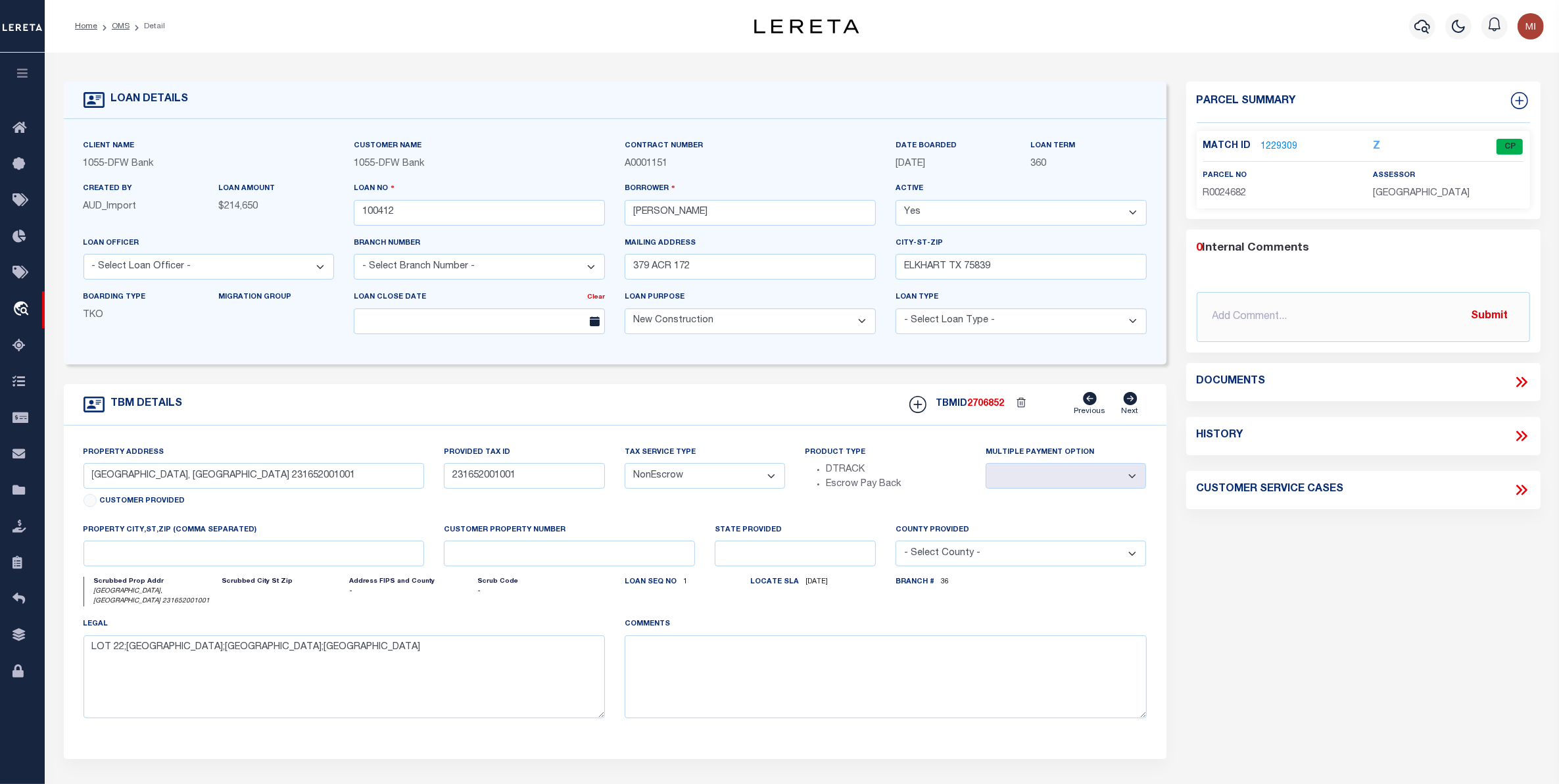
type input "2"
type input "[GEOGRAPHIC_DATA]"
type textarea "379 ACR 172 ELKHART TX 75839 TR 1: 7.23 AC TR 2: 1 AC BOTH OF THE JOHN PARKER S…"
type textarea "1 OF 1"
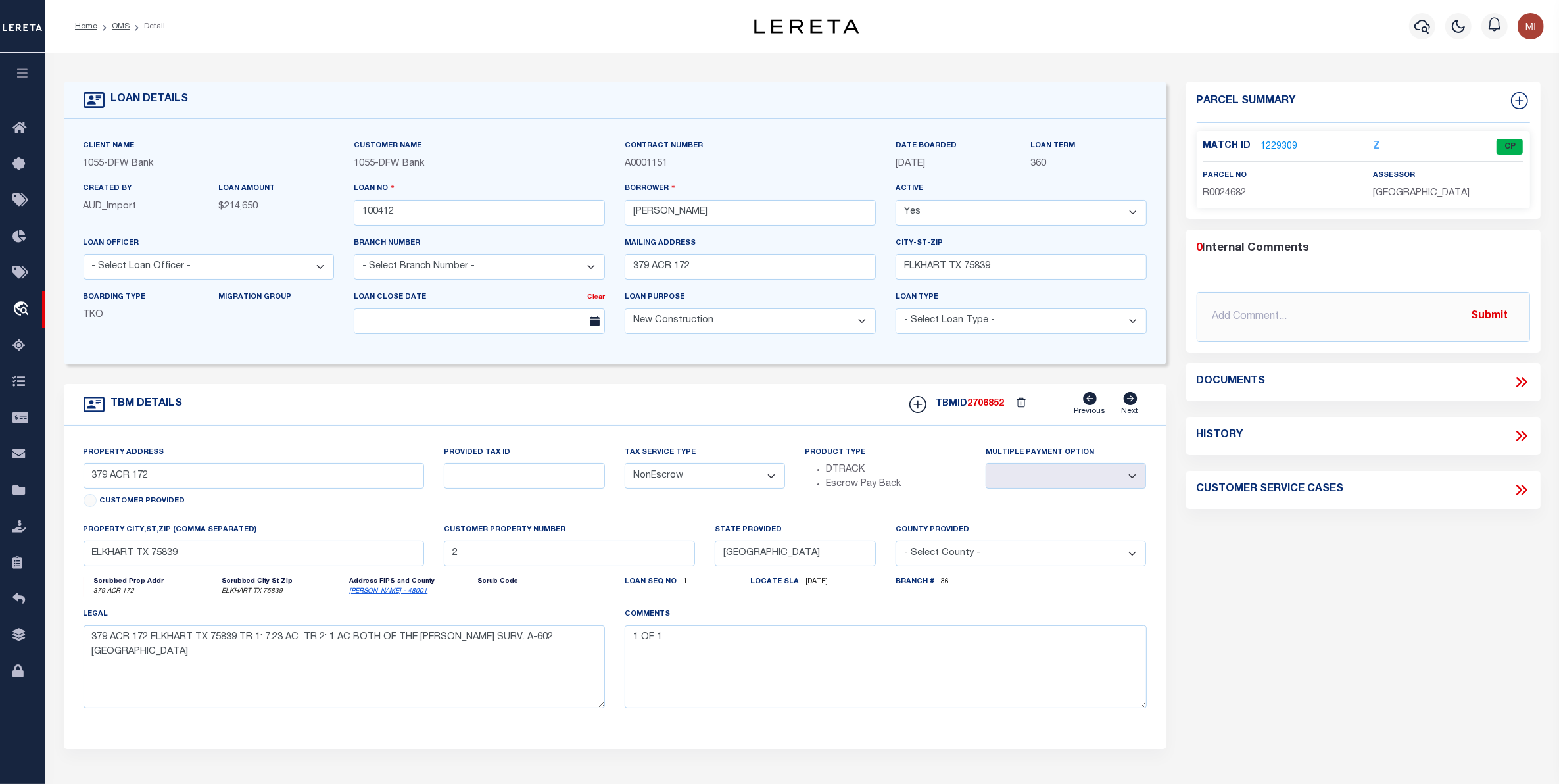
click at [1271, 146] on link "1229309" at bounding box center [1280, 147] width 37 height 14
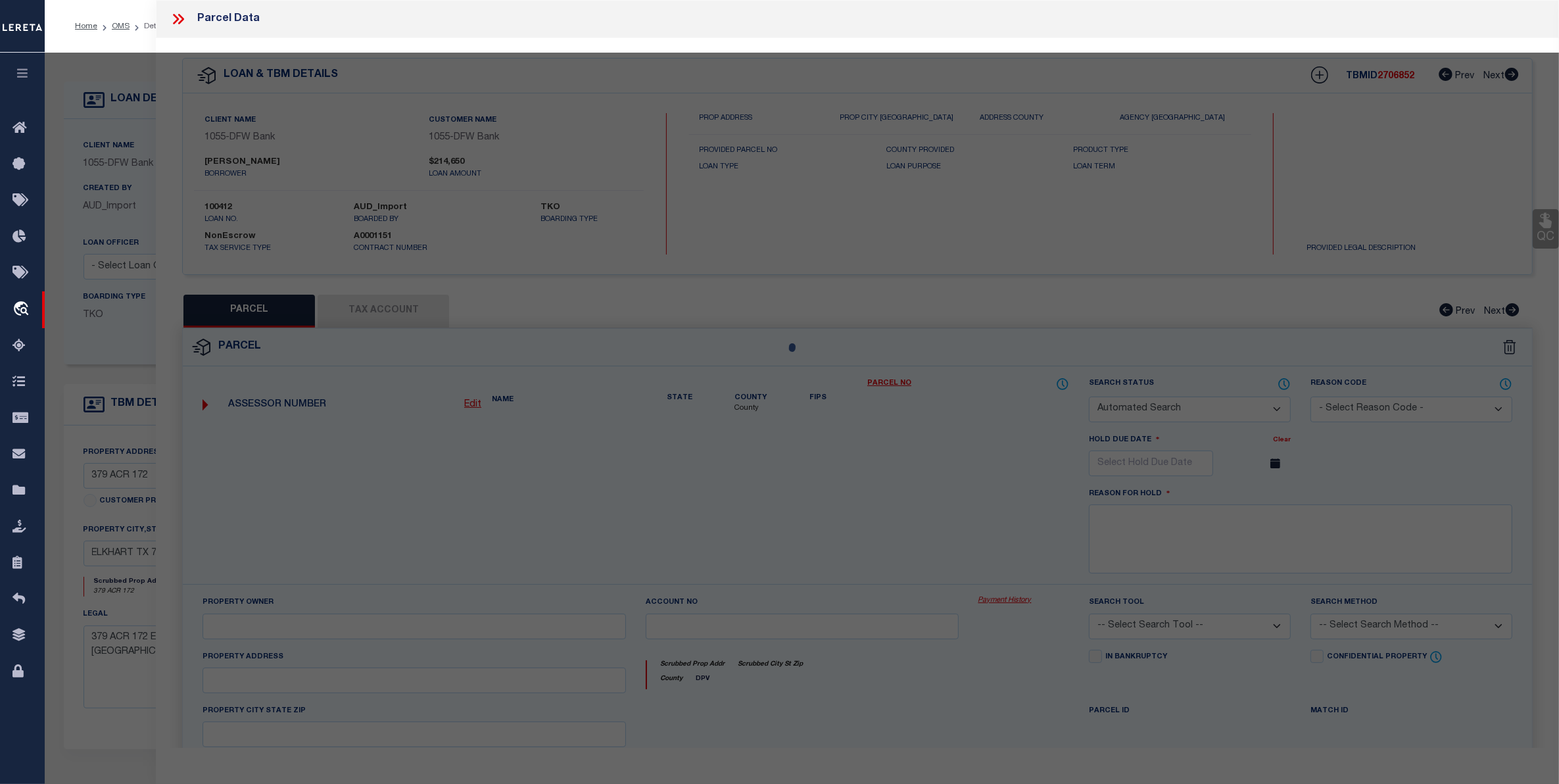
select select "4078"
checkbox input "false"
select select "CP"
type input "Rowland Ben"
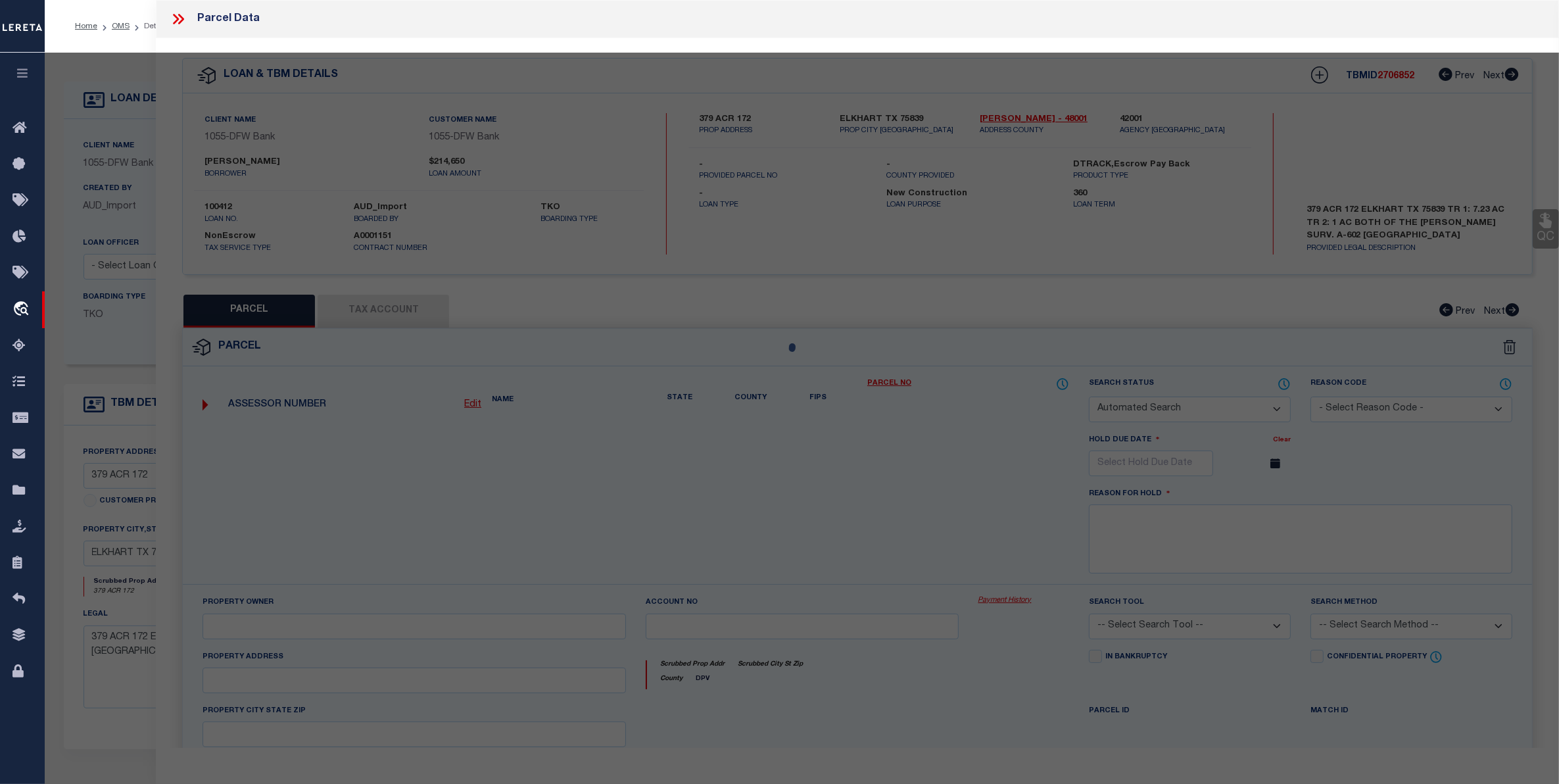
select select
type input "379 Acr 172"
type input "ELKHART TX 75839"
type textarea "A0602 PARKER, JOHN BLOCK 328 TRACT 8A & 8B"
type textarea "Tax Id Special Project"
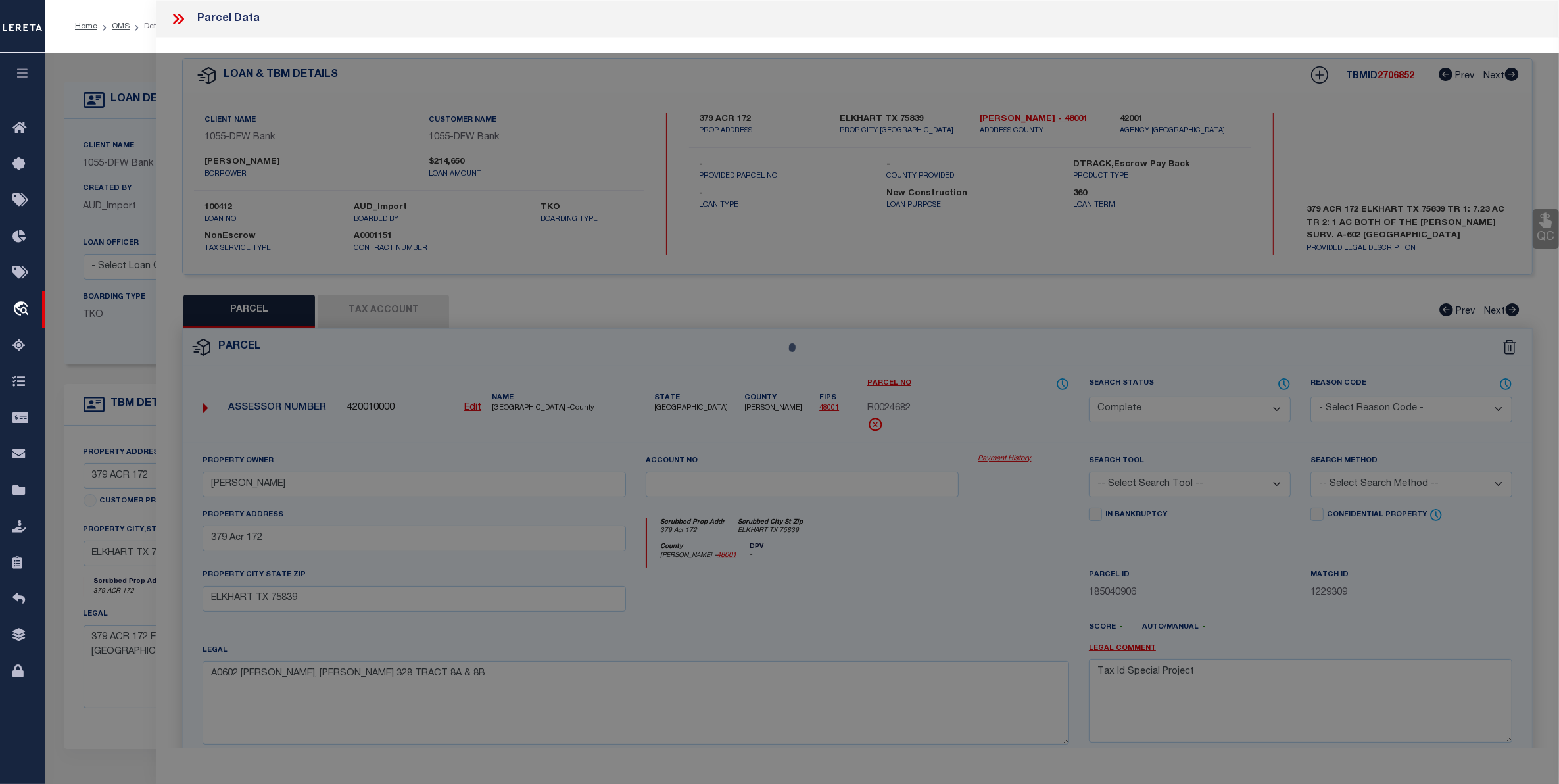
select select "10390"
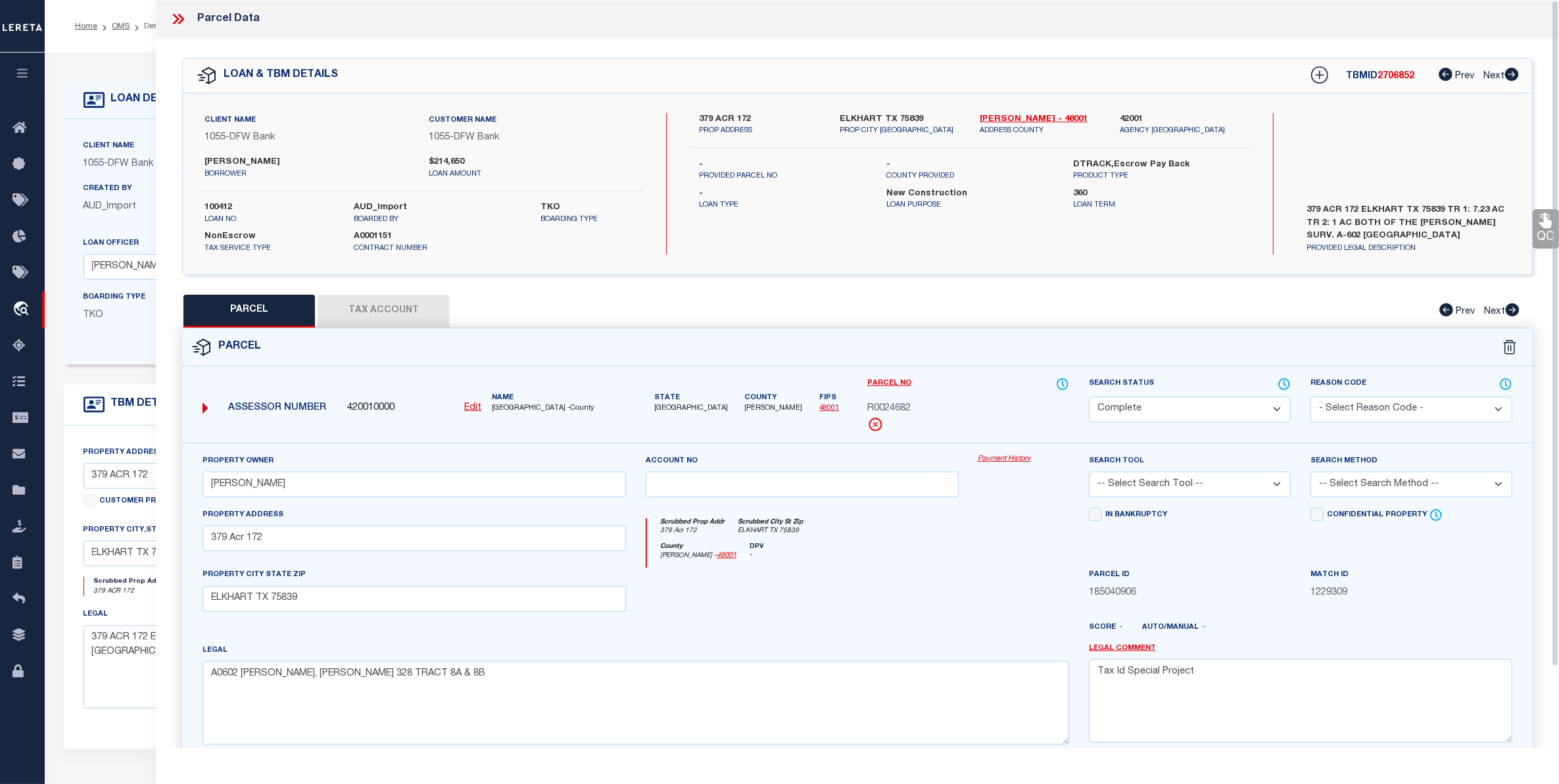
click at [381, 309] on button "Tax Account" at bounding box center [384, 310] width 132 height 33
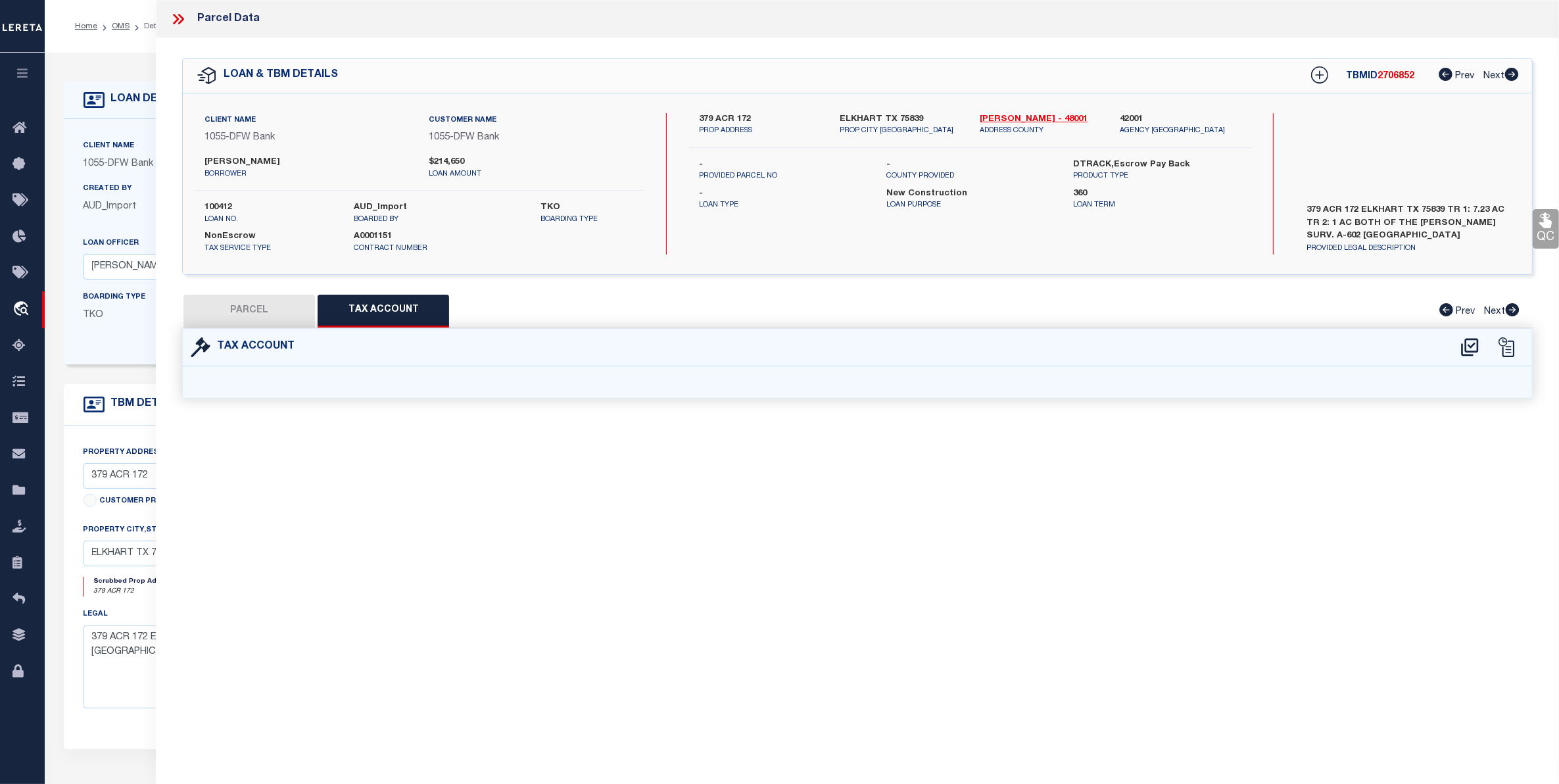
select select "100"
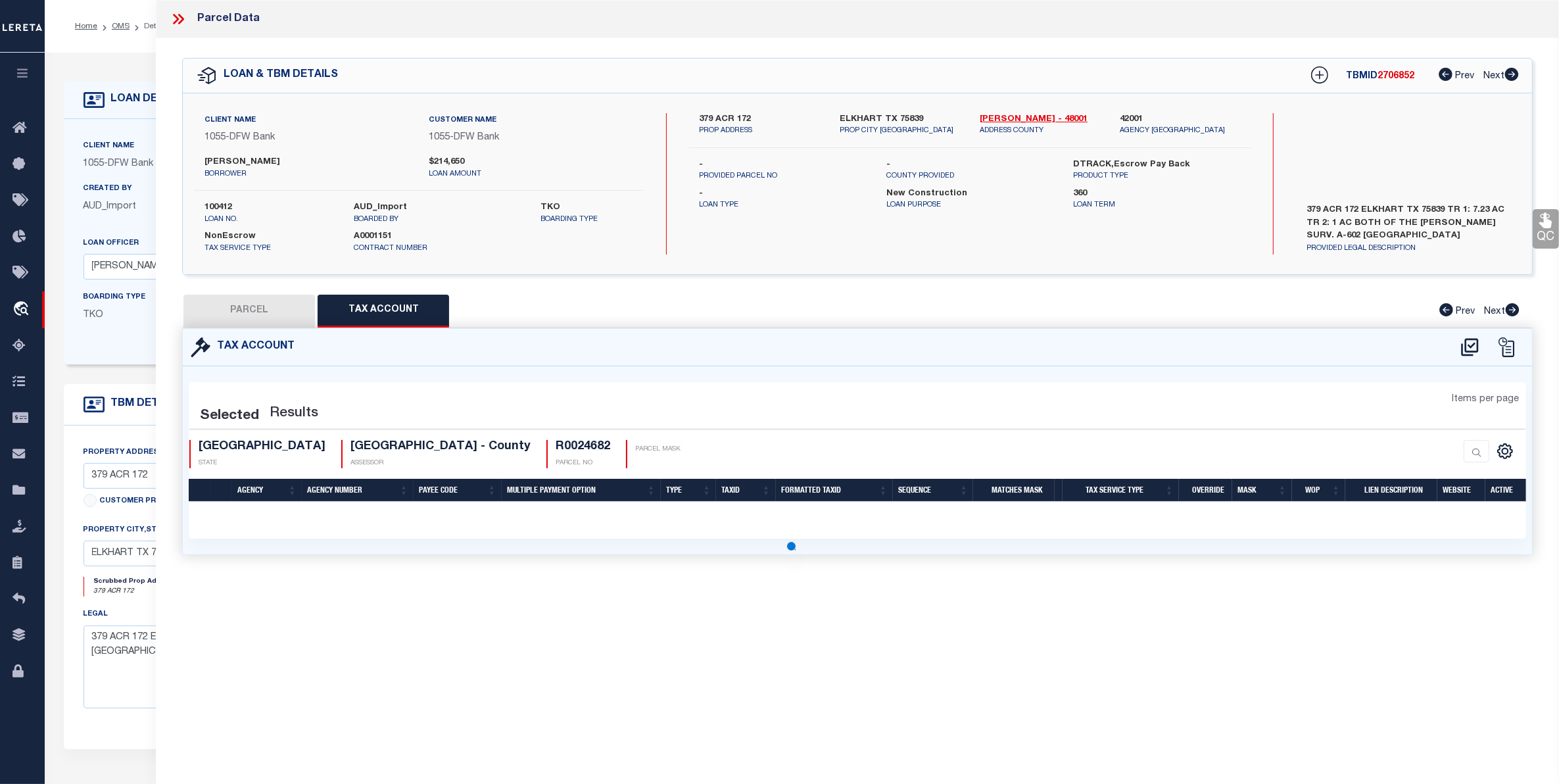
select select "100"
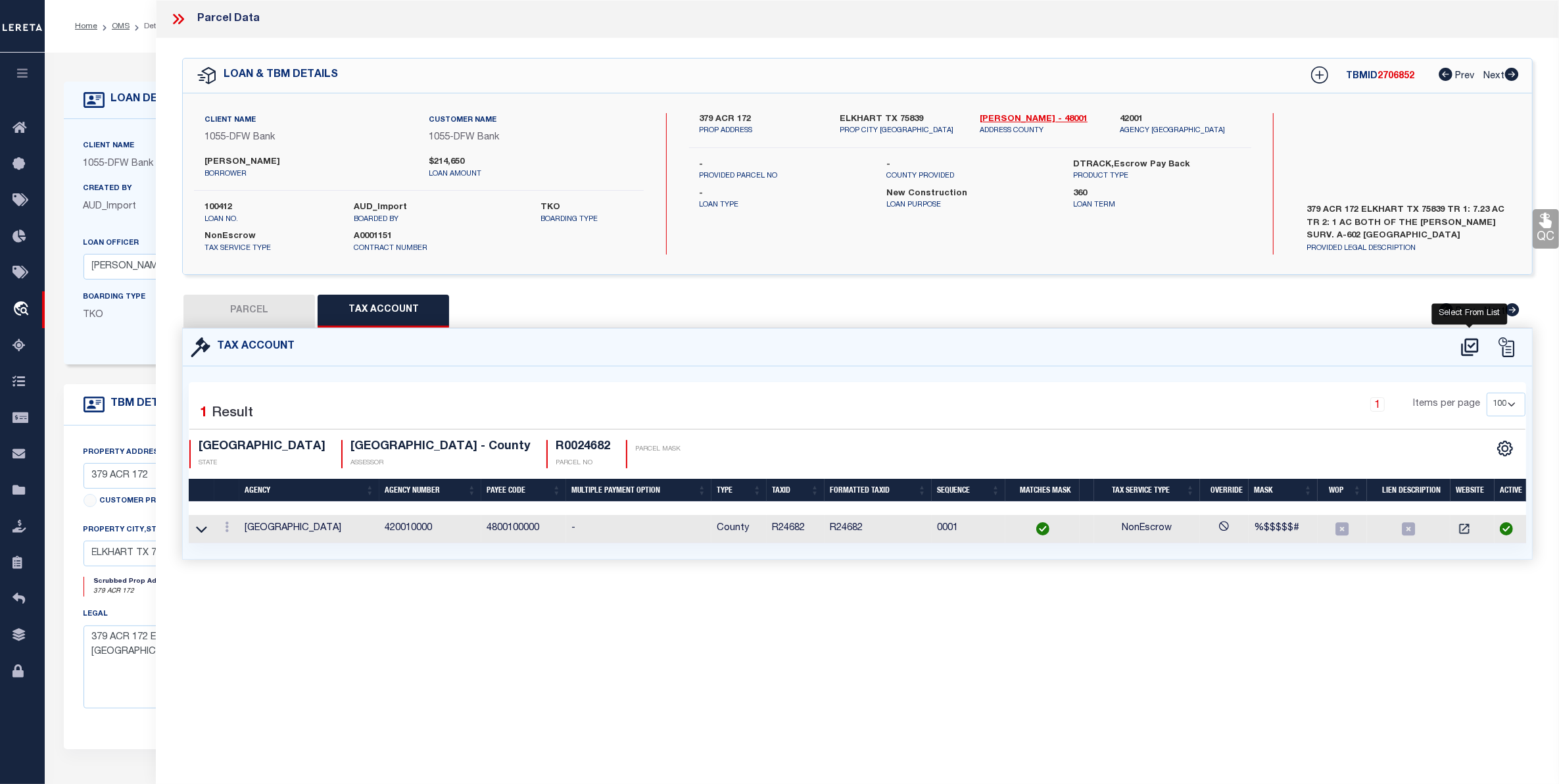
click at [1470, 344] on icon at bounding box center [1470, 346] width 17 height 18
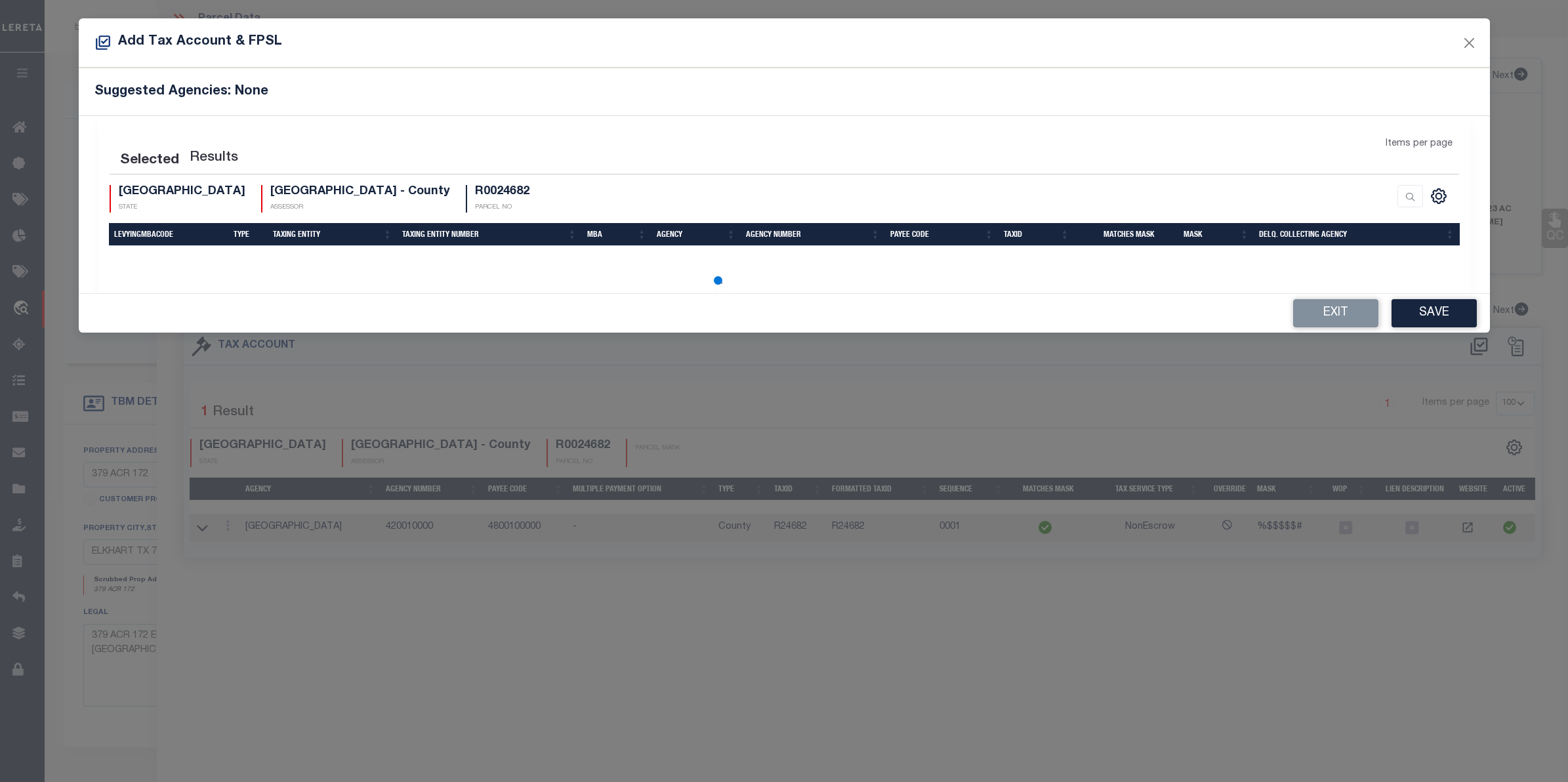
select select "100"
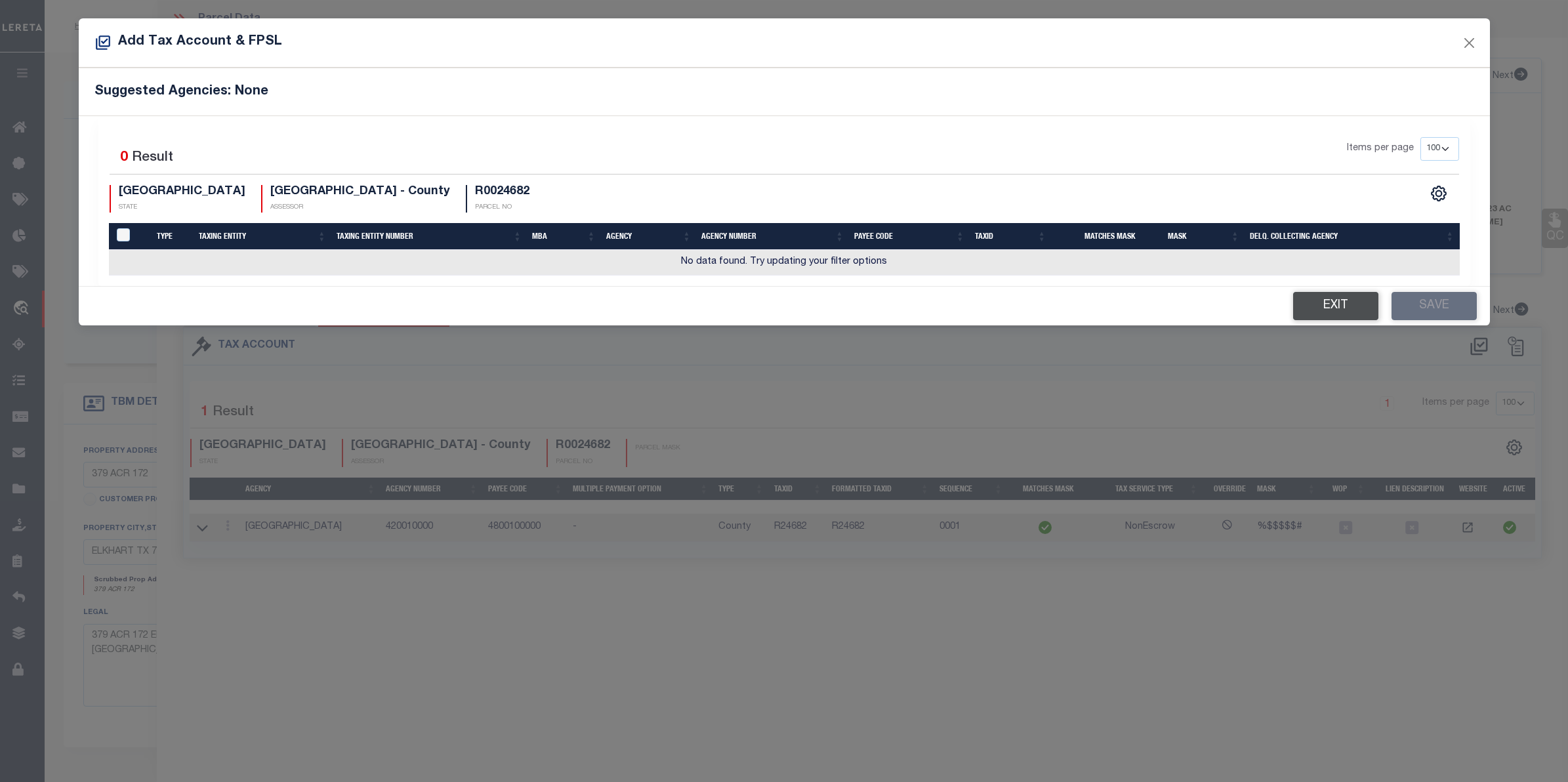
click at [1324, 309] on button "Exit" at bounding box center [1336, 306] width 85 height 28
